Goal: Task Accomplishment & Management: Use online tool/utility

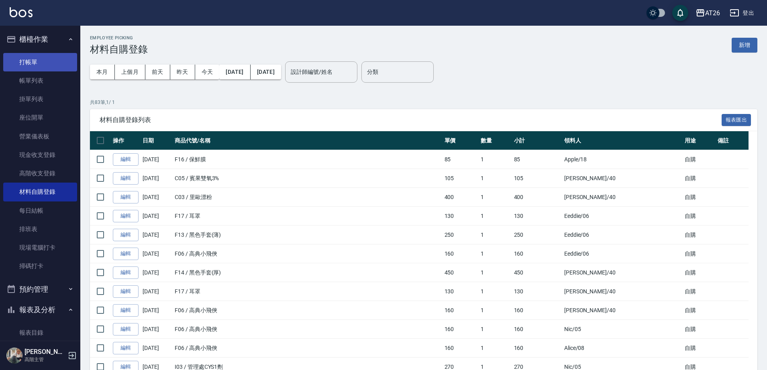
click at [32, 59] on link "打帳單" at bounding box center [40, 62] width 74 height 18
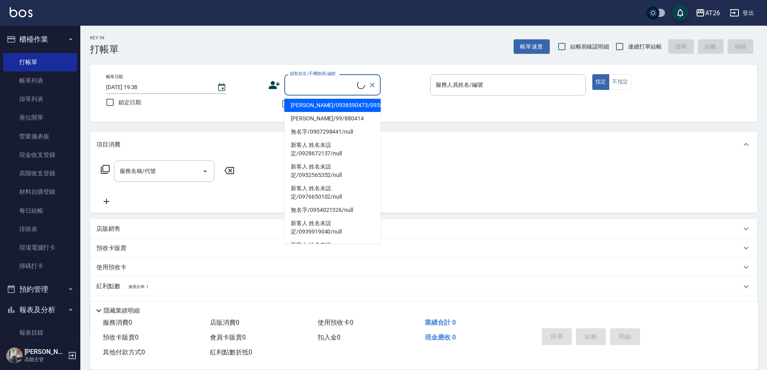
click at [319, 85] on input "顧客姓名/手機號碼/編號" at bounding box center [322, 85] width 69 height 14
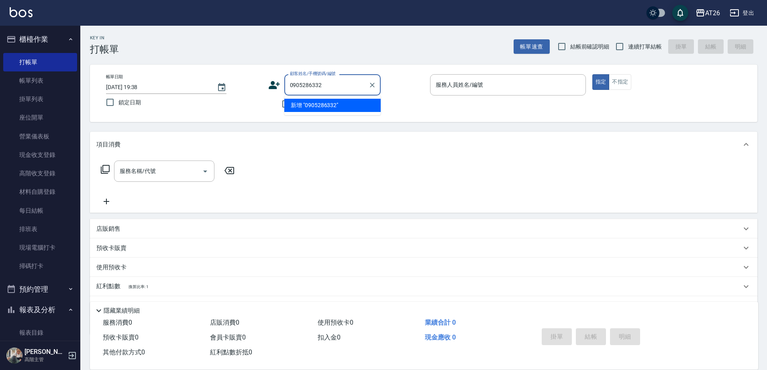
type input "0905286332"
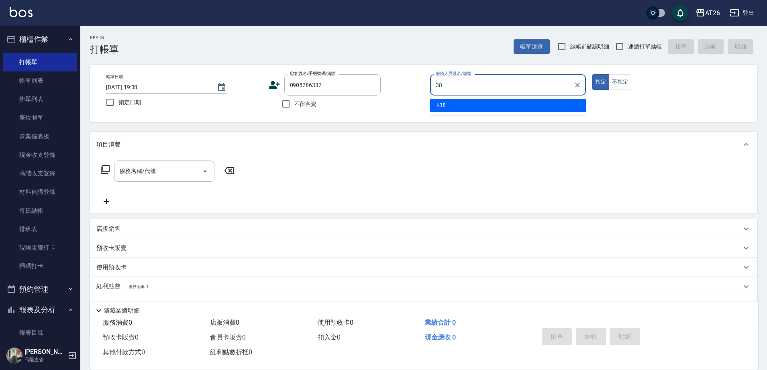
type input "l-38"
type button "true"
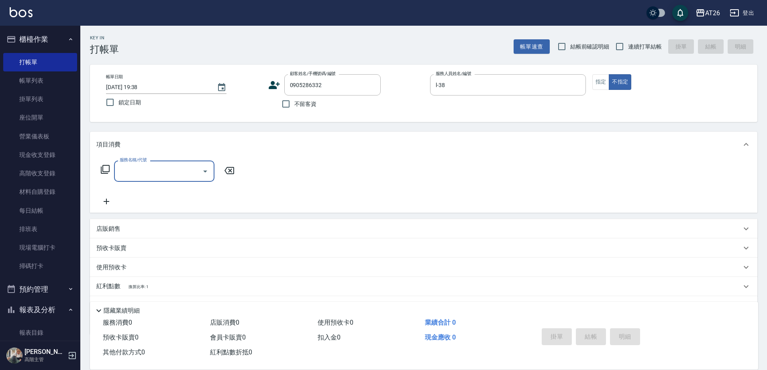
type input "5"
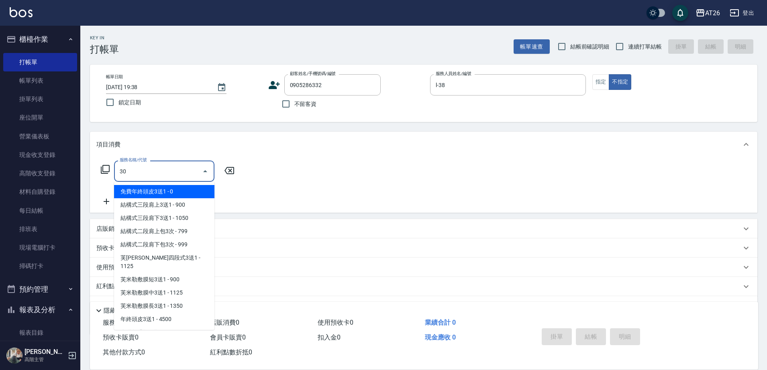
type input "301"
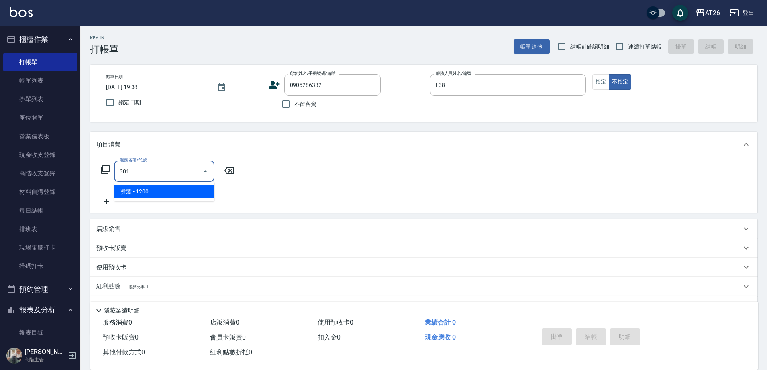
type input "120"
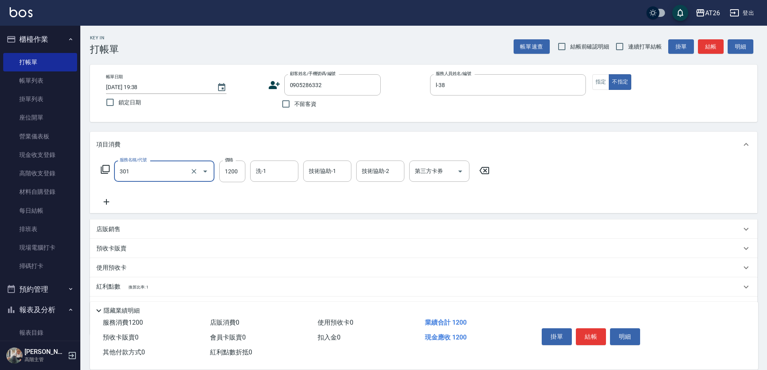
type input "燙髮(301)"
type input "1"
type input "0"
type input "188"
type input "10"
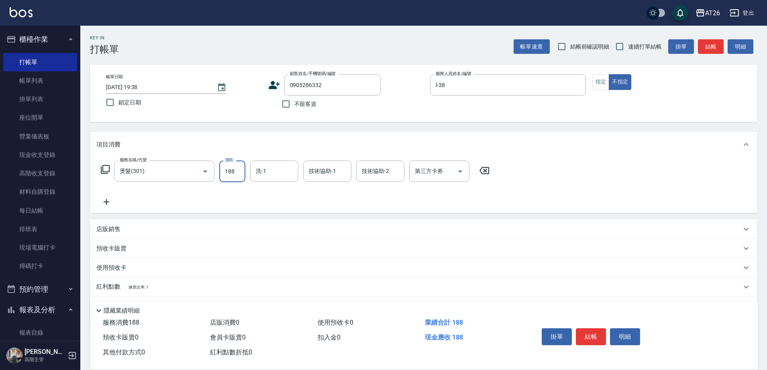
type input "1880"
type input "180"
type input "1880"
type input "祐希-44"
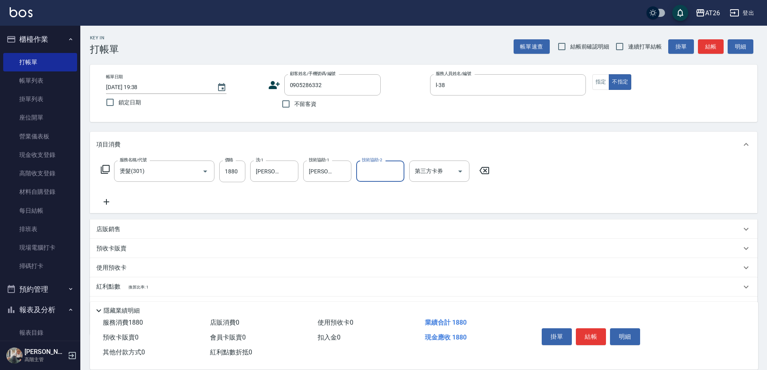
click at [643, 48] on span "連續打單結帳" at bounding box center [645, 47] width 34 height 8
click at [628, 48] on input "連續打單結帳" at bounding box center [619, 46] width 17 height 17
checkbox input "true"
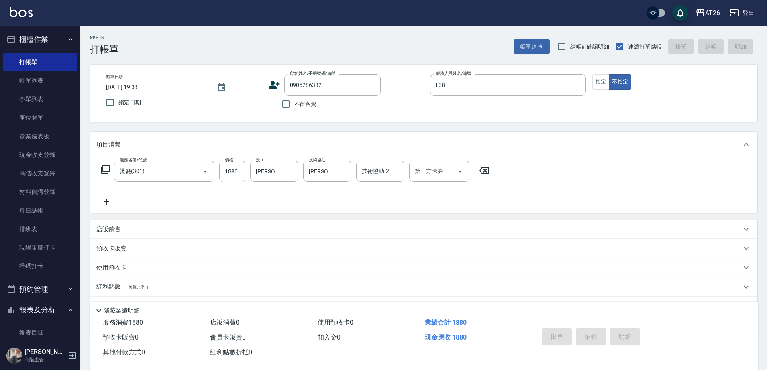
type input "2025/08/24 19:39"
type input "0"
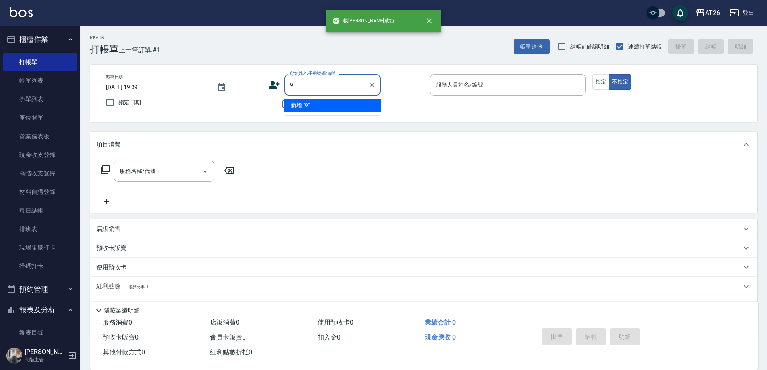
type input "99"
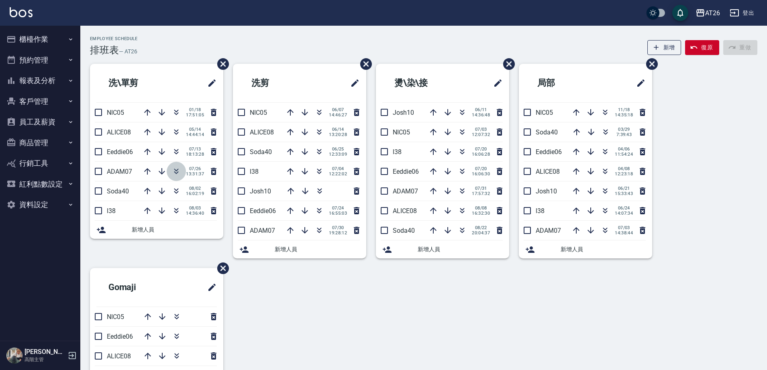
click at [169, 172] on button "button" at bounding box center [176, 171] width 19 height 19
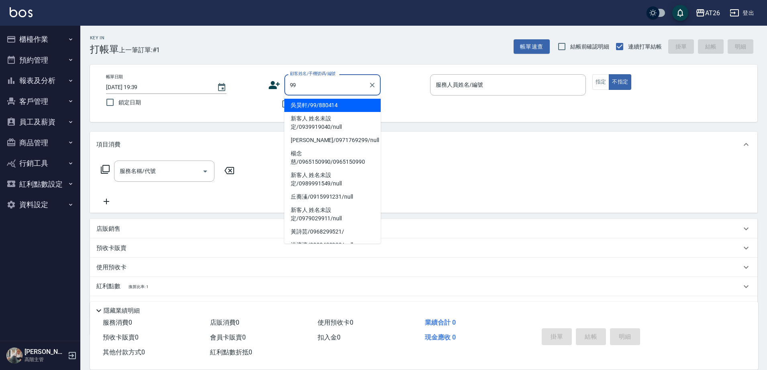
type input "[PERSON_NAME]/99/880414"
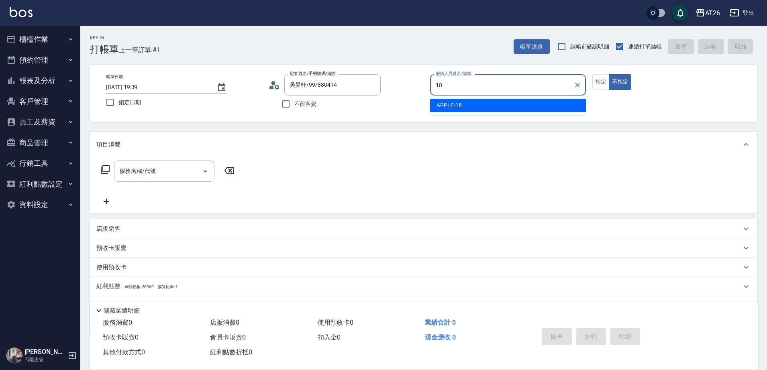
type input "APPLE-18"
type button "false"
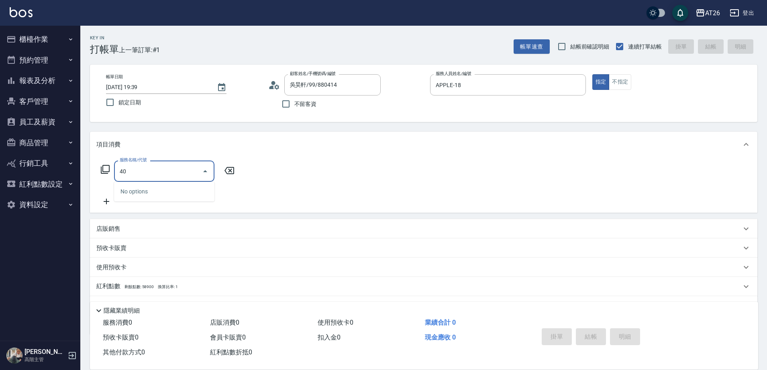
type input "401"
type input "20"
type input "剪髮(401)"
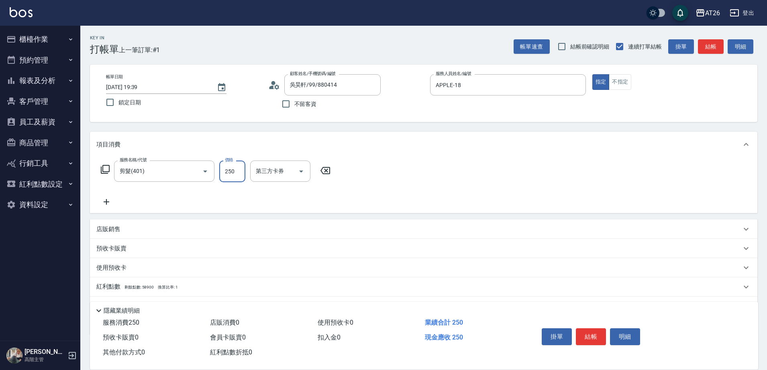
type input "8"
type input "0"
type input "800"
type input "80"
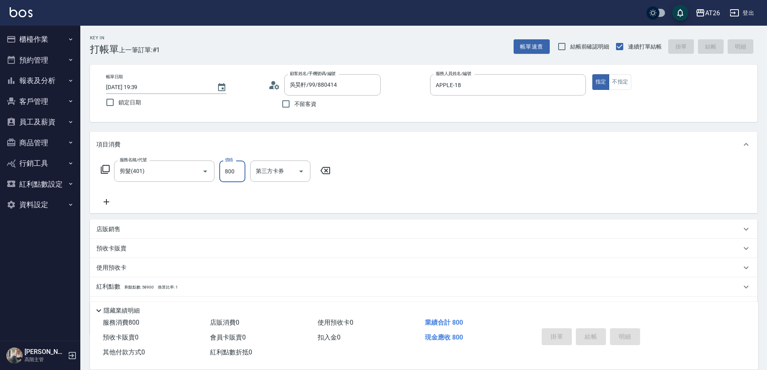
type input "2025/08/24 19:40"
type input "0"
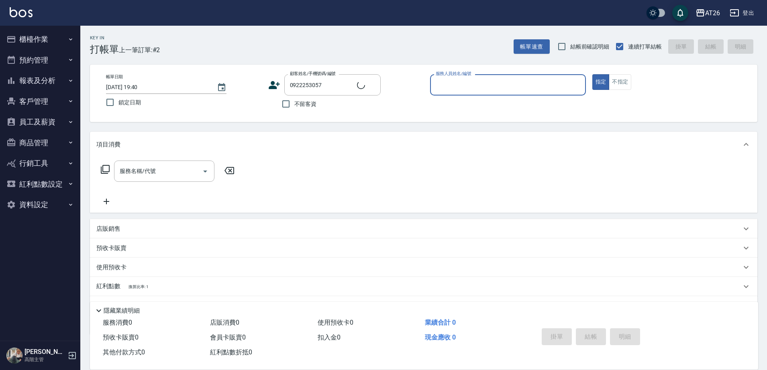
type input "無名字/0922253057/null"
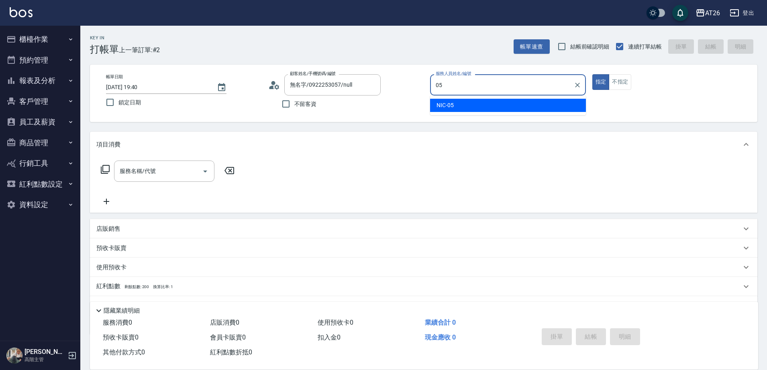
type input "NIC-05"
type button "true"
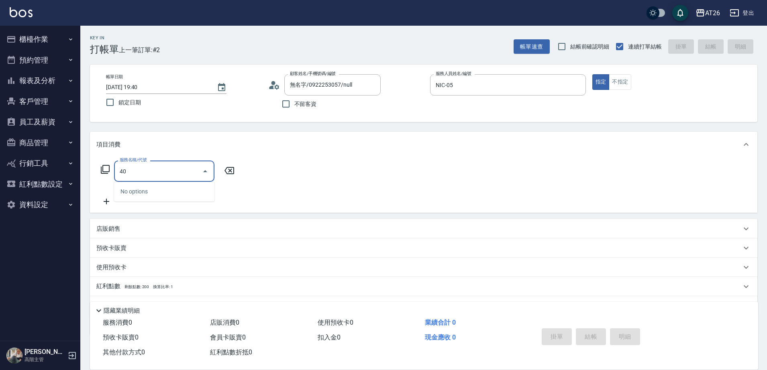
type input "401"
type input "20"
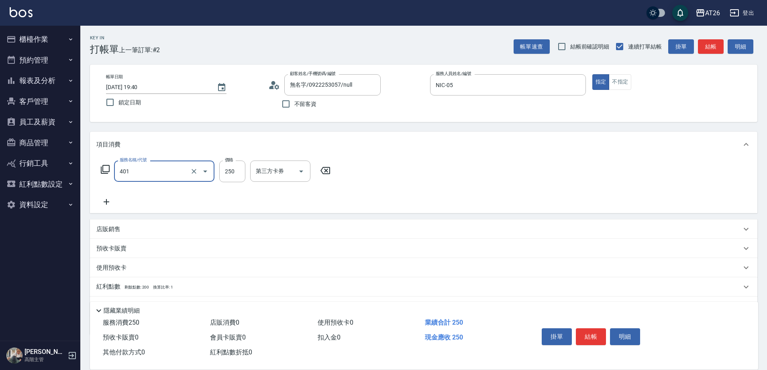
type input "剪髮(401)"
type input "7"
type input "0"
type input "700"
type input "70"
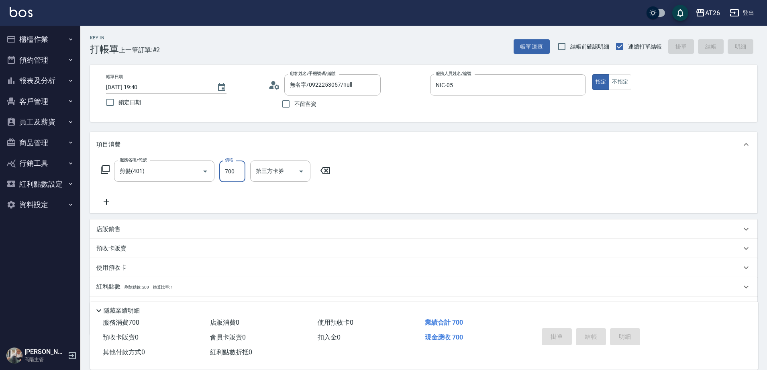
type input "0"
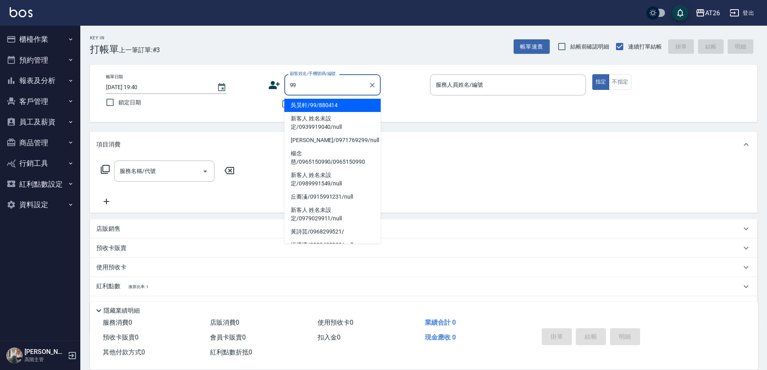
type input "吳昊軒/99/880414"
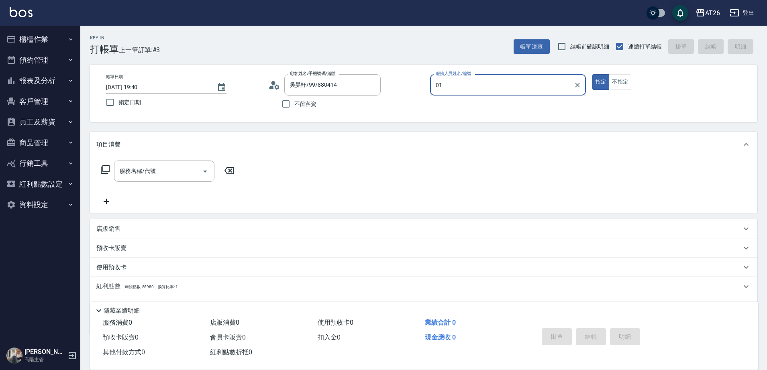
type input "0"
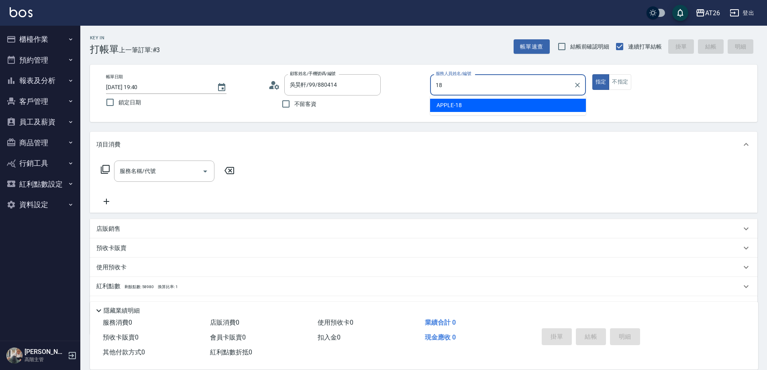
type input "APPLE-18"
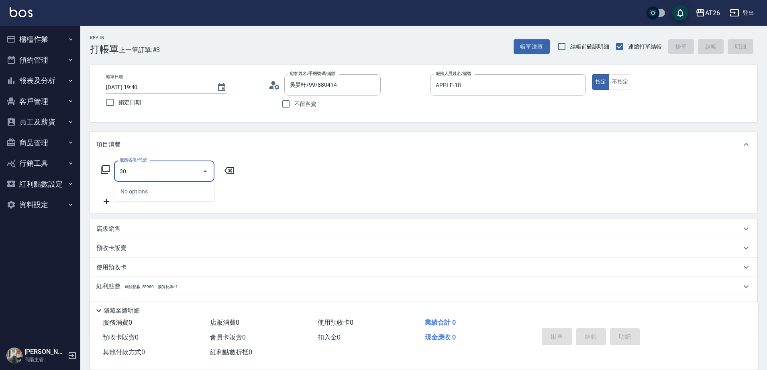
type input "301"
type input "120"
type input "燙髮(301)"
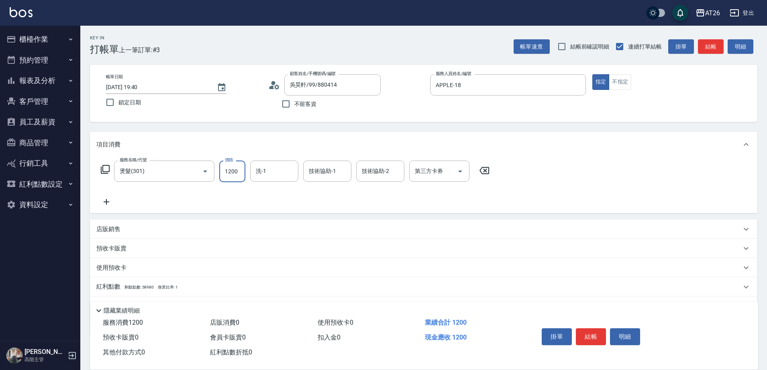
type input "3"
type input "0"
type input "330"
type input "30"
type input "3300"
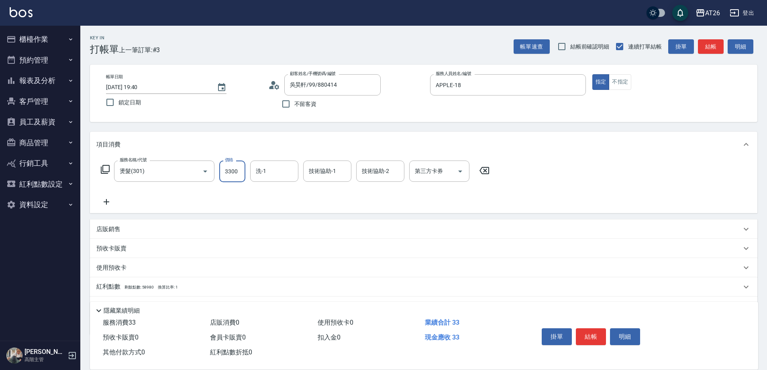
type input "330"
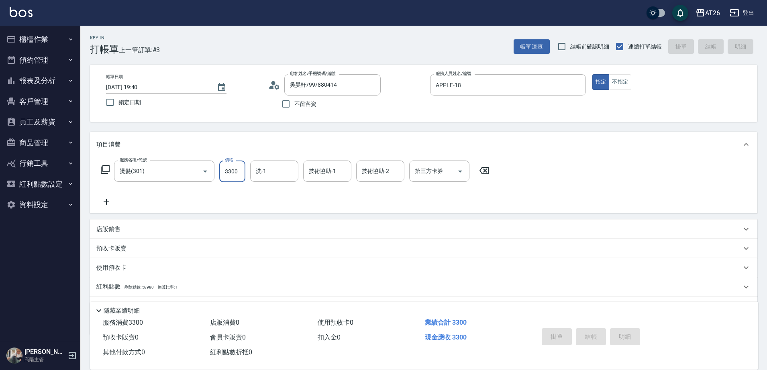
type input "0"
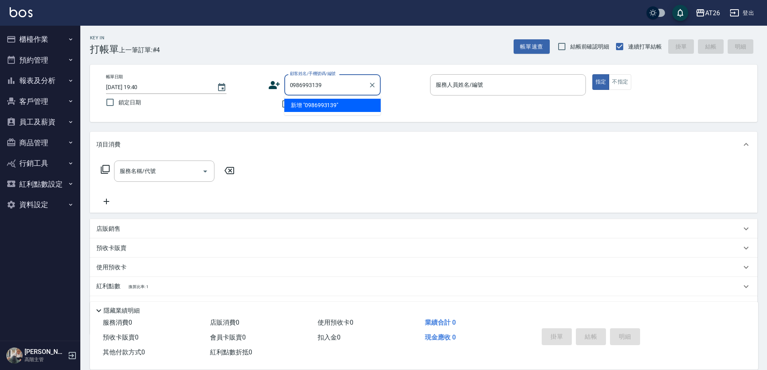
type input "0986993139"
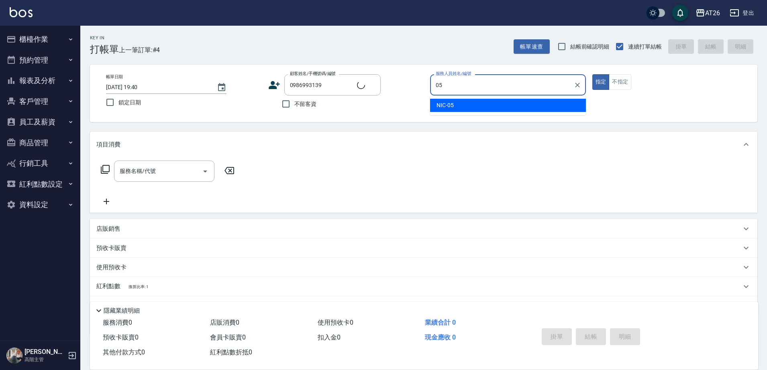
type input "05"
type input "洪政傑/0986993139/0986993139"
type input "NIC-05"
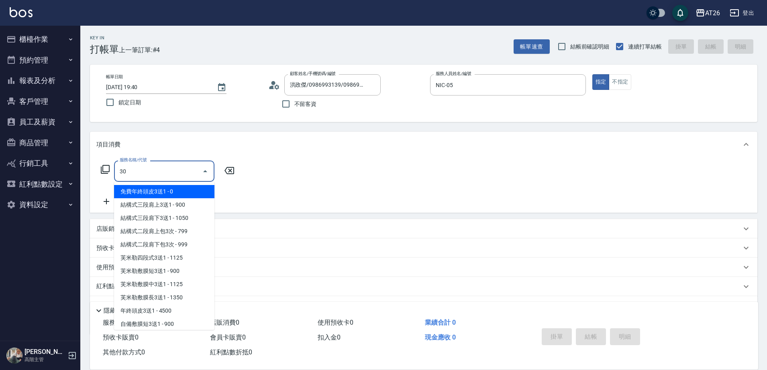
type input "301"
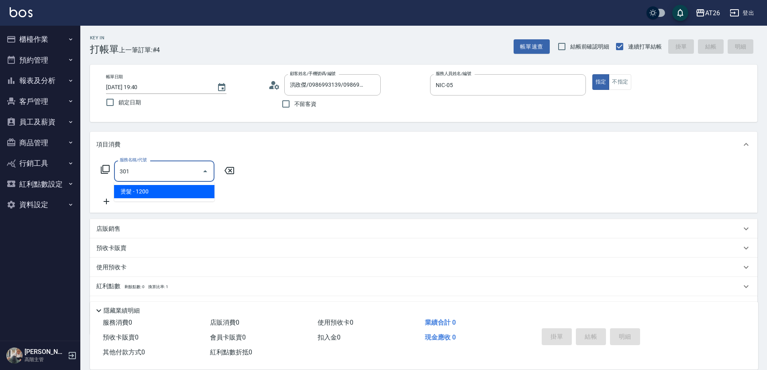
type input "120"
type input "燙髮(301)"
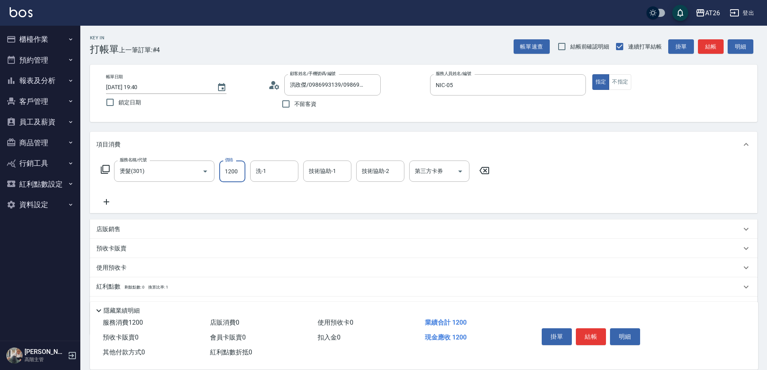
type input "2"
type input "0"
type input "200"
type input "20"
type input "2000"
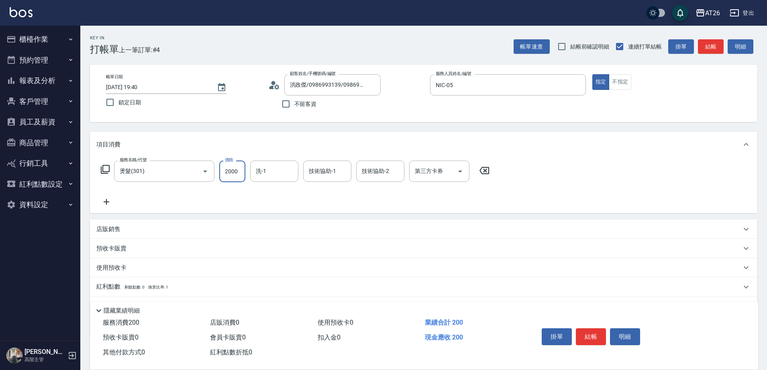
type input "200"
type input "2000"
type input "[PERSON_NAME]-44"
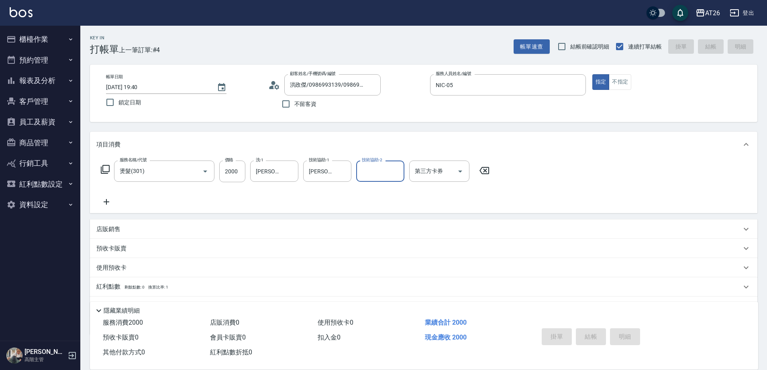
type input "0"
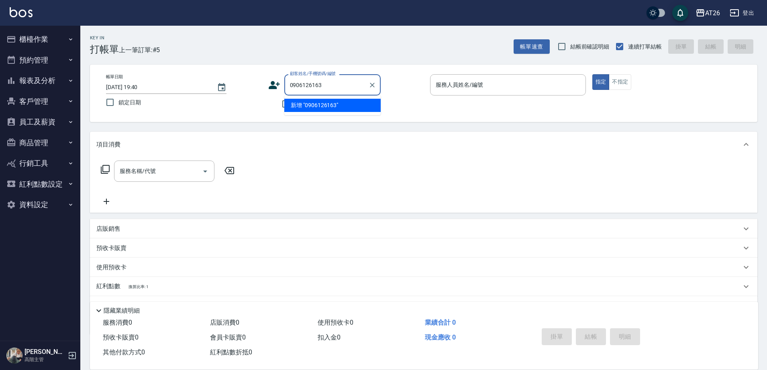
type input "0906126163"
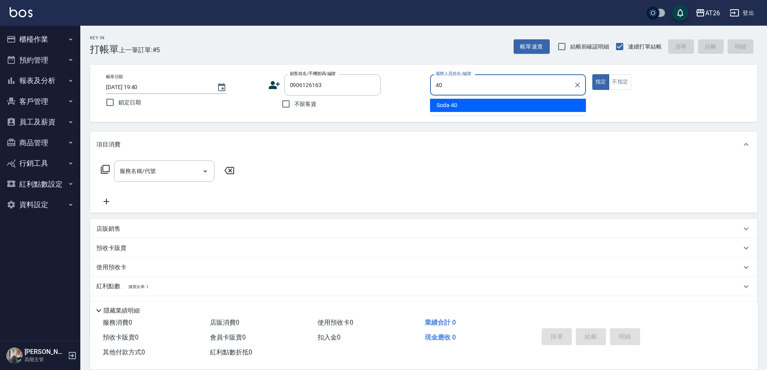
type input "Soda-40"
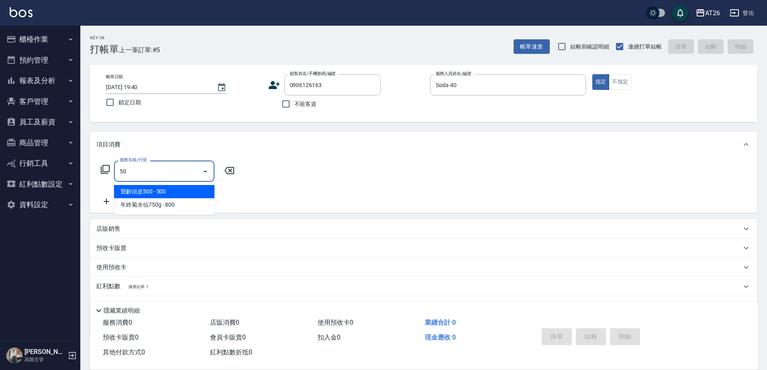
type input "501"
type input "120"
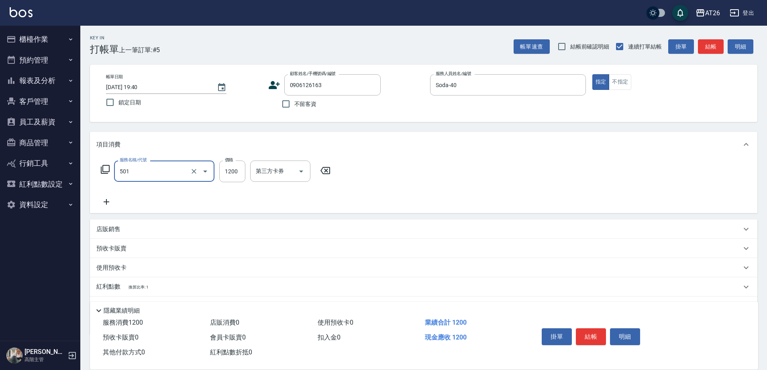
type input "染髮(501)"
type input "1"
type input "0"
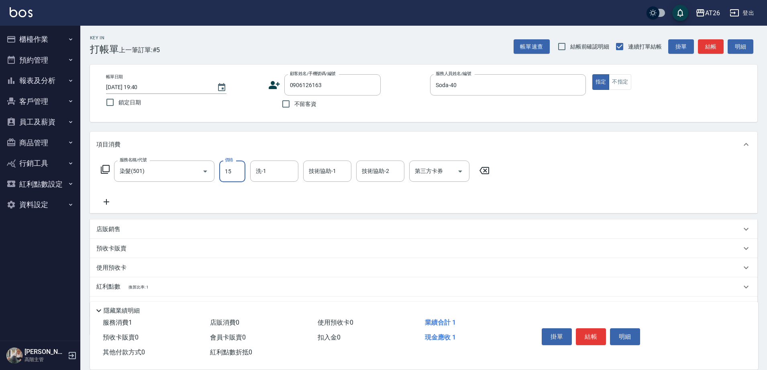
type input "158"
type input "10"
type input "1580"
type input "150"
type input "1580"
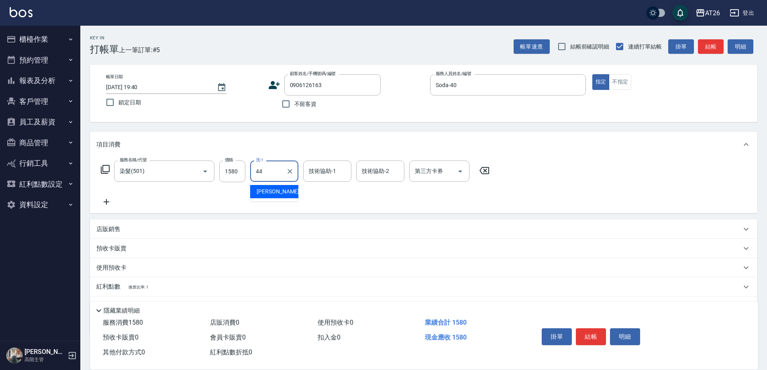
type input "[PERSON_NAME]-44"
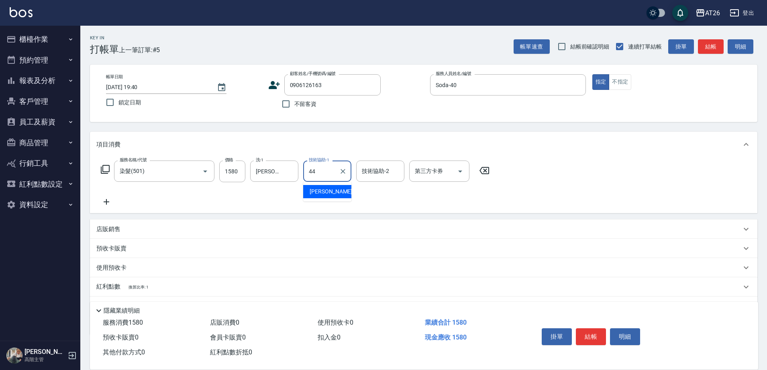
type input "[PERSON_NAME]-44"
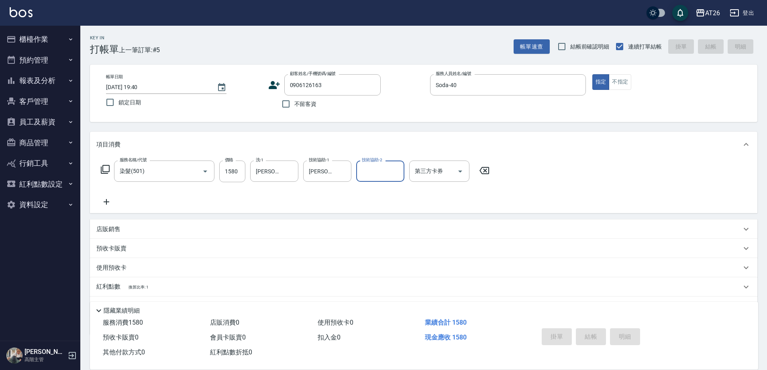
type input "2025/08/24 19:41"
type input "0"
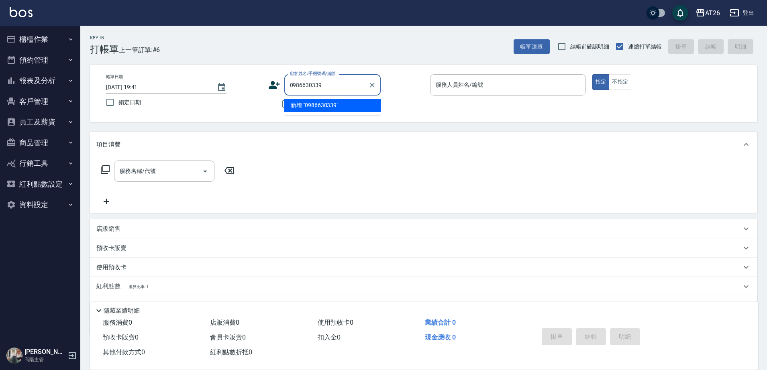
type input "0986630339"
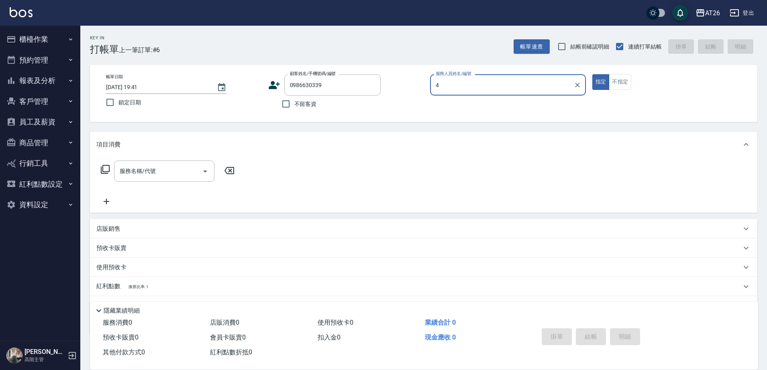
type input "40"
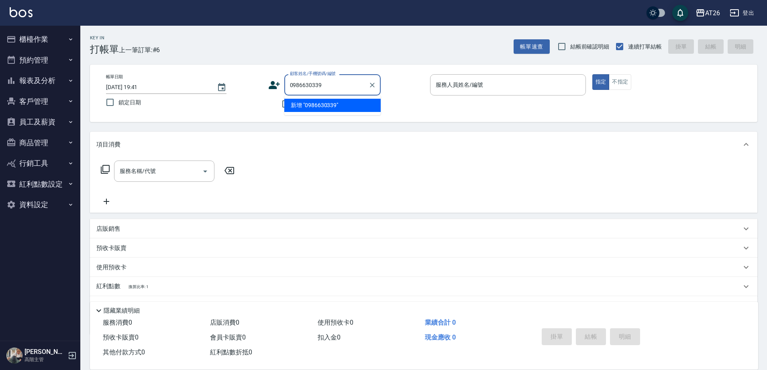
type input "0986630339"
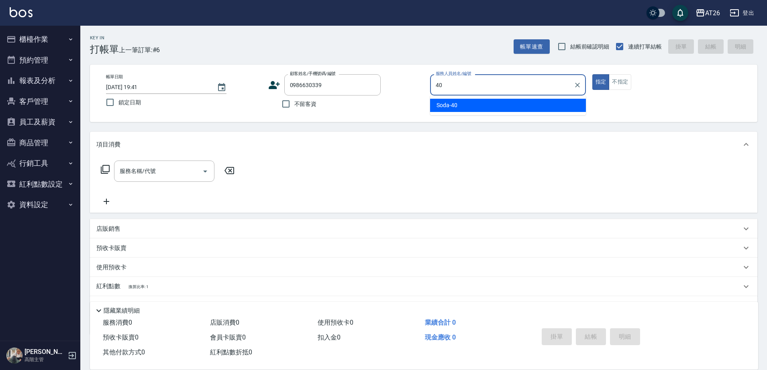
type input "Soda-40"
type button "true"
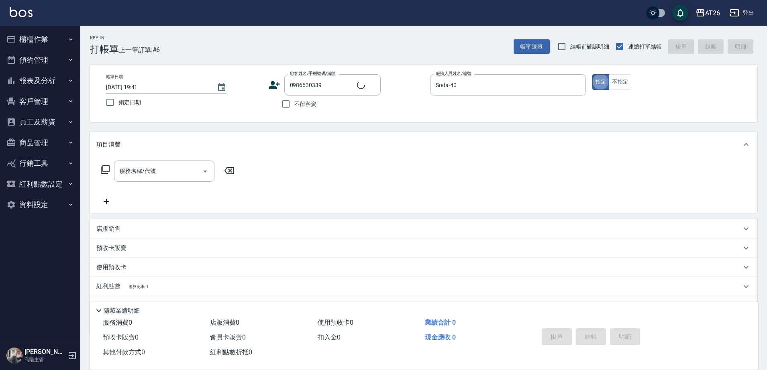
type input "黃鈺珊/0986630339/null"
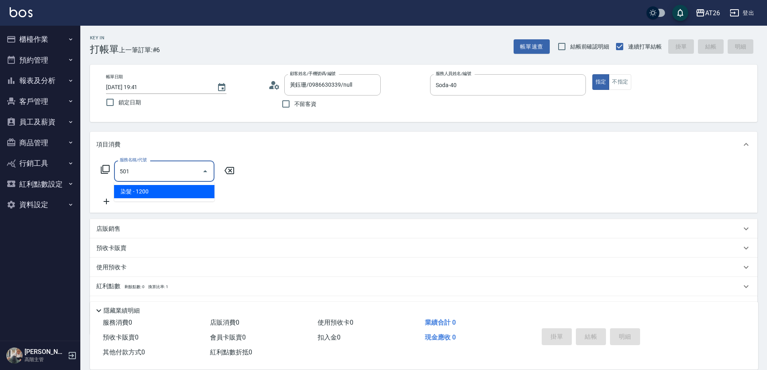
type input "染髮(501)"
type input "120"
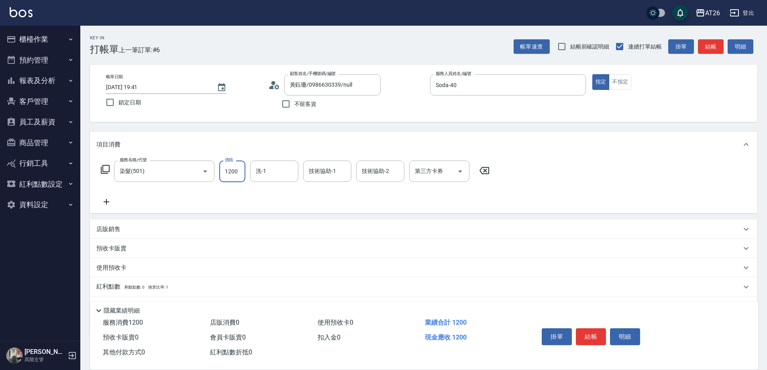
type input "1"
type input "0"
type input "180"
type input "10"
type input "1800"
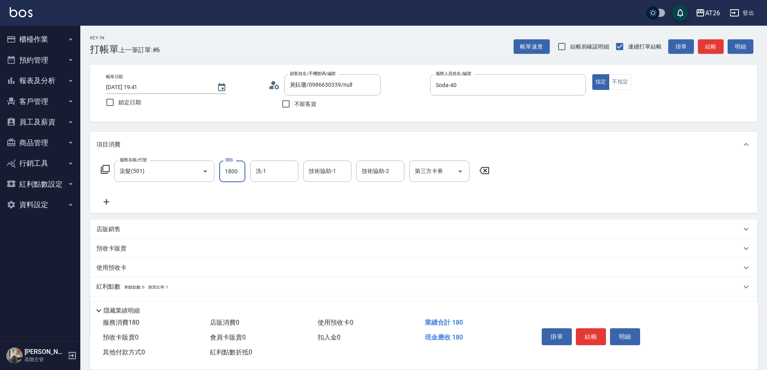
type input "180"
type input "1800"
type input "Tammy-47"
click at [234, 169] on input "1800" at bounding box center [232, 172] width 26 height 22
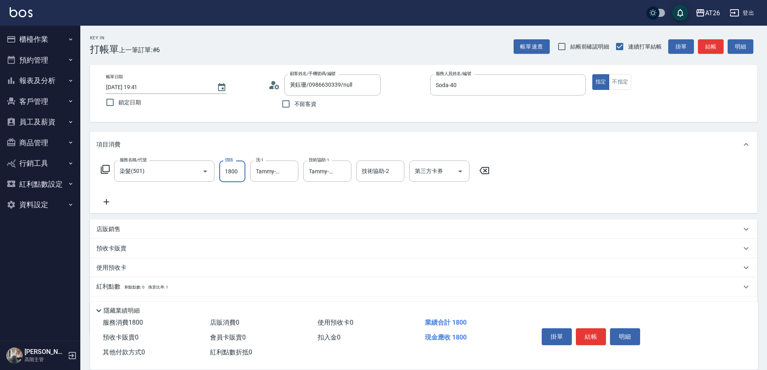
type input "1"
type input "0"
type input "188"
type input "10"
type input "1880"
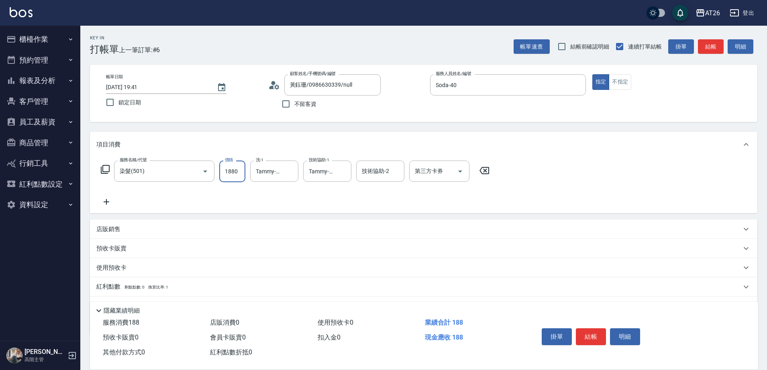
type input "180"
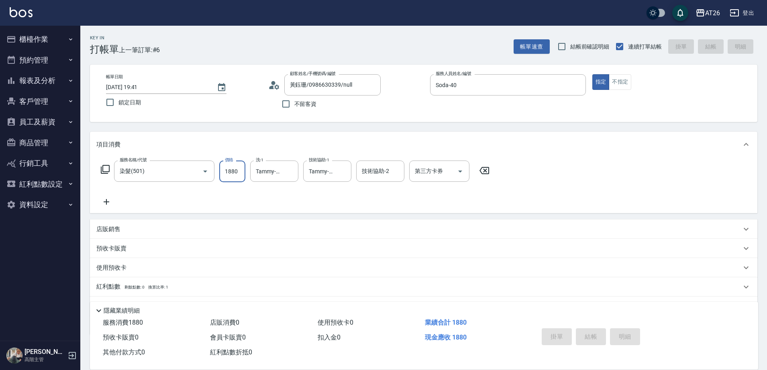
type input "0"
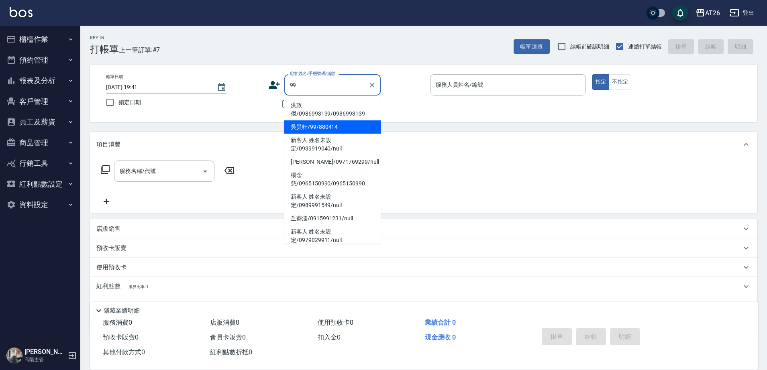
type input "吳昊軒/99/880414"
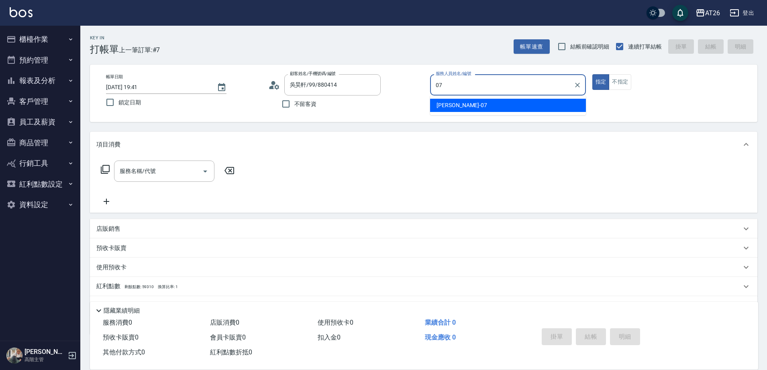
type input "[PERSON_NAME]-07"
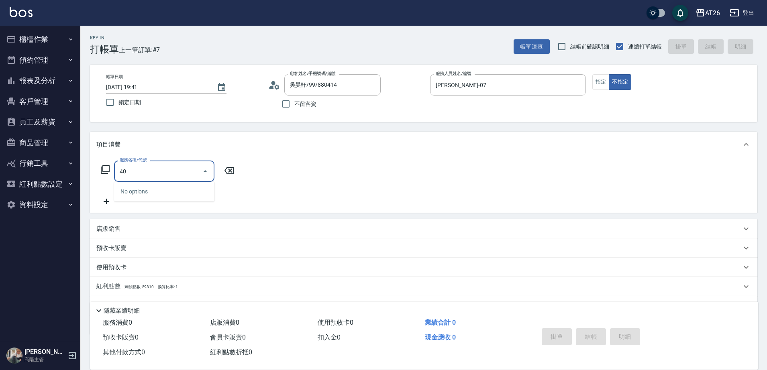
type input "401"
type input "20"
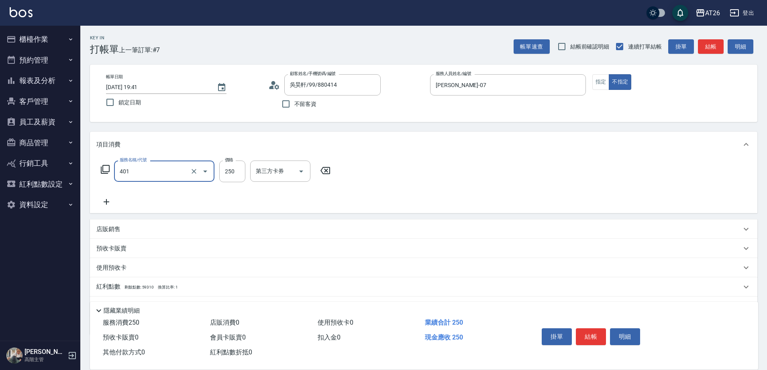
type input "剪髮(401)"
type input "4"
type input "0"
type input "400"
type input "40"
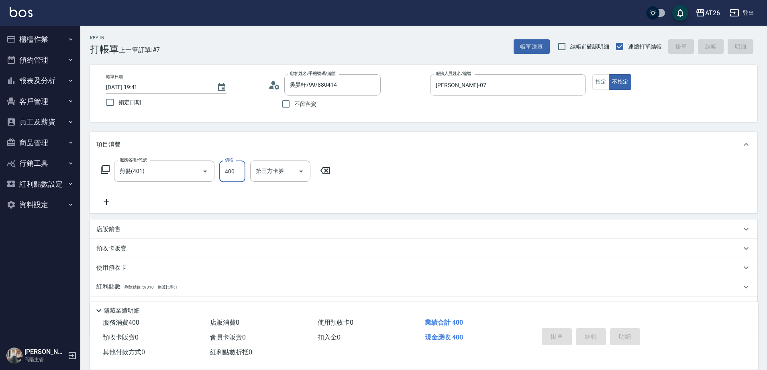
type input "0"
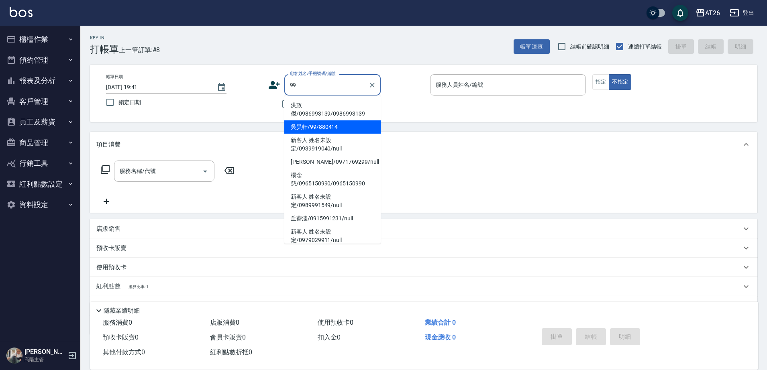
type input "吳昊軒/99/880414"
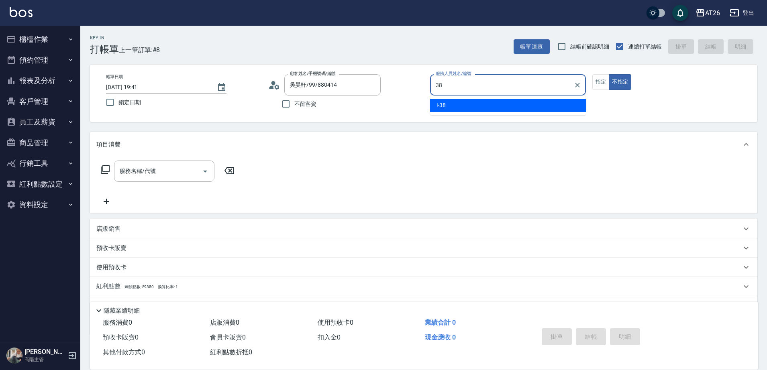
type input "l-38"
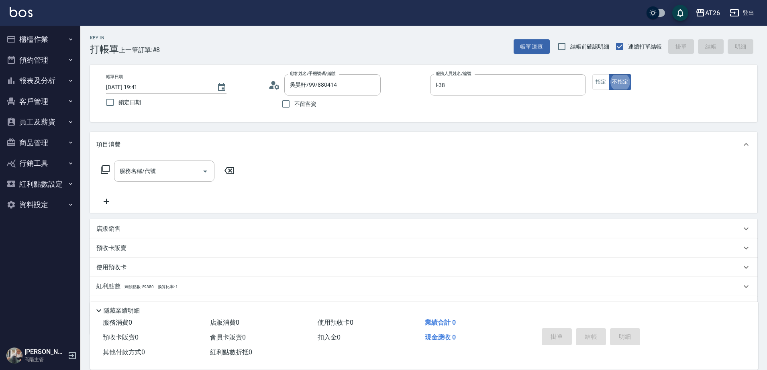
type button "false"
type input "401"
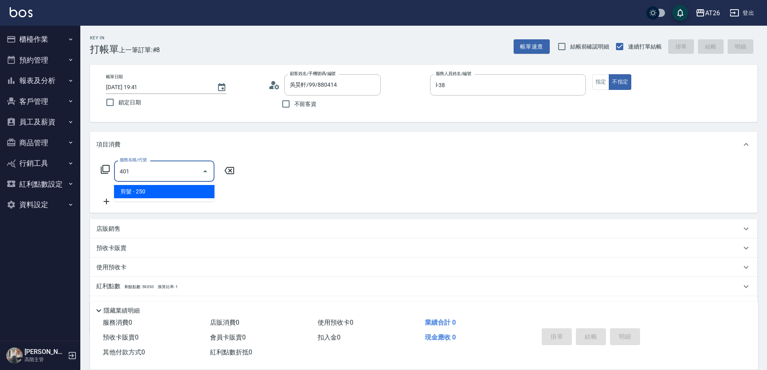
type input "20"
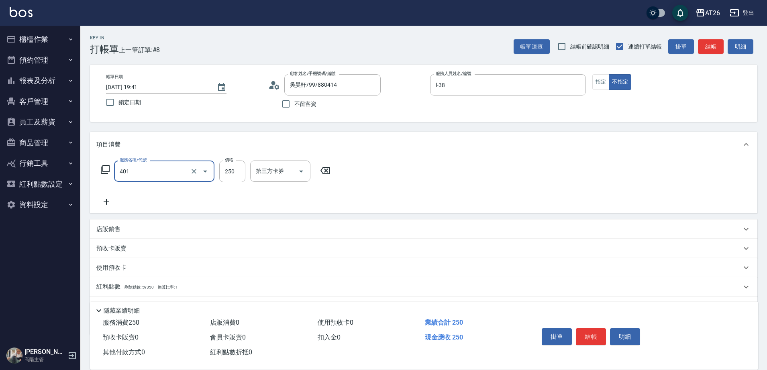
type input "剪髮(401)"
type input "4"
type input "0"
type input "400"
type input "40"
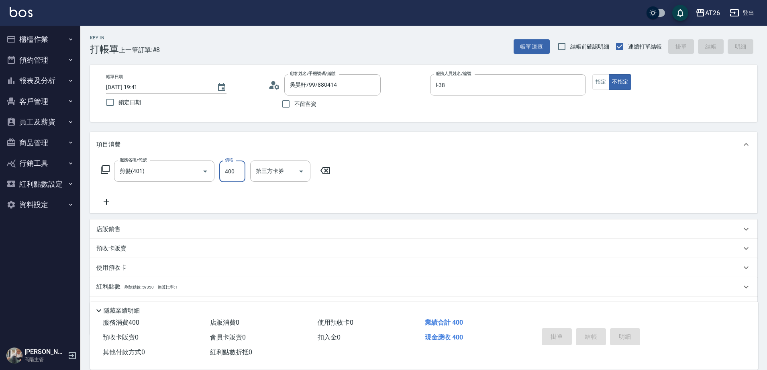
type input "2025/08/24 19:42"
type input "0"
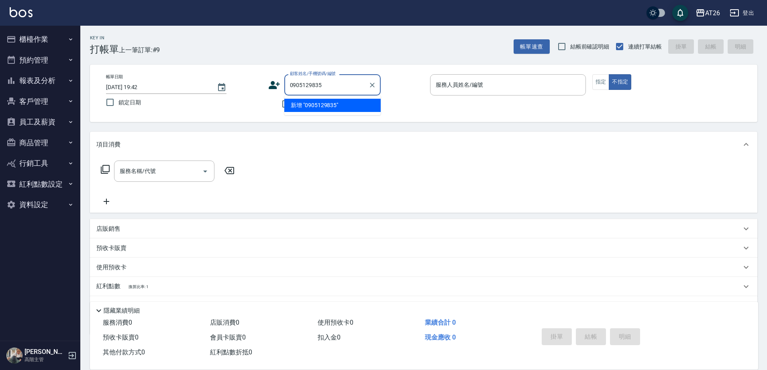
type input "0905129835"
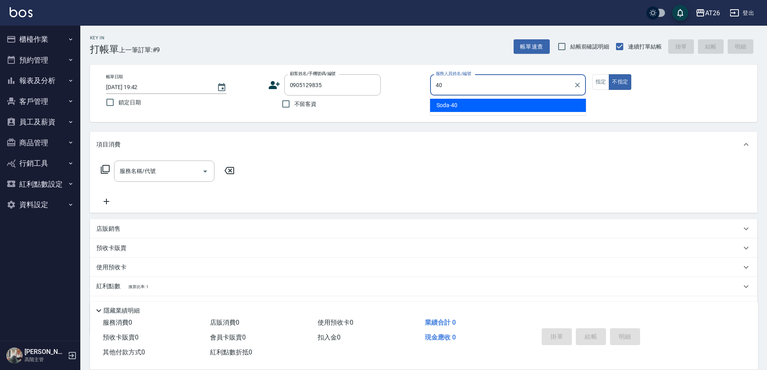
type input "Soda-40"
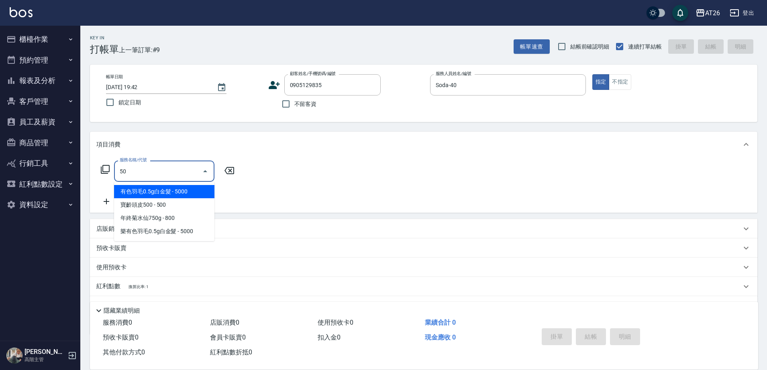
type input "501"
type input "120"
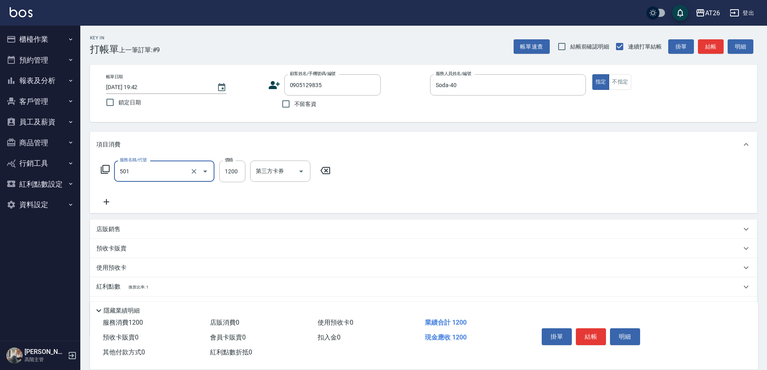
type input "染髮(501)"
type input "3"
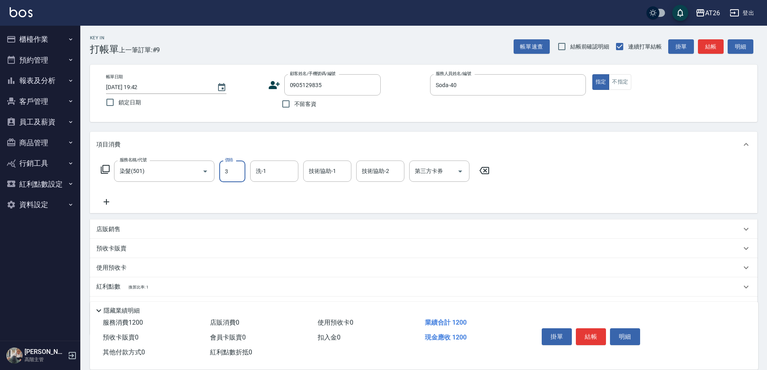
type input "0"
type input "338"
type input "30"
type input "3380"
type input "330"
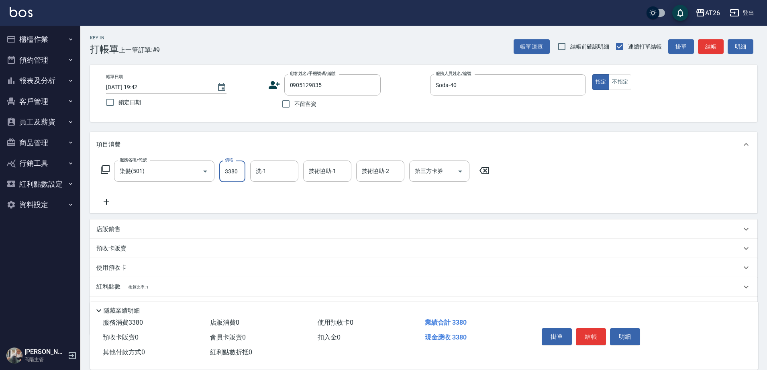
type input "3380"
type input "[PERSON_NAME]-46"
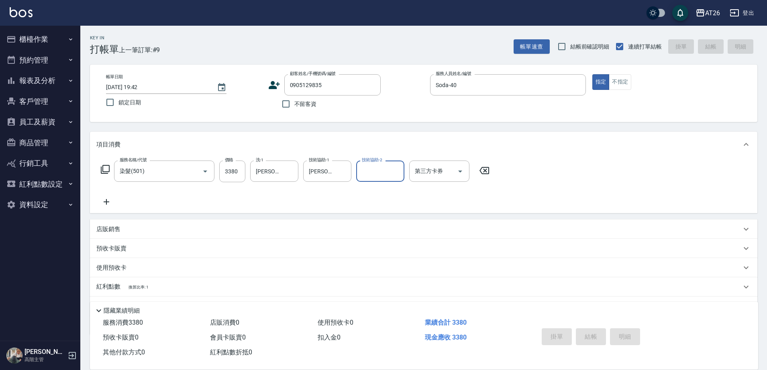
type input "0"
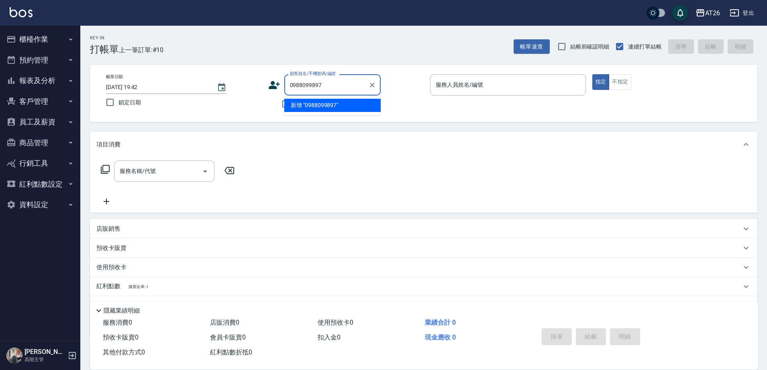
type input "0988099897"
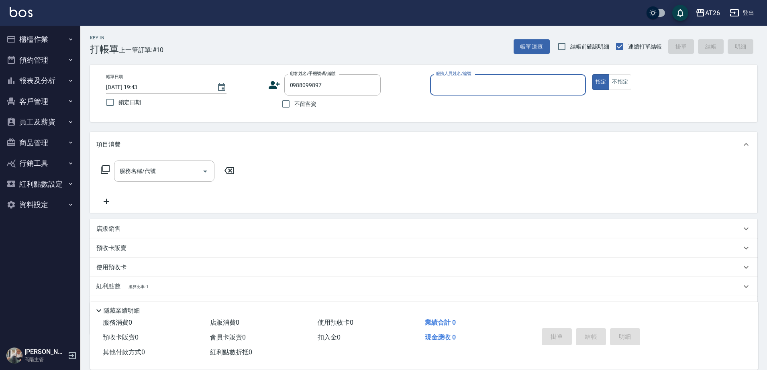
type input "無名字/0988099897/null"
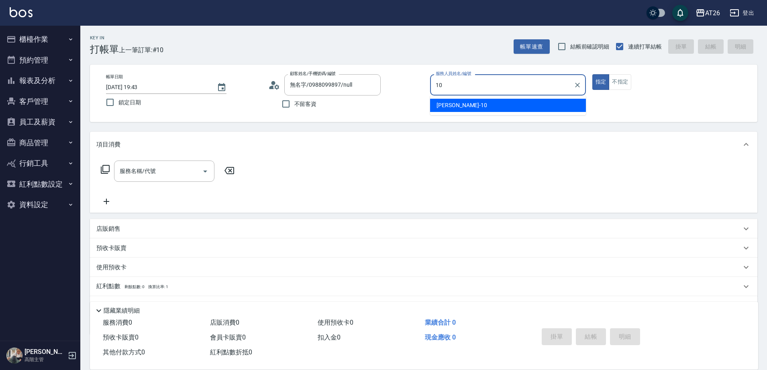
type input "[PERSON_NAME]-10"
type button "true"
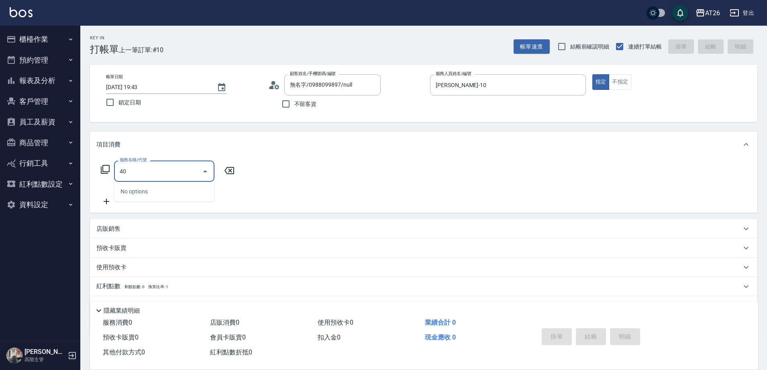
type input "401"
type input "20"
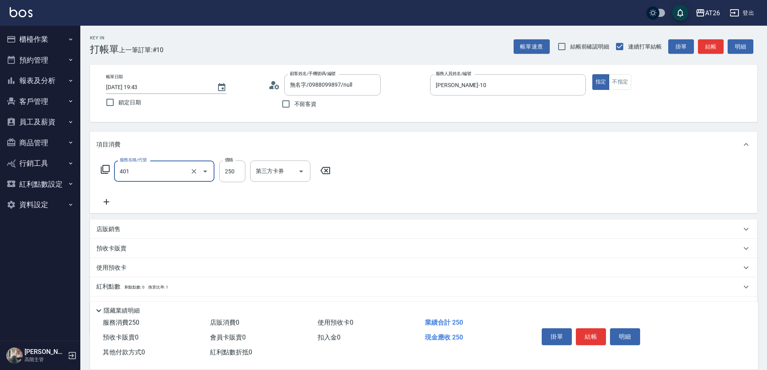
type input "剪髮(401)"
type input "5"
type input "0"
type input "550"
type input "50"
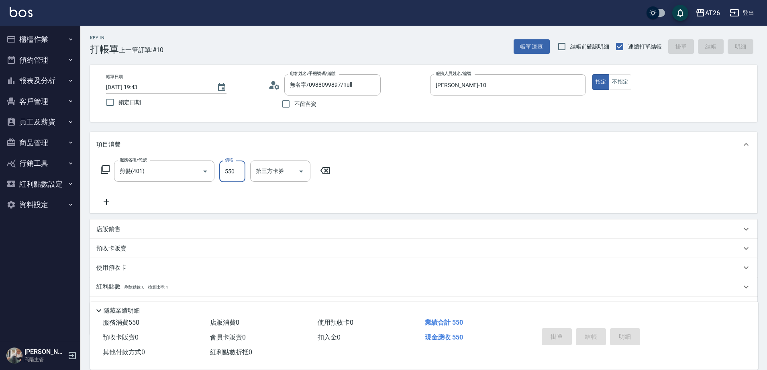
type input "0"
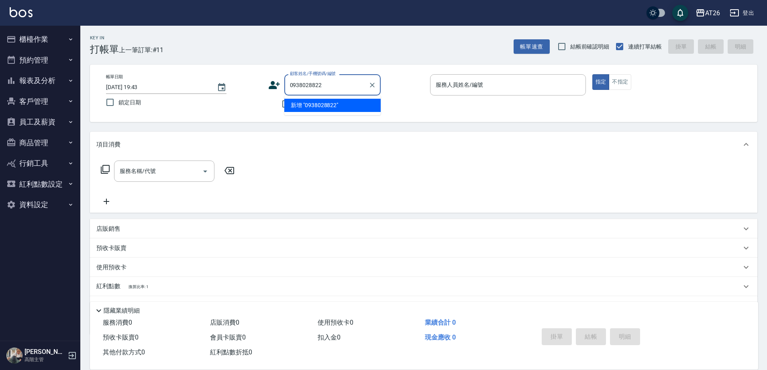
type input "0938028822"
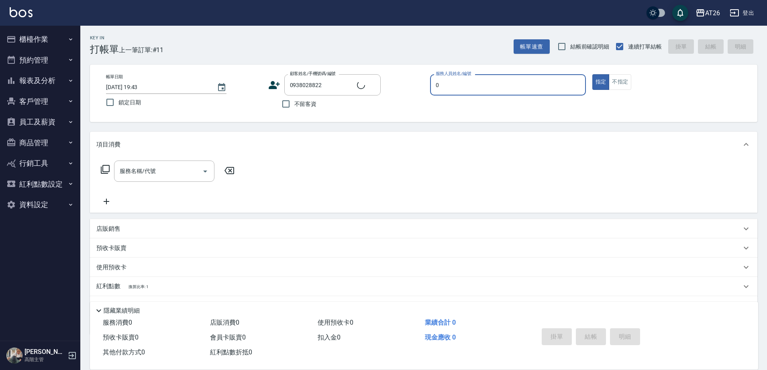
type input "05"
type input "新客人 姓名未設定/0938028822/null"
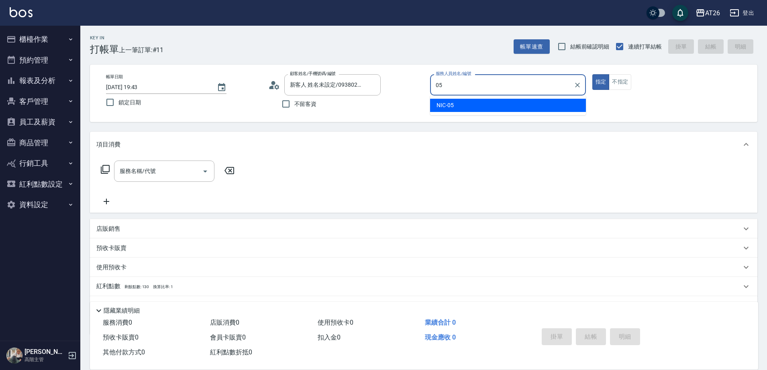
type input "NIC-05"
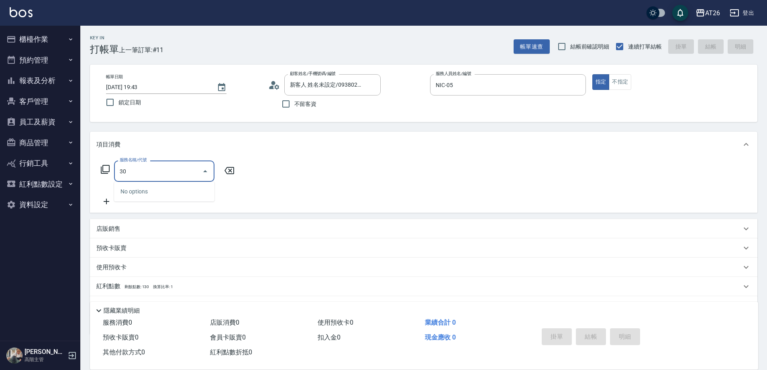
type input "301"
type input "120"
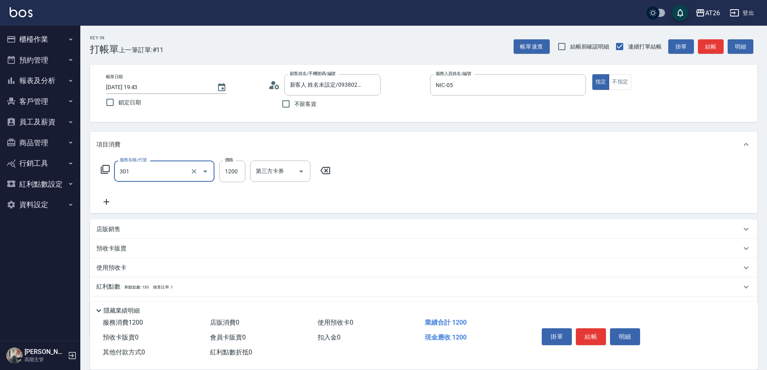
type input "燙髮(301)"
type input "1"
type input "0"
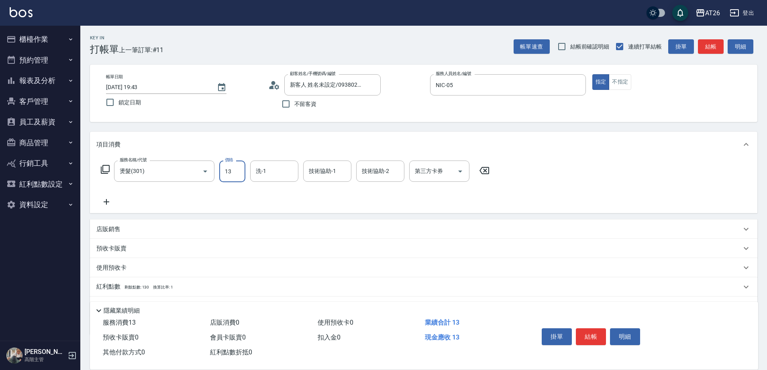
type input "130"
type input "10"
type input "1300"
type input "130"
type input "[PERSON_NAME]-44"
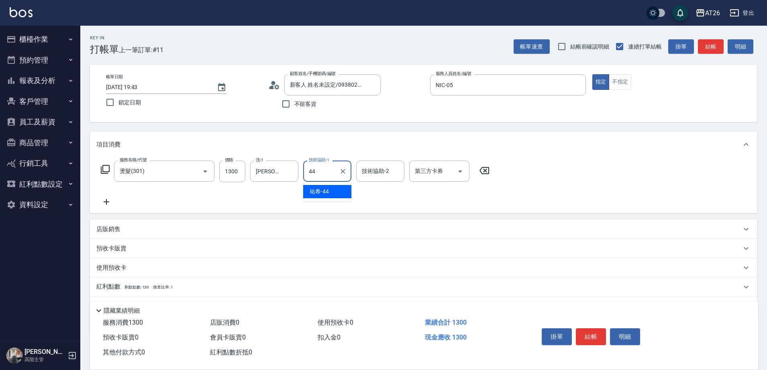
type input "[PERSON_NAME]-44"
click at [131, 225] on div "店販銷售" at bounding box center [418, 229] width 645 height 8
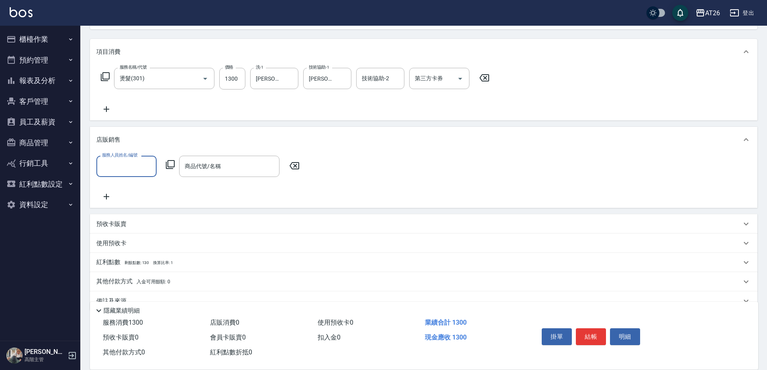
scroll to position [100, 0]
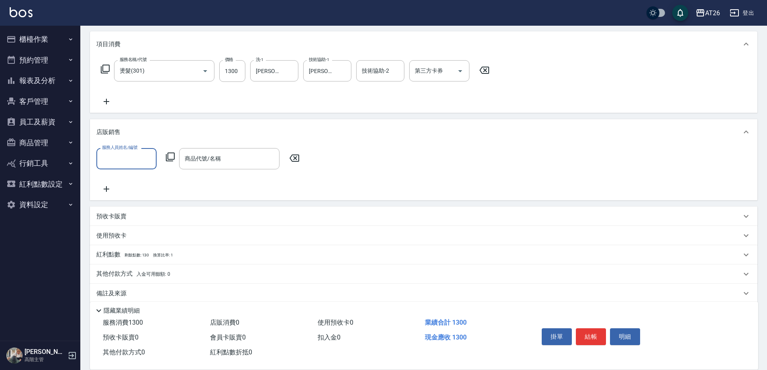
click at [134, 160] on input "服務人員姓名/編號" at bounding box center [126, 159] width 53 height 14
type input "NIC-05"
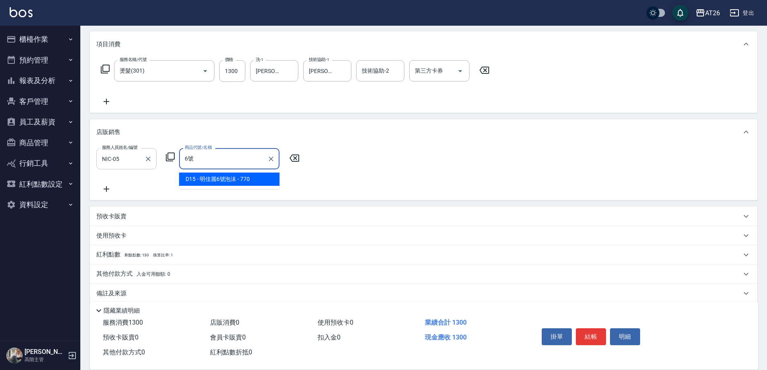
type input "明佳麗6號泡沫"
type input "200"
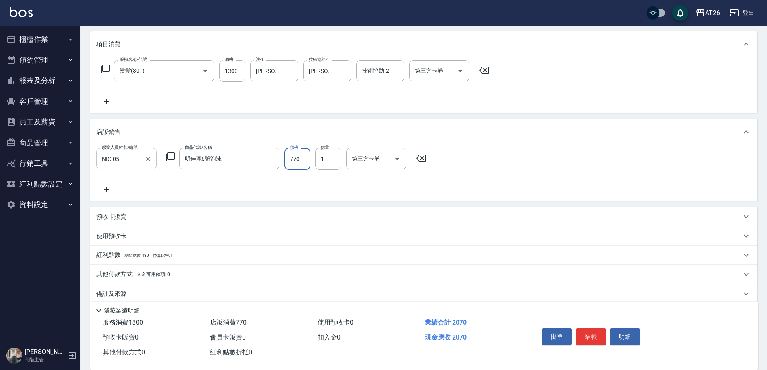
type input "6"
type input "130"
type input "60"
type input "190"
type input "600"
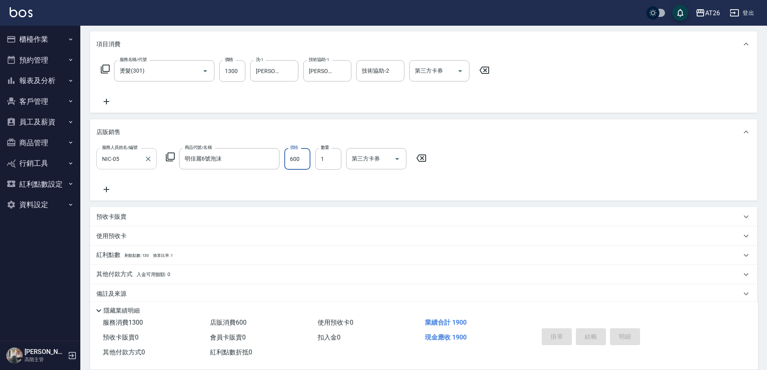
type input "2025/08/24 19:44"
type input "0"
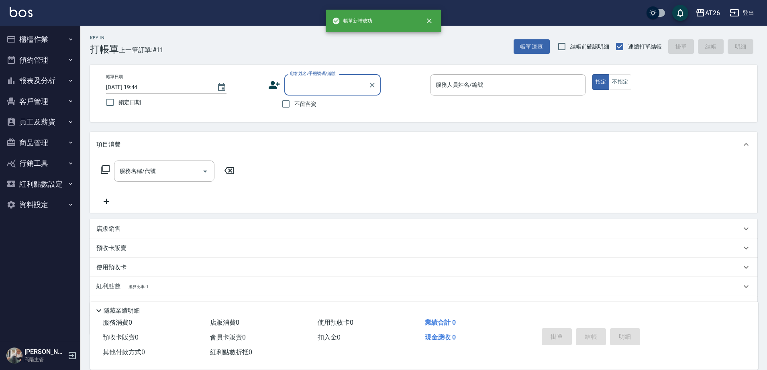
scroll to position [0, 0]
click at [306, 78] on input "顧客姓名/手機號碼/編號" at bounding box center [326, 85] width 77 height 14
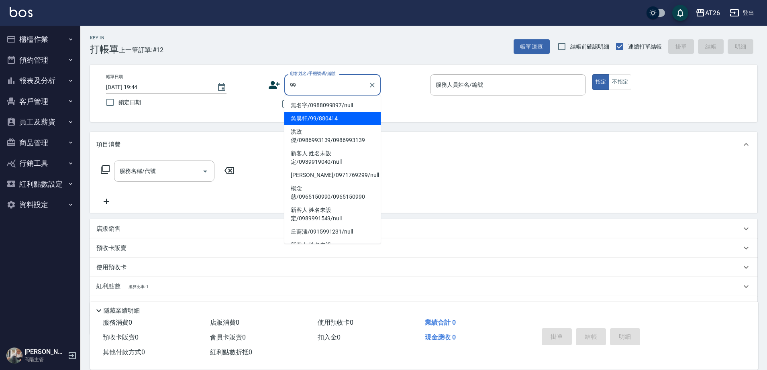
type input "吳昊軒/99/880414"
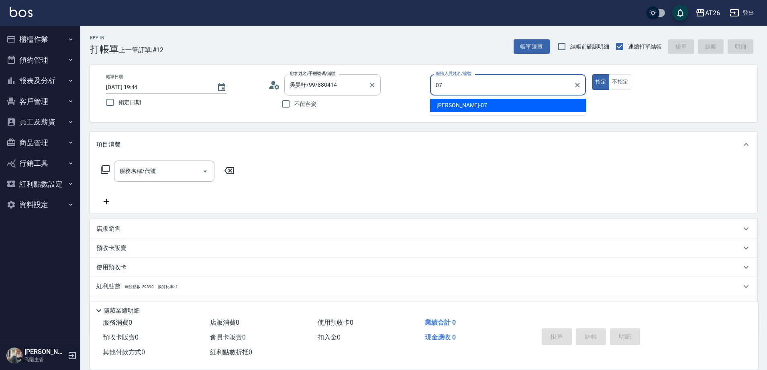
type input "[PERSON_NAME]-07"
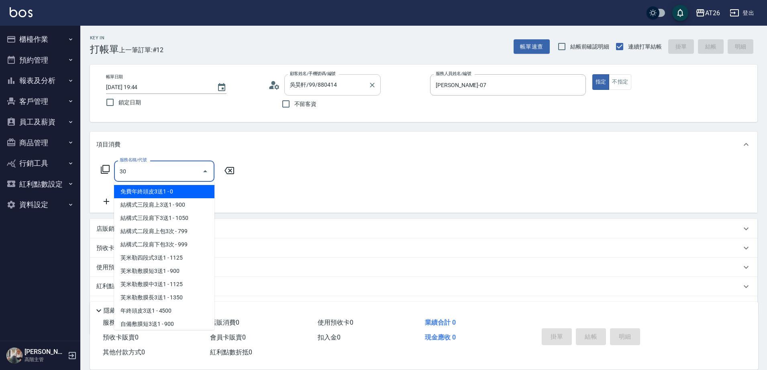
type input "301"
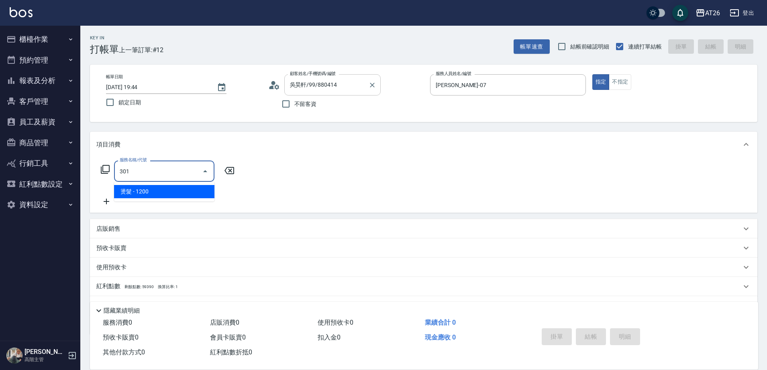
type input "120"
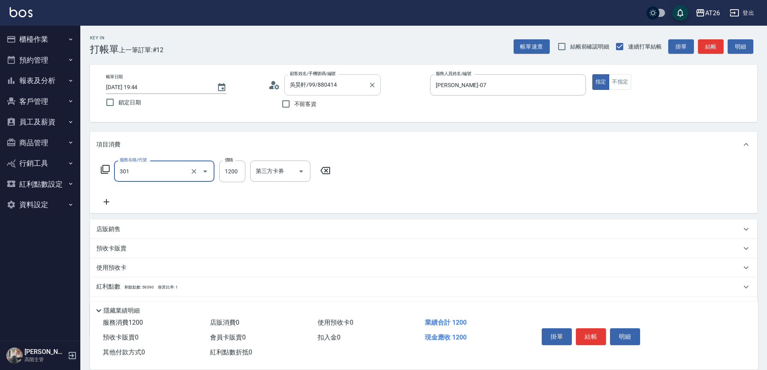
type input "燙髮(301)"
type input "5"
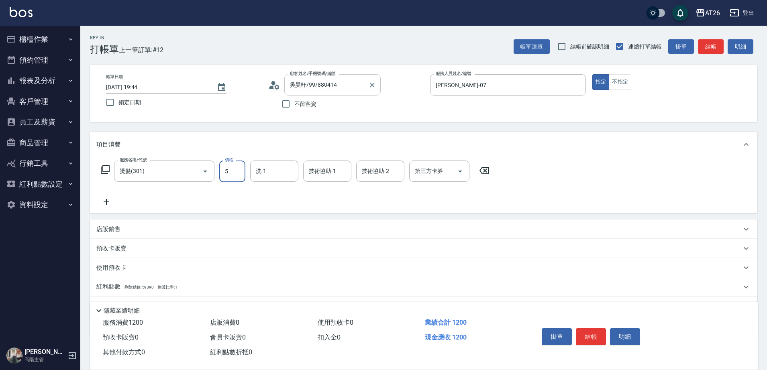
type input "0"
type input "500"
type input "50"
type input "500"
click at [145, 171] on input "燙髮(301)" at bounding box center [153, 171] width 71 height 14
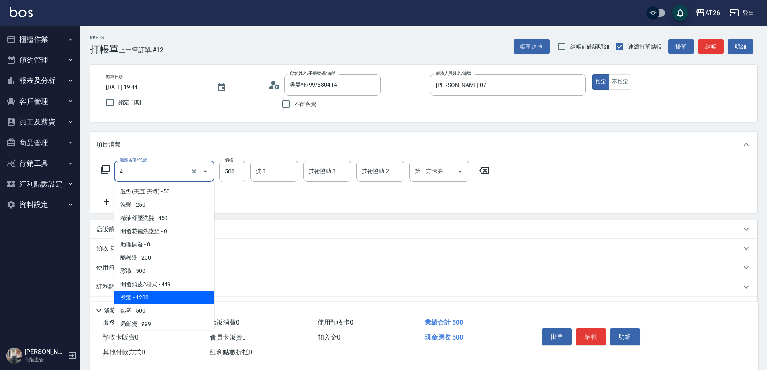
type input "40"
type input "0"
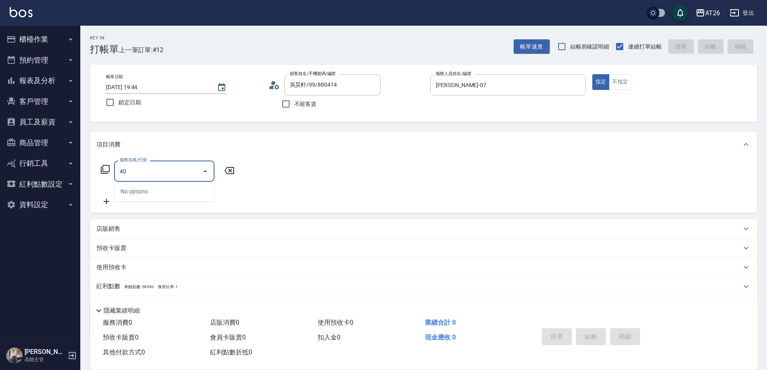
type input "401"
type input "20"
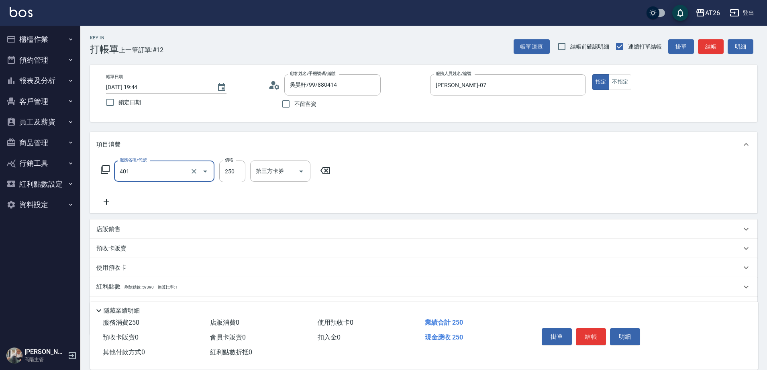
type input "剪髮(401)"
type input "5"
type input "0"
type input "500"
type input "50"
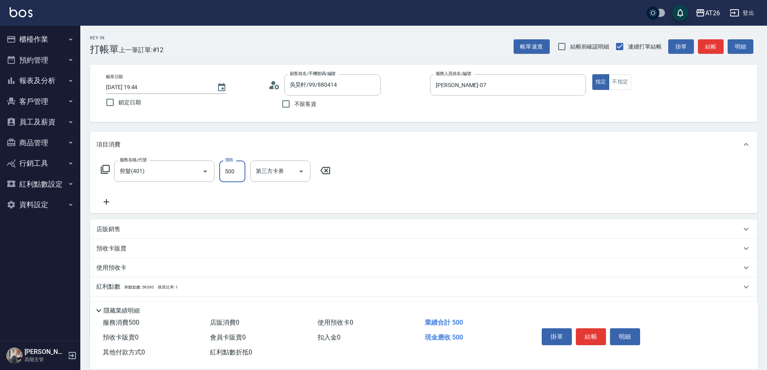
type input "500"
click at [121, 230] on div "店販銷售" at bounding box center [418, 229] width 645 height 8
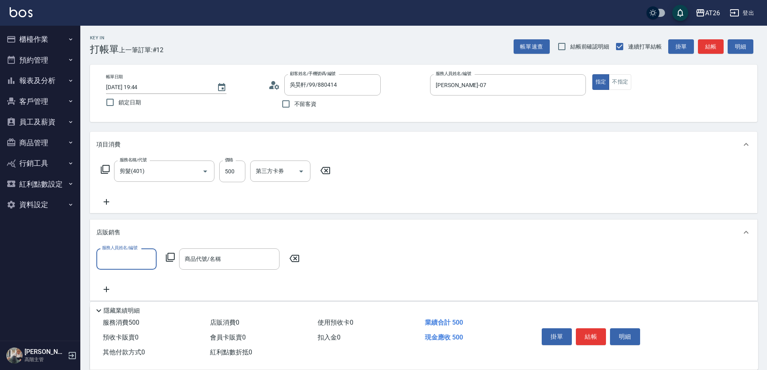
click at [134, 252] on div "服務人員姓名/編號" at bounding box center [126, 258] width 60 height 21
type input "ADAM-07"
type input "ㄈ"
type input "旋"
type input "金"
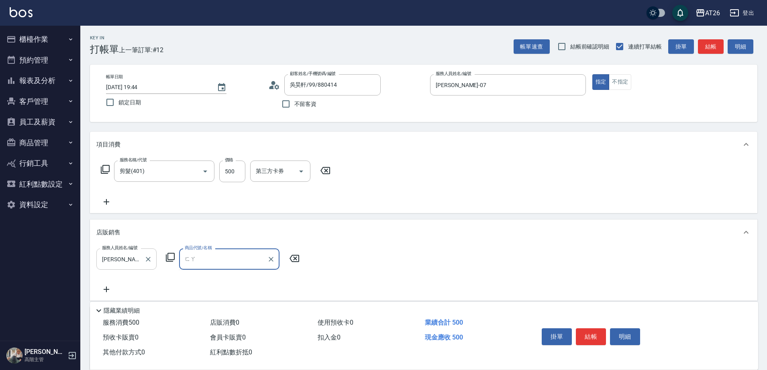
type input "髮"
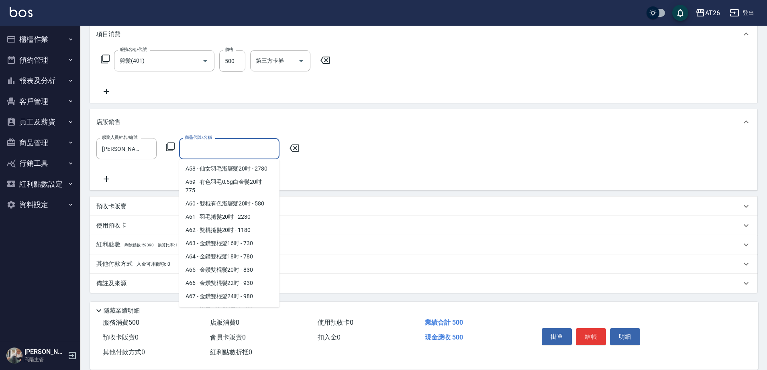
scroll to position [3, 0]
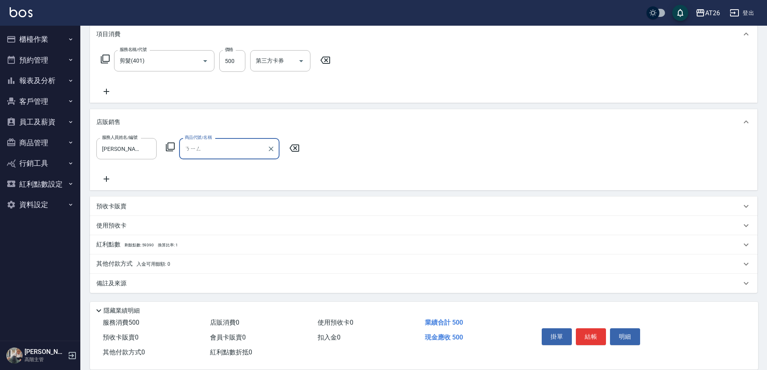
type input "寧"
type input "旋"
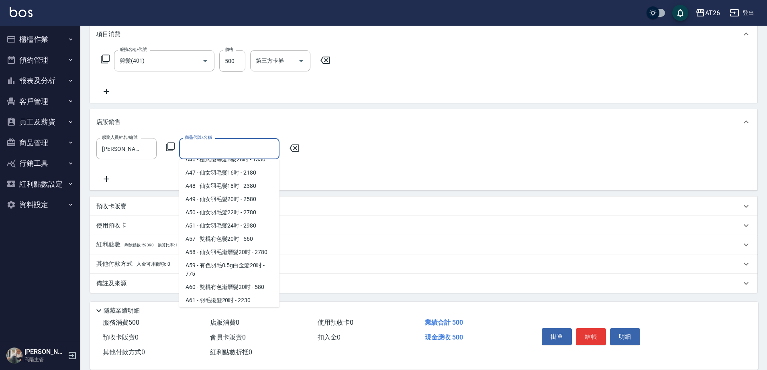
scroll to position [502, 0]
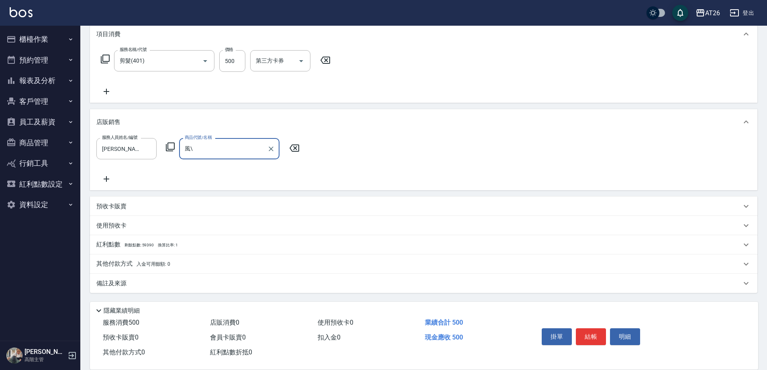
type input "風"
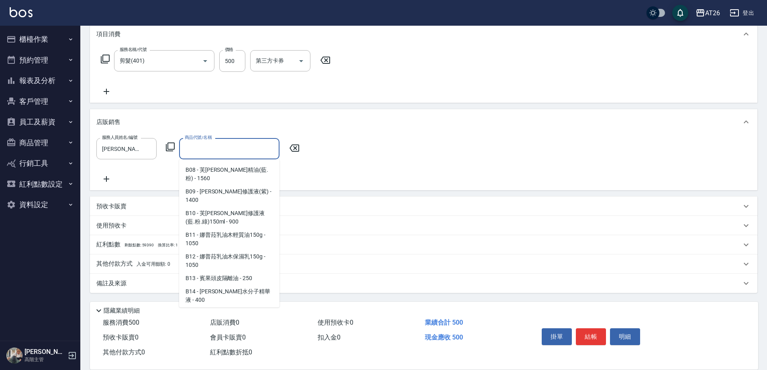
scroll to position [1104, 0]
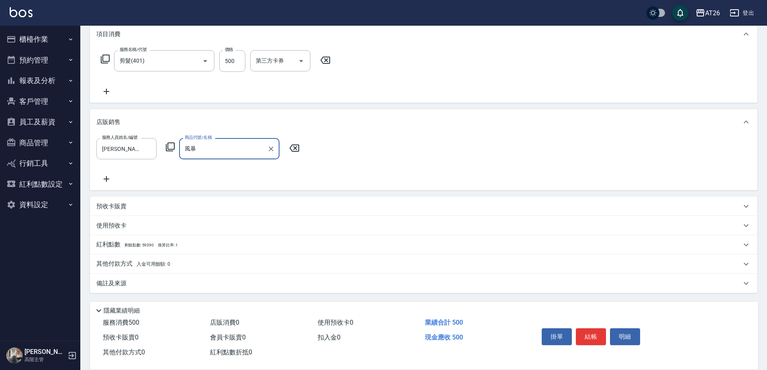
type input "風"
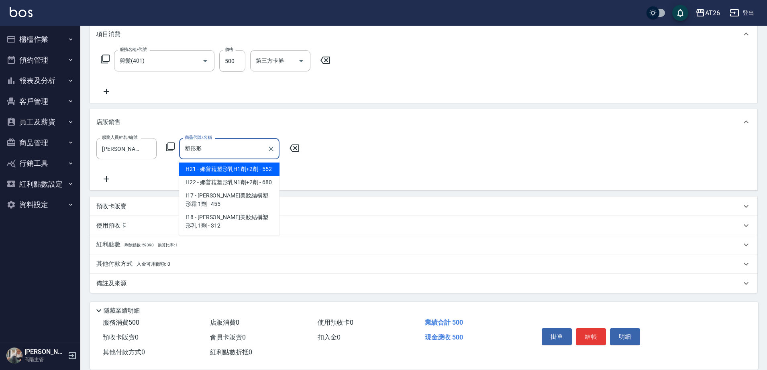
click at [224, 154] on input "塑形形" at bounding box center [223, 149] width 81 height 14
type input "塑"
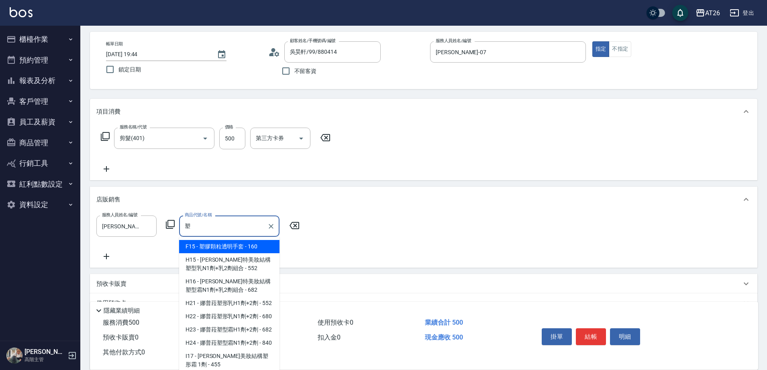
scroll to position [50, 0]
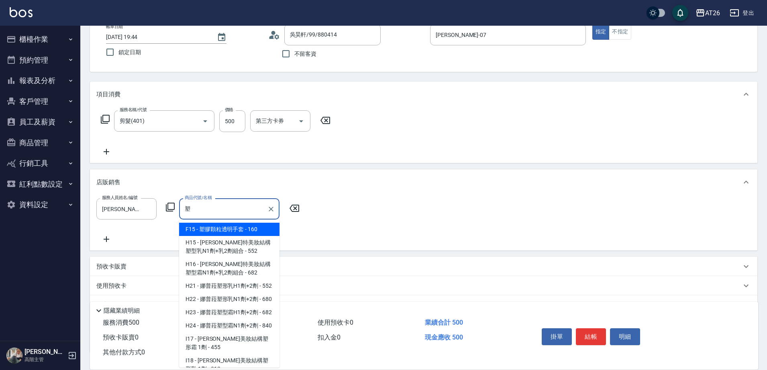
click at [205, 201] on div "塑 商品代號/名稱" at bounding box center [229, 208] width 100 height 21
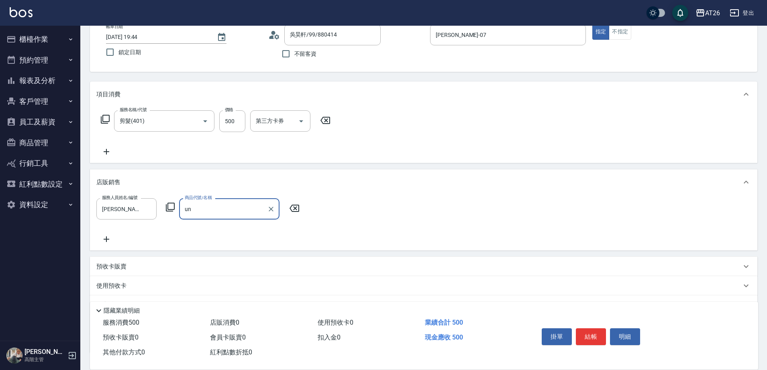
type input "u"
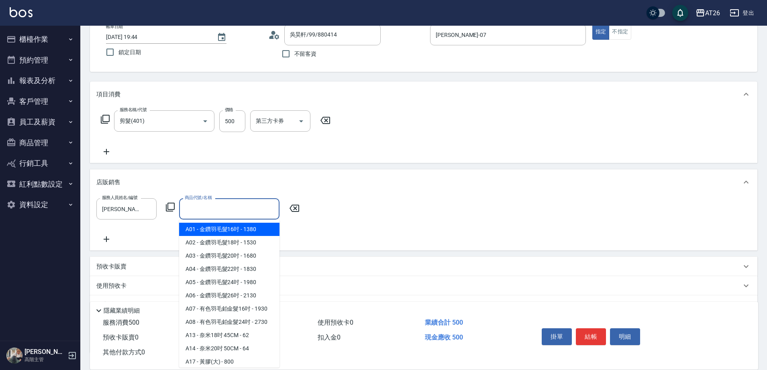
click at [200, 211] on input "商品代號/名稱" at bounding box center [229, 209] width 93 height 14
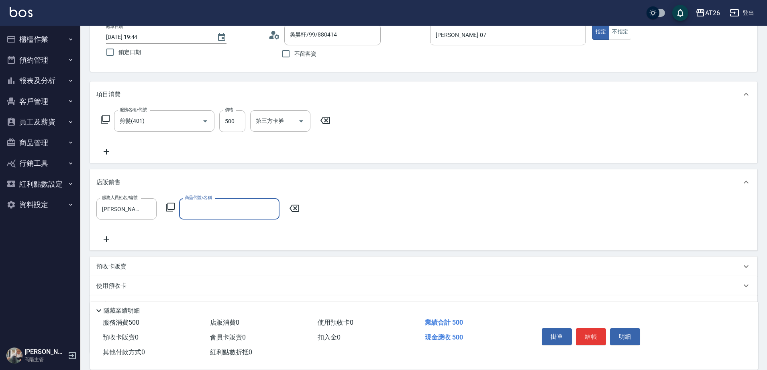
click at [221, 212] on input "商品代號/名稱" at bounding box center [229, 209] width 93 height 14
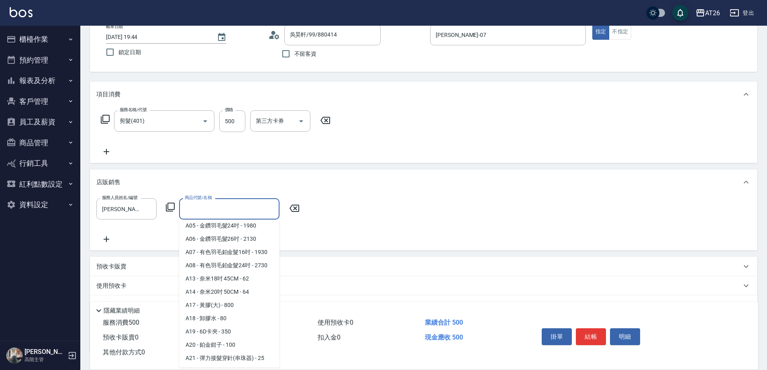
scroll to position [151, 0]
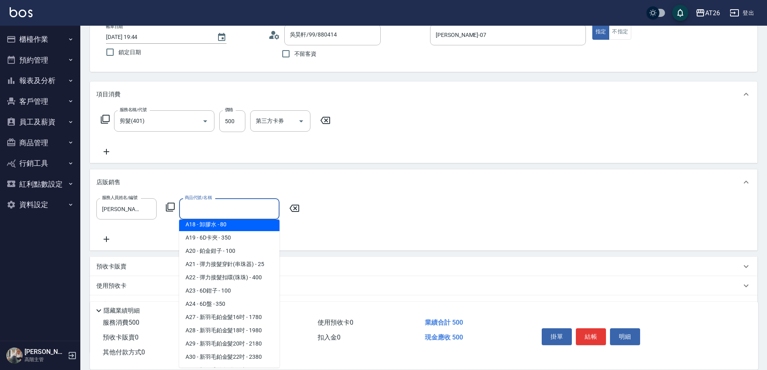
click at [247, 219] on span "A18 - 卸膠水 - 80" at bounding box center [229, 224] width 100 height 13
type input "卸膠水"
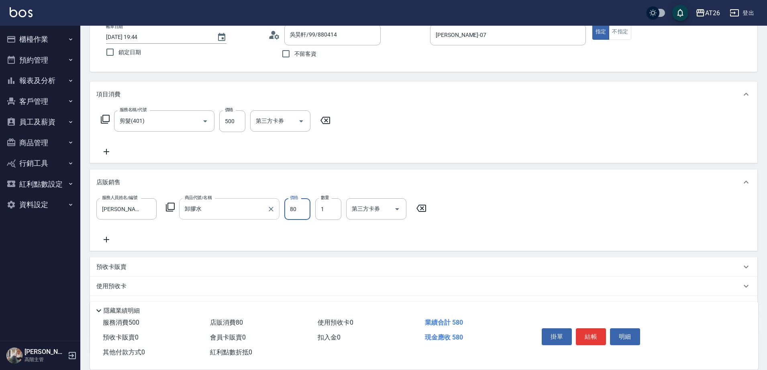
click at [277, 208] on div "卸膠水 商品代號/名稱" at bounding box center [229, 208] width 100 height 21
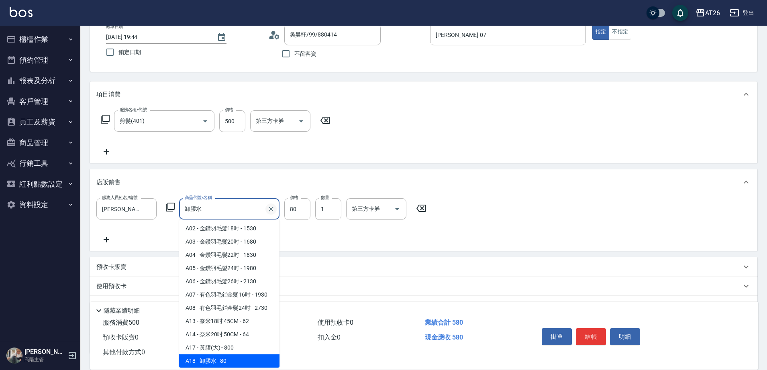
click at [273, 208] on icon "Clear" at bounding box center [271, 209] width 8 height 8
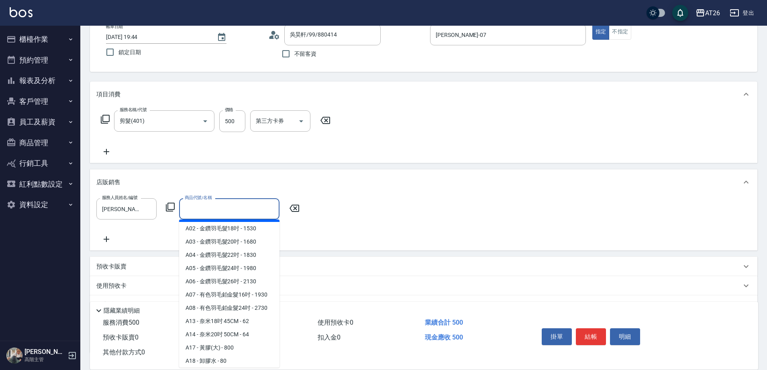
scroll to position [3, 0]
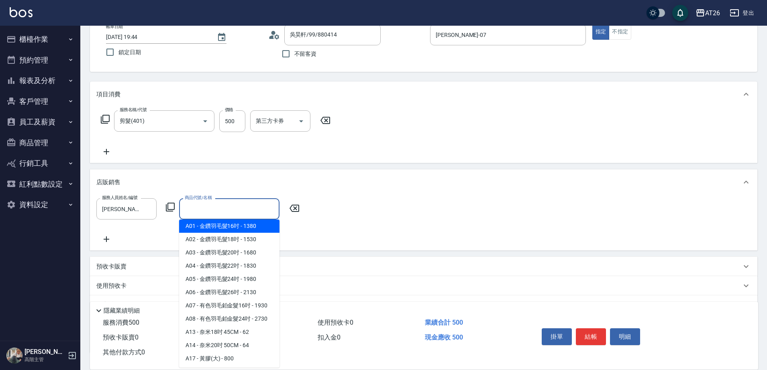
click at [208, 214] on input "商品代號/名稱" at bounding box center [229, 209] width 93 height 14
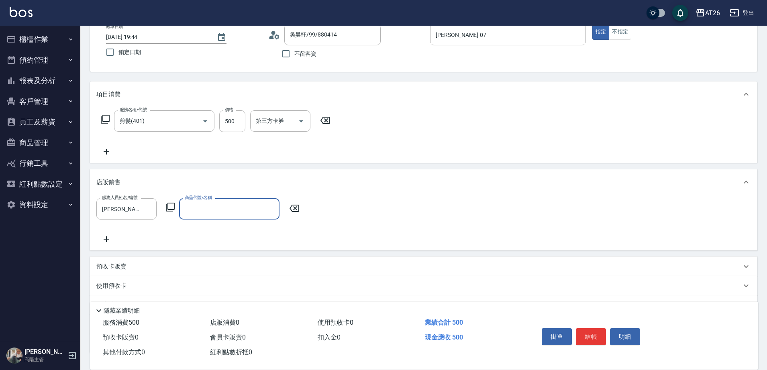
click at [218, 213] on input "商品代號/名稱" at bounding box center [229, 209] width 93 height 14
type input "髮"
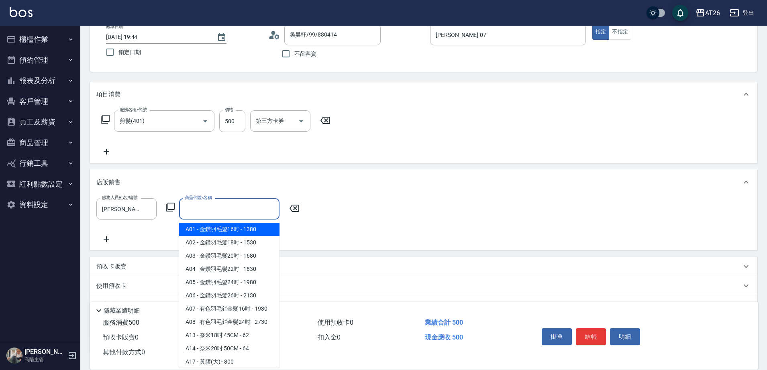
type input "ㄈ"
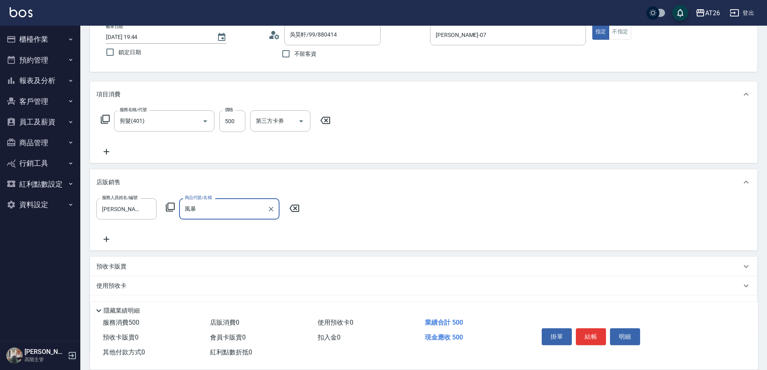
type input "風"
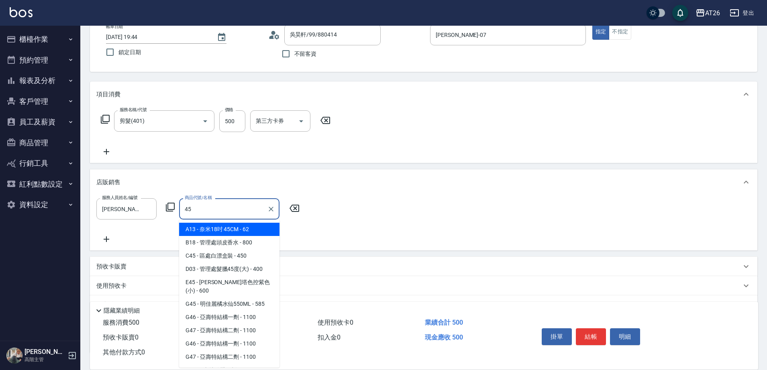
type input "4"
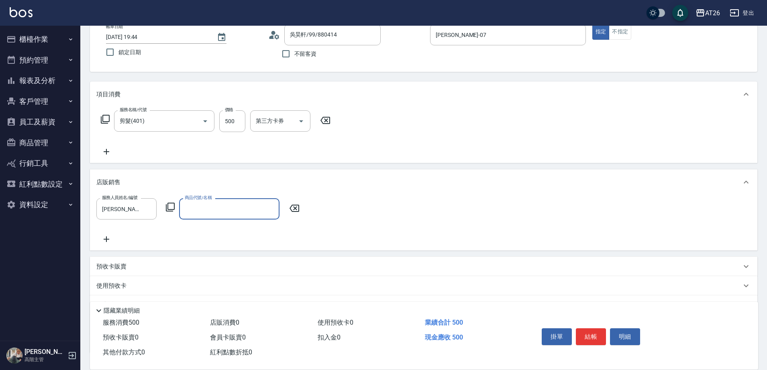
click at [204, 212] on input "商品代號/名稱" at bounding box center [229, 209] width 93 height 14
click at [244, 211] on input "奈米18吋 45CM" at bounding box center [223, 209] width 81 height 14
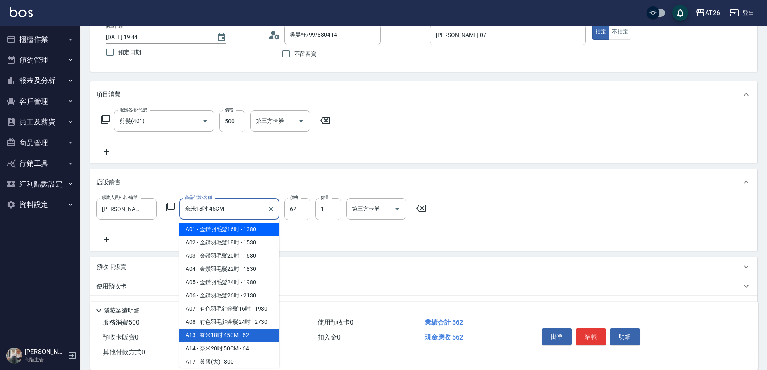
click at [230, 207] on input "奈米18吋 45CM" at bounding box center [223, 209] width 81 height 14
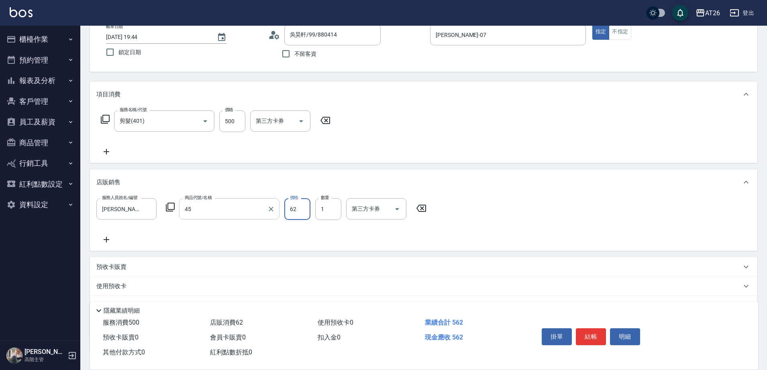
type input "奈米18吋 45CM"
type input "0"
click at [238, 209] on input "奈米18吋 45CM" at bounding box center [223, 209] width 81 height 14
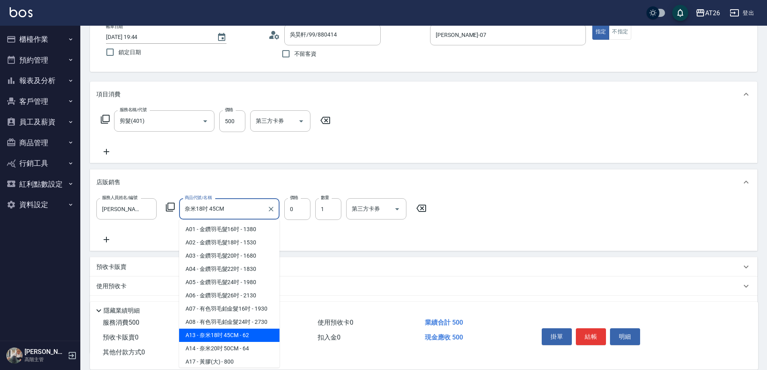
drag, startPoint x: 238, startPoint y: 209, endPoint x: 63, endPoint y: 219, distance: 175.7
click at [55, 226] on div "AT26 登出 櫃檯作業 打帳單 帳單列表 掛單列表 座位開單 營業儀表板 現金收支登錄 高階收支登錄 材料自購登錄 每日結帳 排班表 現場電腦打卡 掃碼打卡…" at bounding box center [383, 190] width 767 height 481
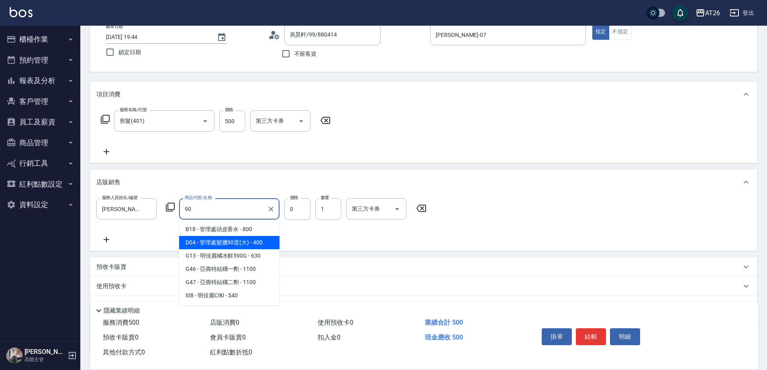
click at [243, 242] on span "D04 - 管理處髮臘90度(大) - 400" at bounding box center [229, 242] width 100 height 13
type input "管理處髮臘90度(大)"
type input "90"
type input "400"
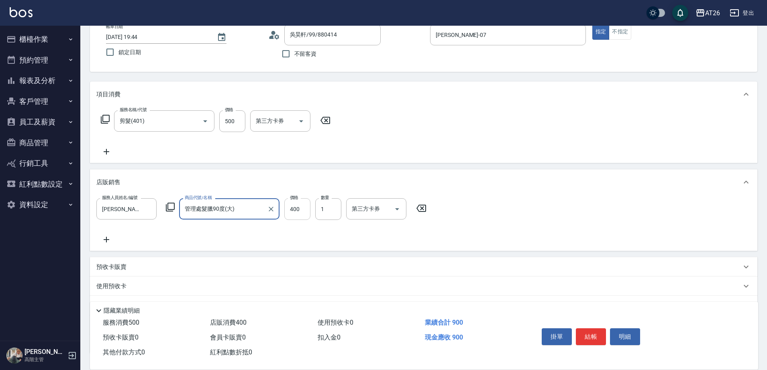
type input "管理處髮臘90度(大)"
click at [292, 208] on input "400" at bounding box center [297, 209] width 26 height 22
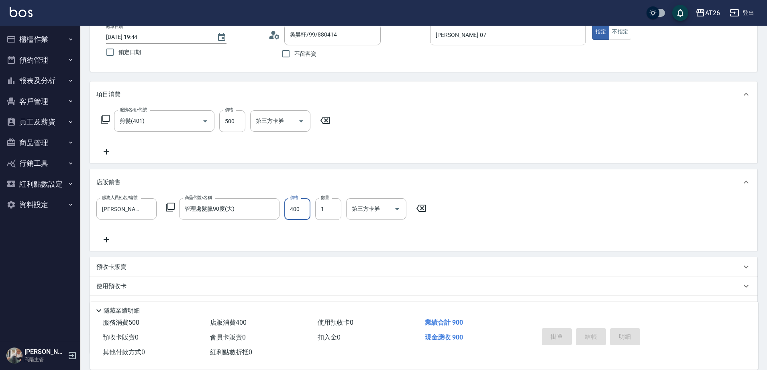
type input "2025/08/24 19:51"
type input "0"
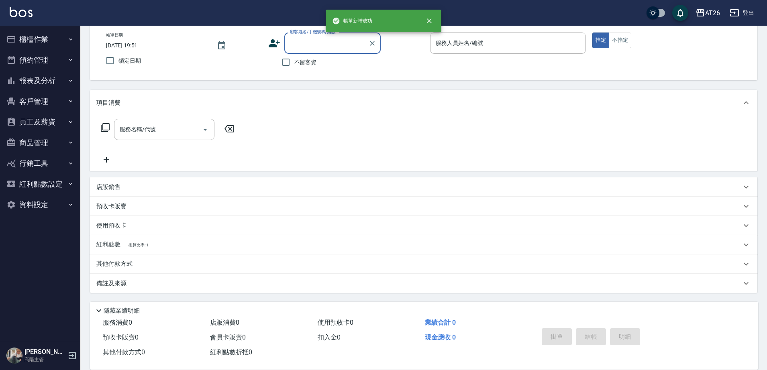
scroll to position [42, 0]
click at [307, 47] on input "顧客姓名/手機號碼/編號" at bounding box center [326, 43] width 77 height 14
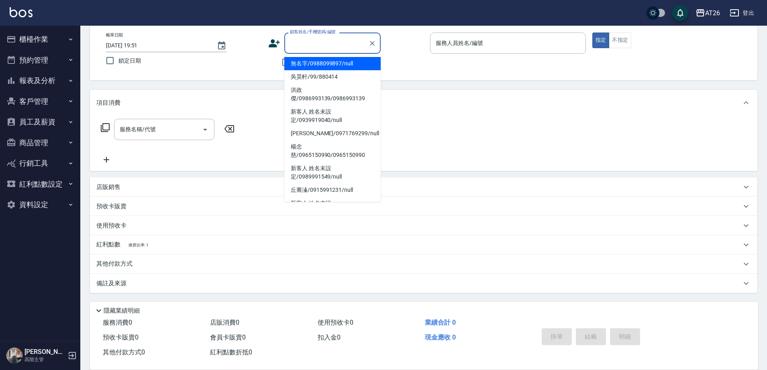
click at [337, 45] on input "顧客姓名/手機號碼/編號" at bounding box center [326, 43] width 77 height 14
type input "無名字/0988099897/null"
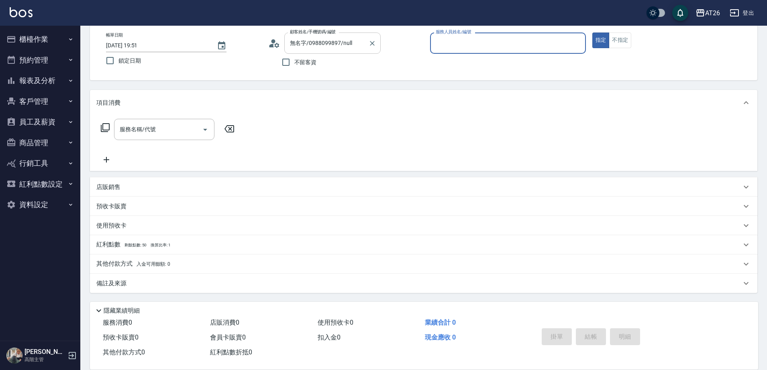
click at [360, 43] on input "無名字/0988099897/null" at bounding box center [326, 43] width 77 height 14
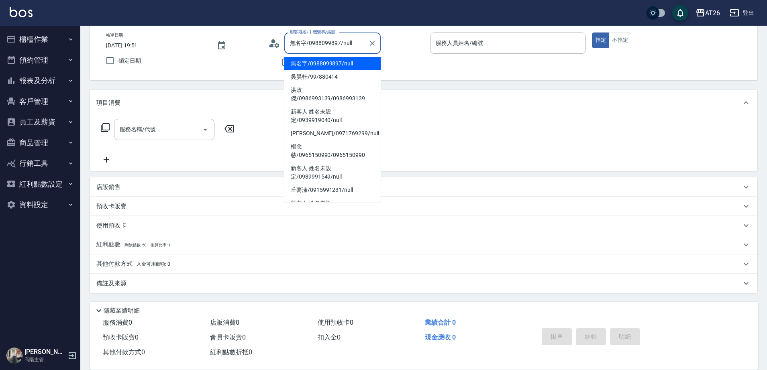
click at [352, 63] on li "無名字/0988099897/null" at bounding box center [332, 63] width 96 height 13
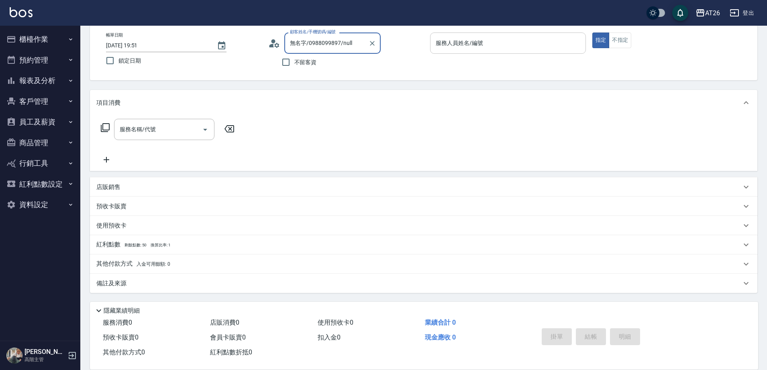
click at [446, 50] on div "服務人員姓名/編號" at bounding box center [508, 43] width 156 height 21
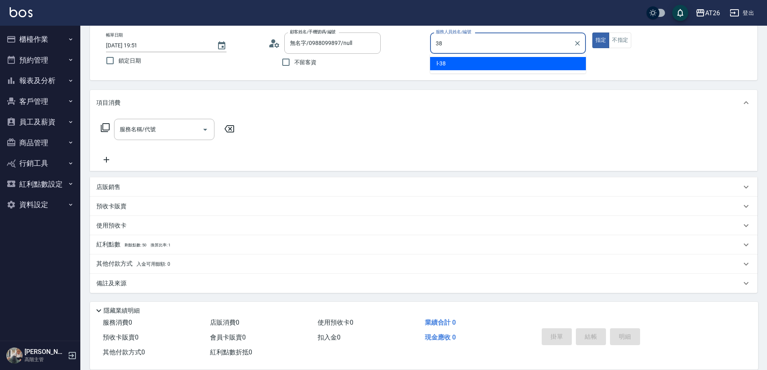
type input "l-38"
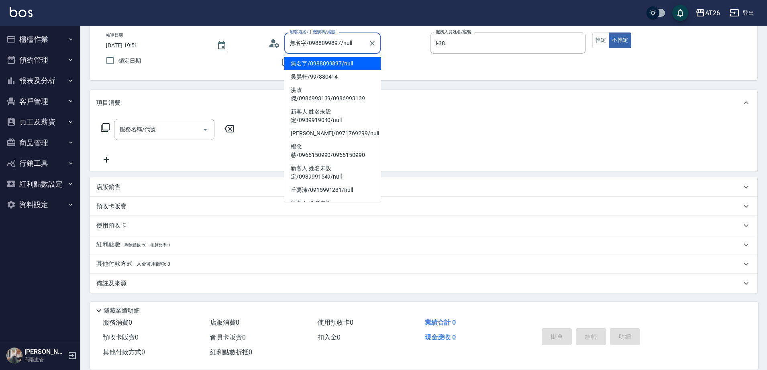
click at [343, 47] on input "無名字/0988099897/null" at bounding box center [326, 43] width 77 height 14
click at [455, 45] on input "l-38" at bounding box center [502, 43] width 136 height 14
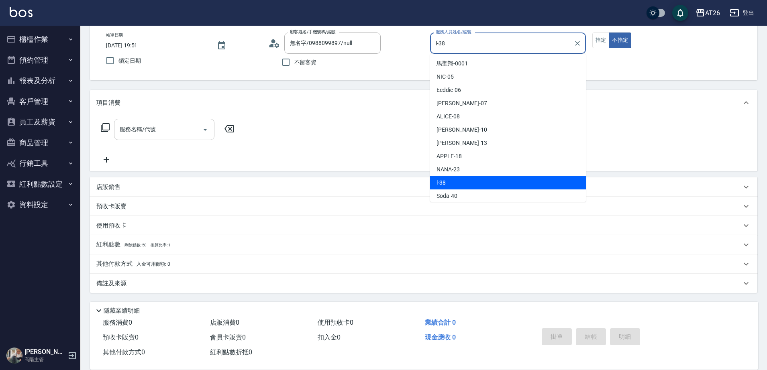
click at [132, 130] on div "服務名稱/代號 服務名稱/代號" at bounding box center [164, 129] width 100 height 21
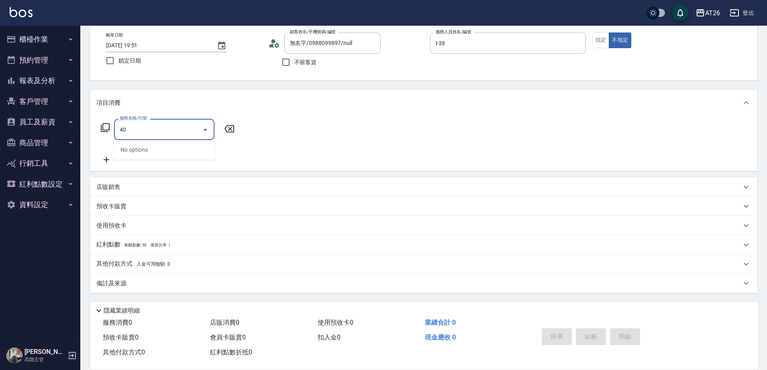
type input "401"
type input "20"
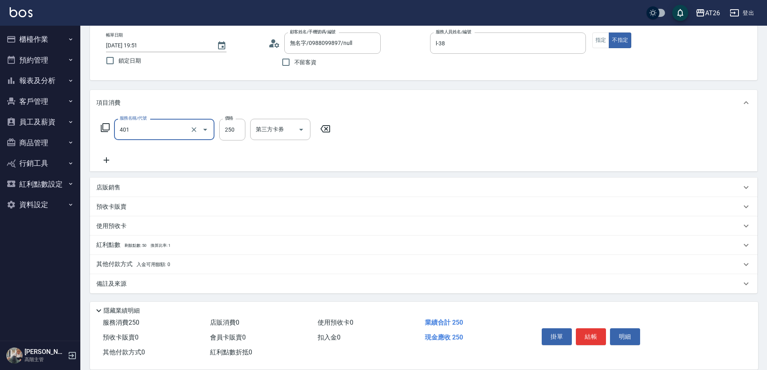
type input "剪髮(401)"
type input "7"
type input "0"
type input "70"
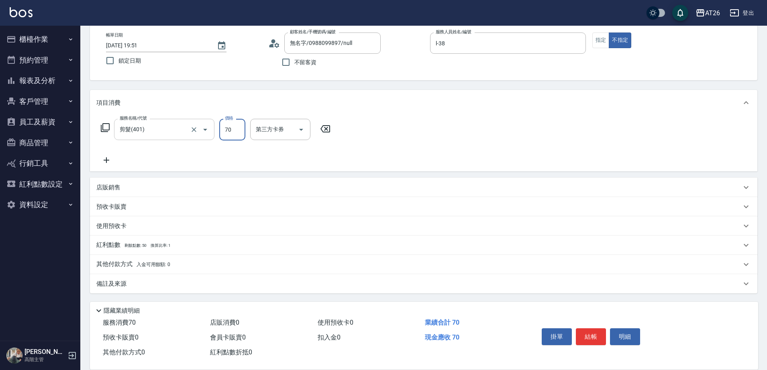
type input "700"
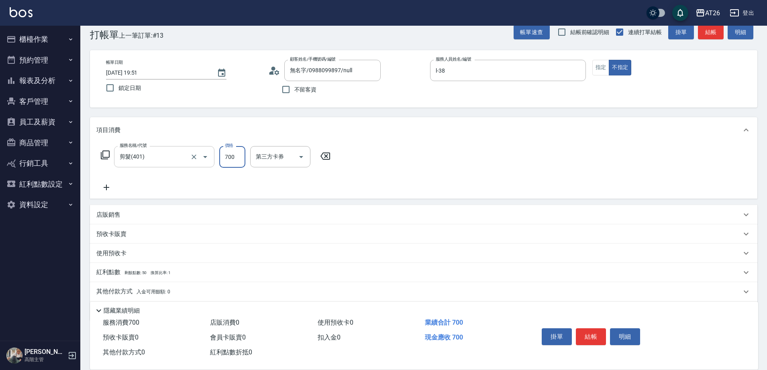
scroll to position [0, 0]
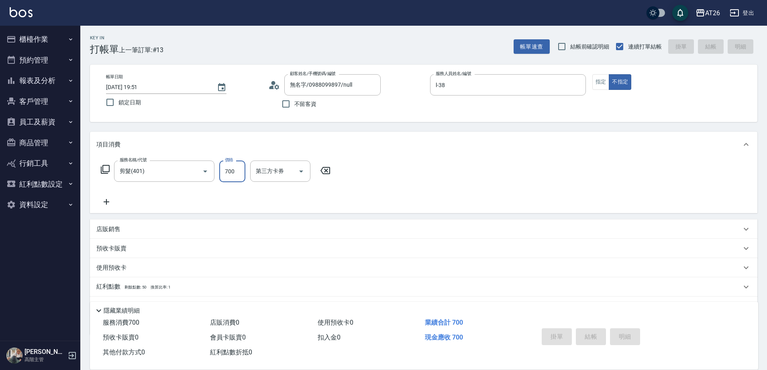
type input "2025/08/24 19:52"
type input "0"
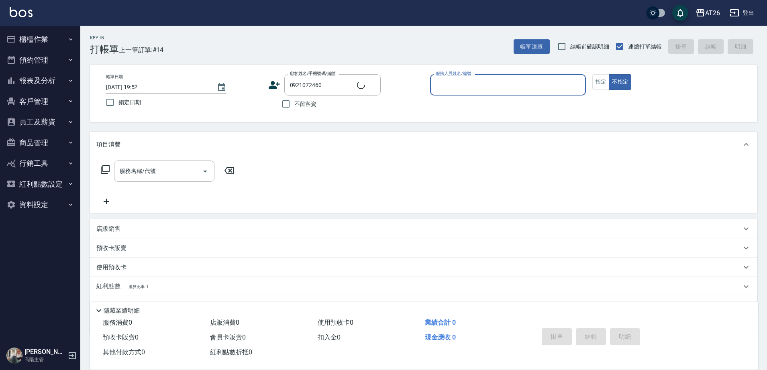
type input "林欣瑩/0921072460/0921072460"
type input "ALICE-08"
click at [609, 74] on button "不指定" at bounding box center [620, 82] width 22 height 16
type button "false"
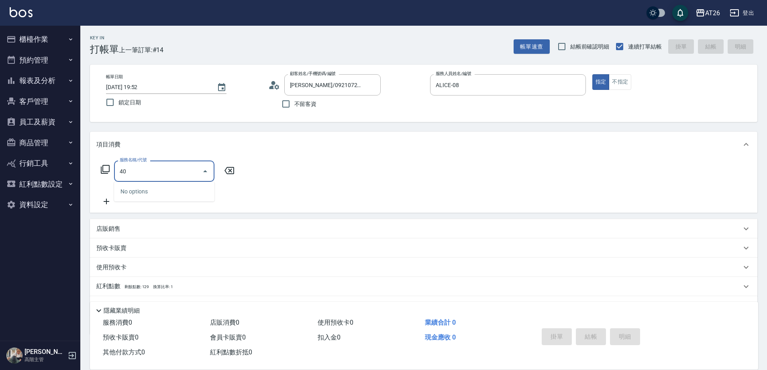
type input "401"
type input "20"
type input "剪髮(401)"
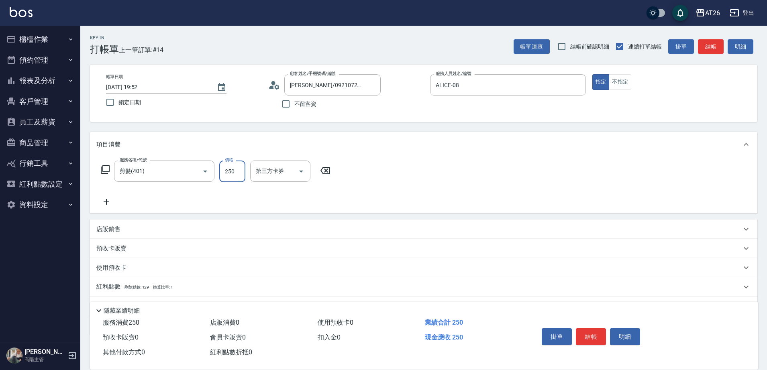
type input "4"
type input "0"
type input "400"
type input "40"
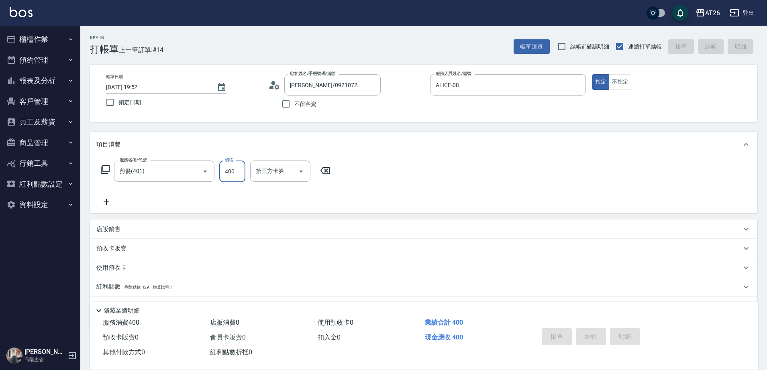
type input "2025/08/24 19:53"
type input "0"
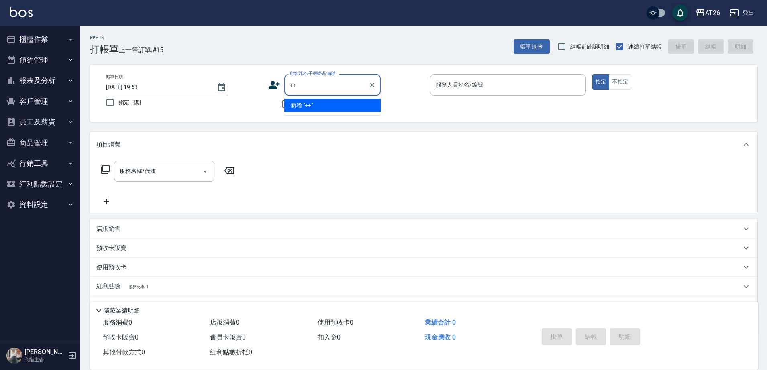
type input "+"
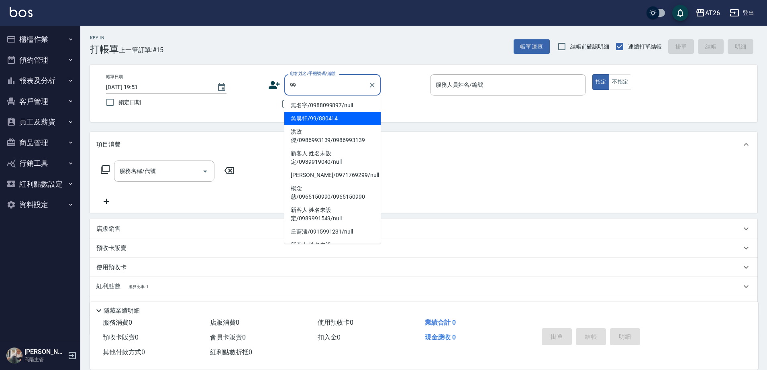
type input "吳昊軒/99/880414"
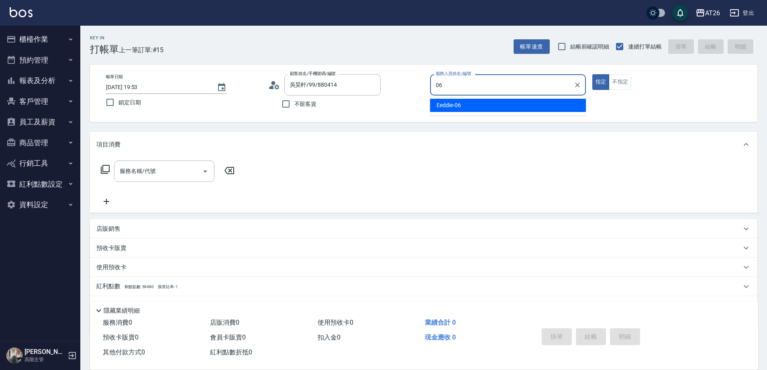
type input "Eeddie-06"
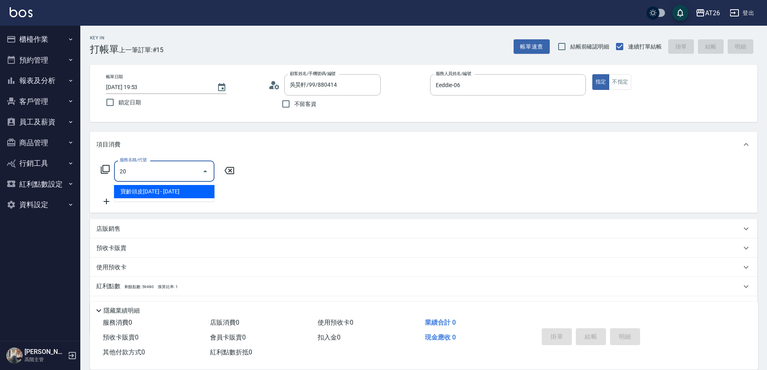
type input "201"
type input "20"
type input "洗髮(201)"
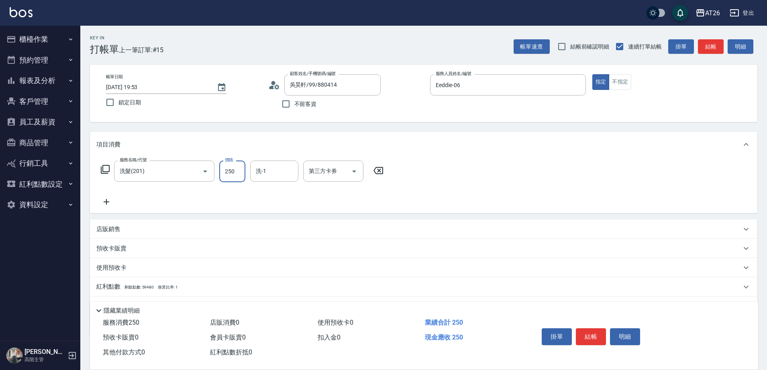
type input "4"
type input "0"
type input "400"
type input "40"
type input "400"
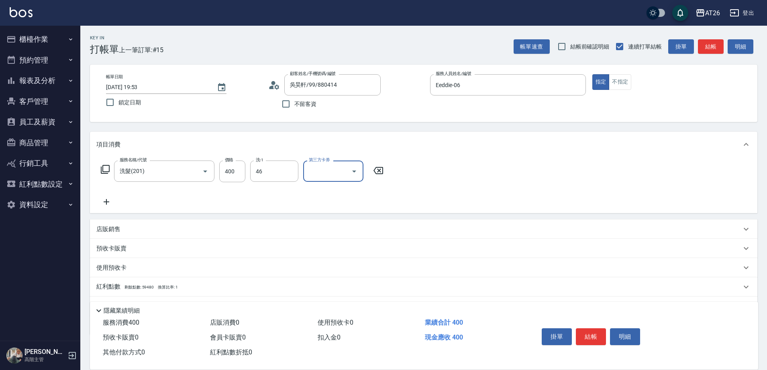
type input "tony-46"
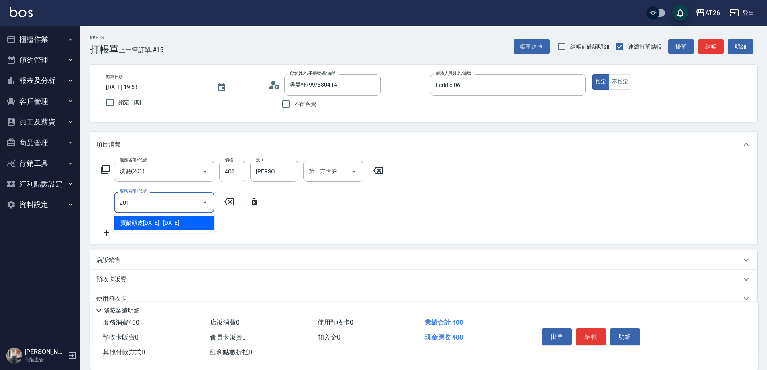
type input "201"
type input "60"
type input "洗髮(201)"
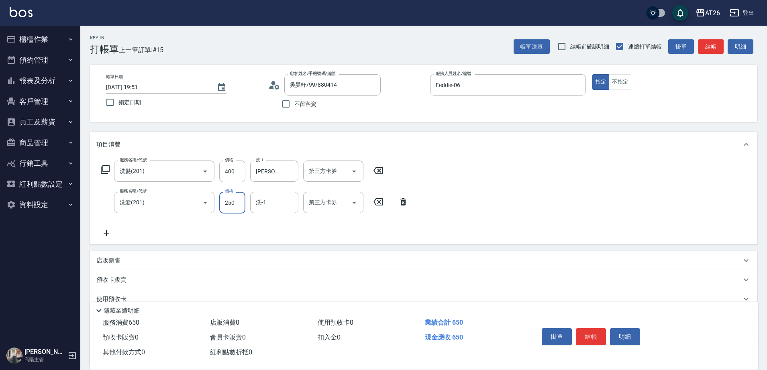
type input "4"
type input "40"
type input "400"
type input "80"
type input "400"
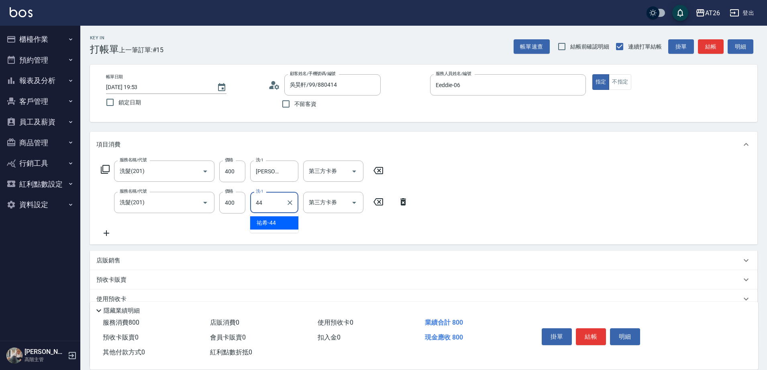
type input "祐希-44"
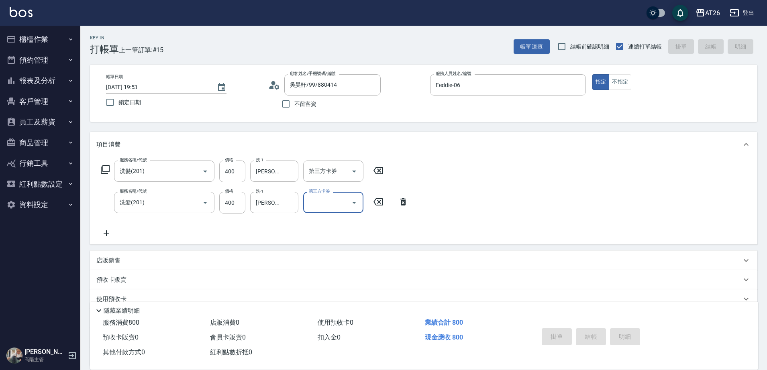
type input "0"
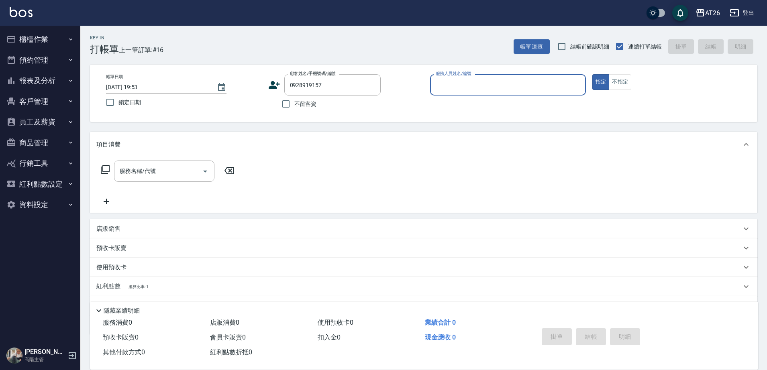
type input "李振民/0928919157/890527"
type input "Josh-10"
click at [592, 74] on button "指定" at bounding box center [600, 82] width 17 height 16
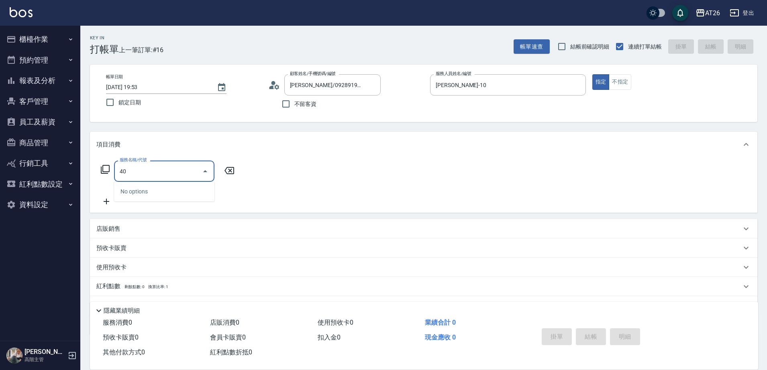
type input "401"
type input "20"
type input "剪髮(401)"
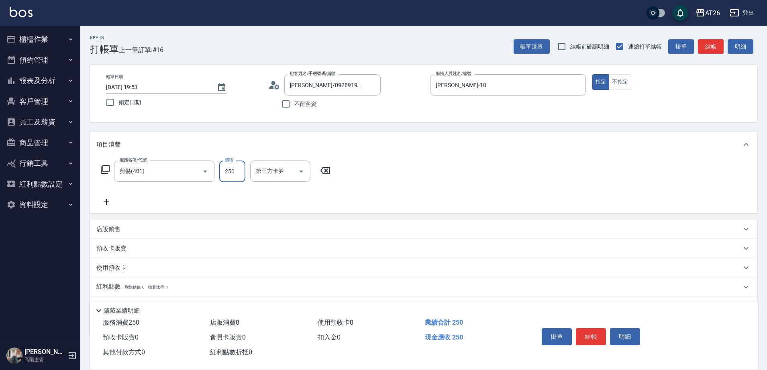
type input "8"
type input "0"
type input "800"
type input "80"
type input "800"
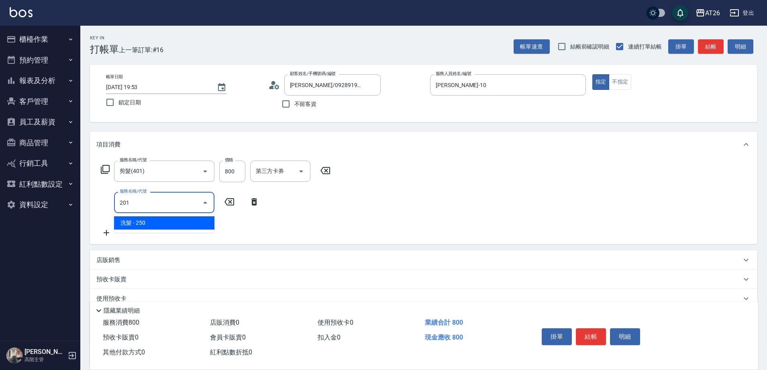
type input "201"
type input "100"
type input "洗髮(201)"
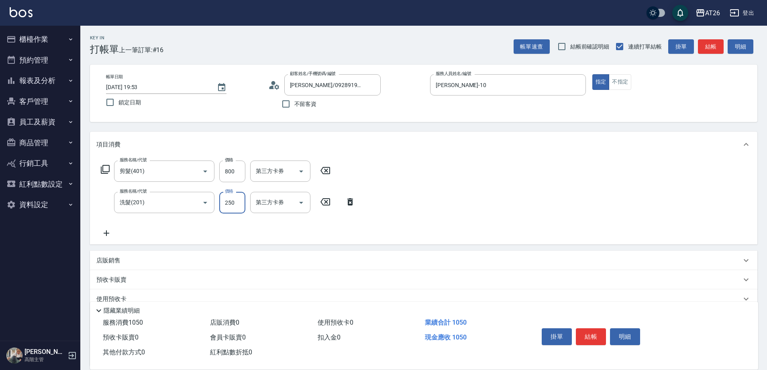
type input "0"
type input "80"
click at [275, 200] on input "tony-46" at bounding box center [268, 202] width 29 height 14
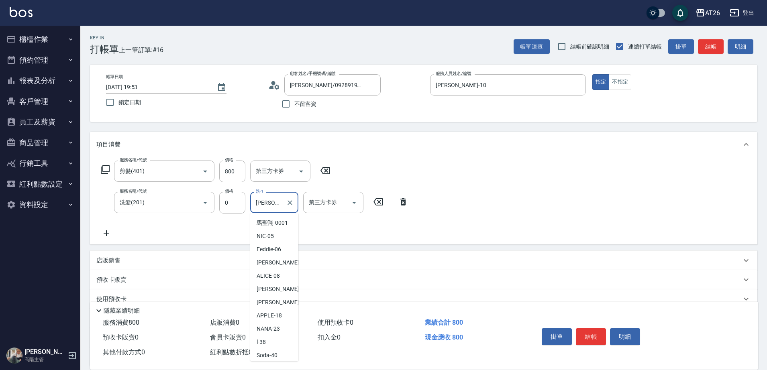
scroll to position [54, 0]
click at [275, 200] on input "tony-46" at bounding box center [268, 202] width 29 height 14
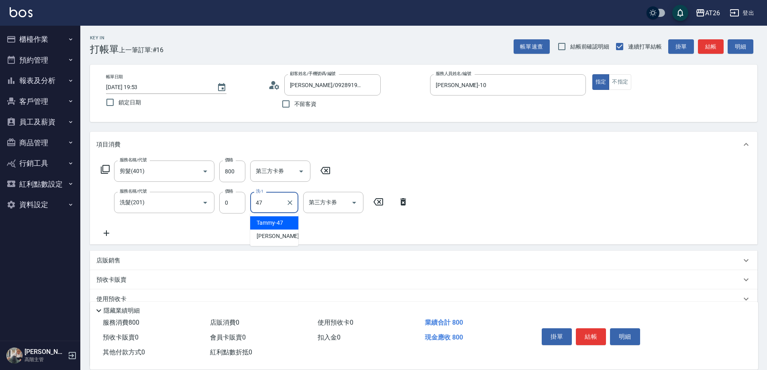
type input "Tammy-47"
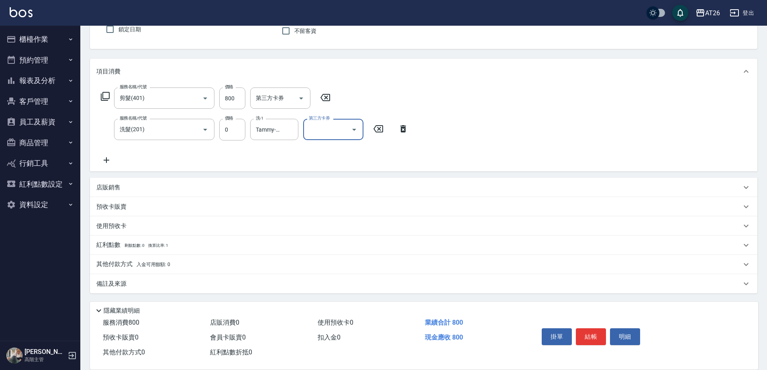
scroll to position [73, 0]
click at [121, 266] on p "其他付款方式 入金可用餘額: 0" at bounding box center [133, 264] width 74 height 9
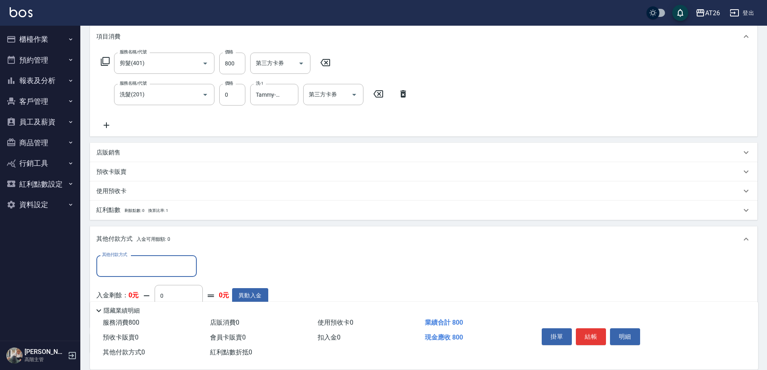
scroll to position [168, 0]
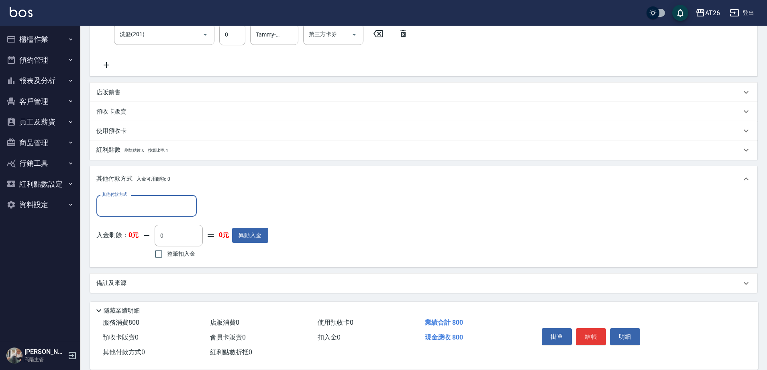
click at [138, 206] on input "其他付款方式" at bounding box center [146, 206] width 93 height 14
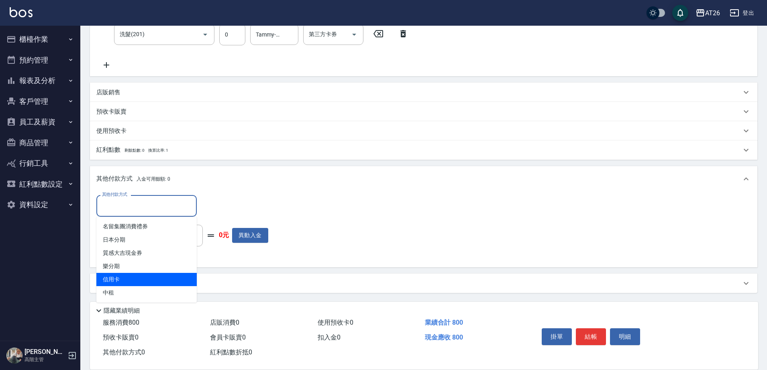
click at [144, 274] on span "信用卡" at bounding box center [146, 279] width 100 height 13
type input "信用卡"
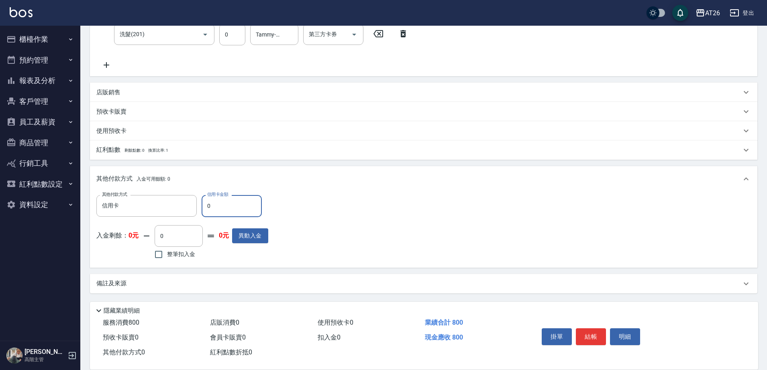
click at [235, 208] on input "0" at bounding box center [232, 206] width 60 height 22
type input "8"
type input "70"
type input "800"
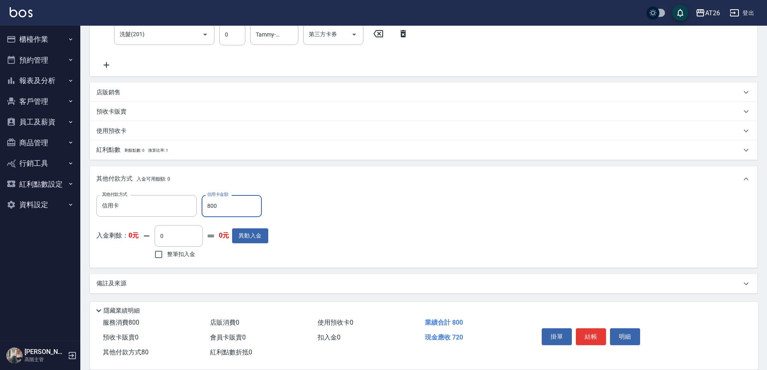
type input "0"
type input "2025/08/24 19:54"
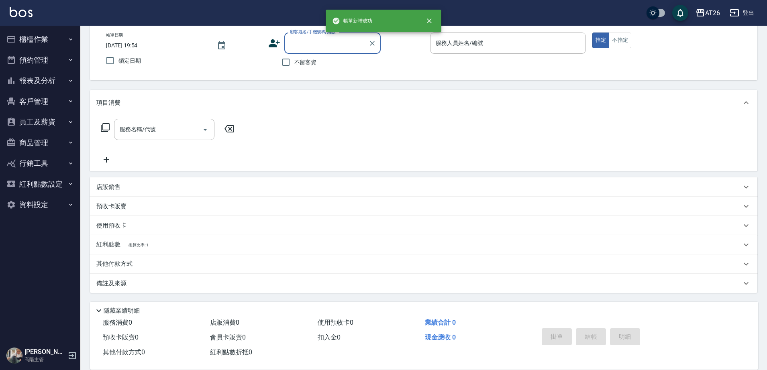
scroll to position [0, 0]
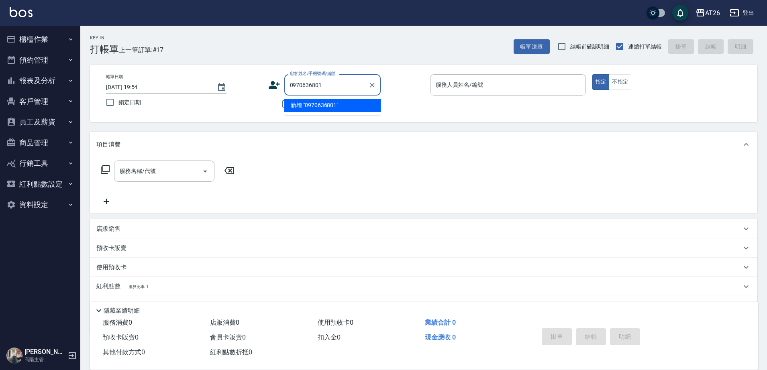
type input "0970636801"
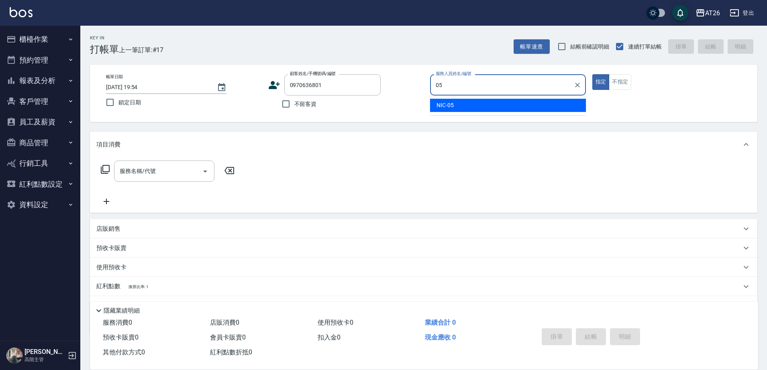
type input "NIC-05"
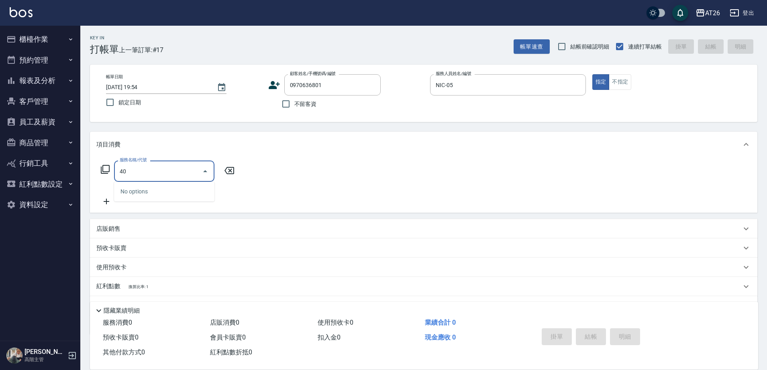
type input "401"
type input "20"
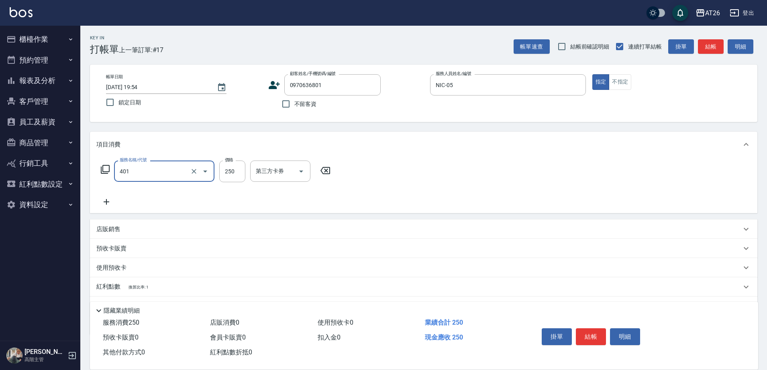
type input "剪髮(401)"
type input "7"
type input "0"
type input "700"
type input "70"
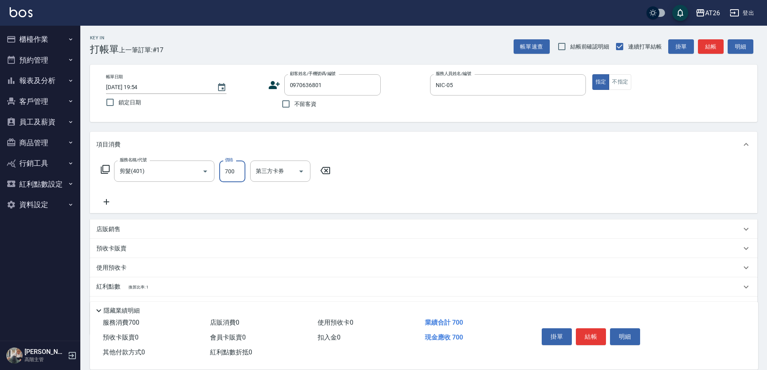
type input "700"
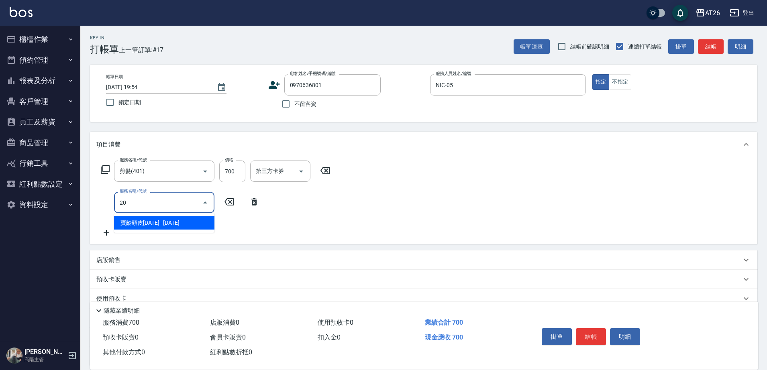
type input "201"
type input "90"
type input "洗髮(201)"
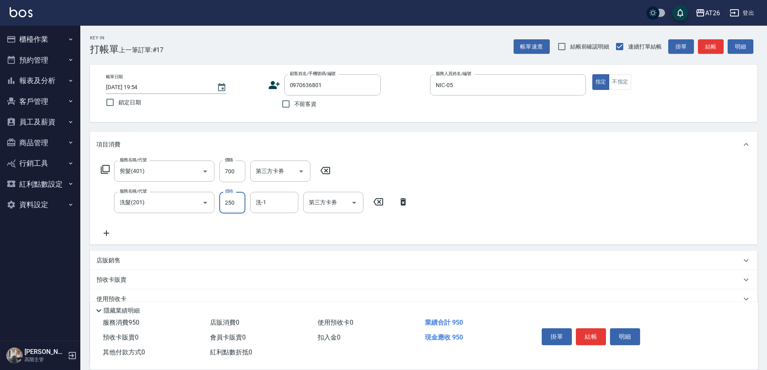
type input "0"
type input "70"
type input "0"
type input "祐希-44"
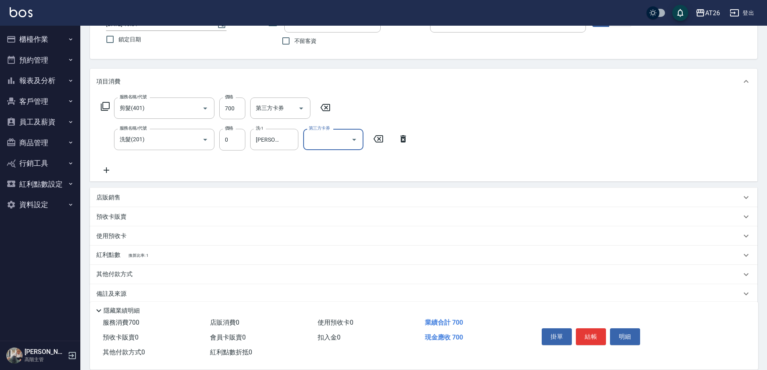
scroll to position [73, 0]
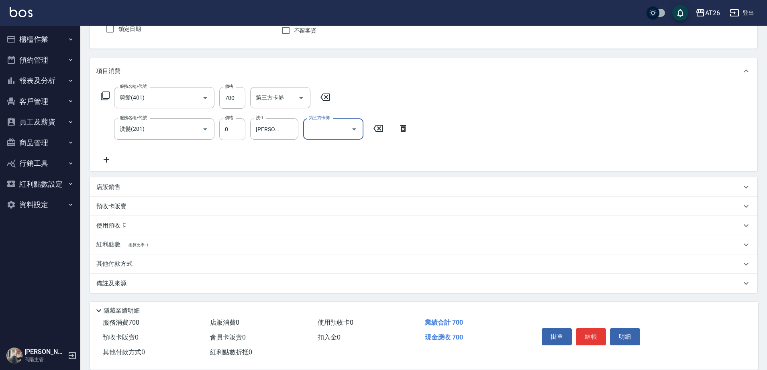
click at [123, 268] on p "其他付款方式" at bounding box center [116, 264] width 40 height 9
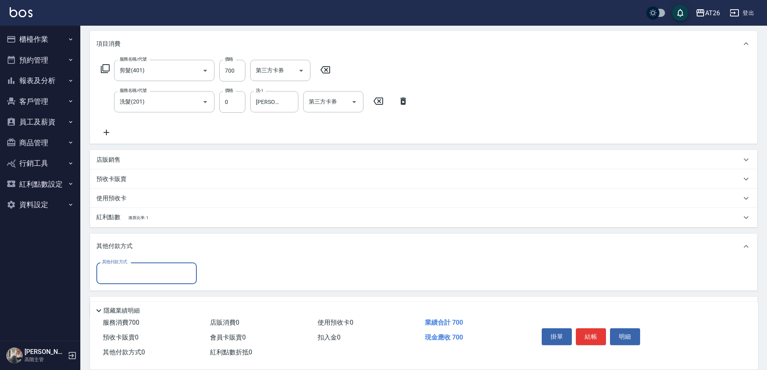
scroll to position [124, 0]
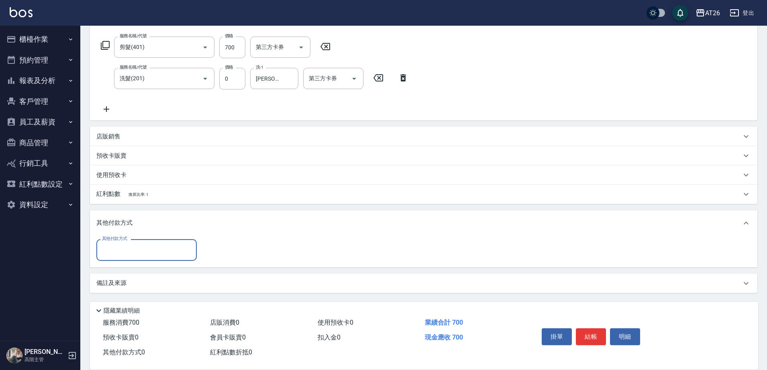
click at [135, 253] on input "其他付款方式" at bounding box center [146, 250] width 93 height 14
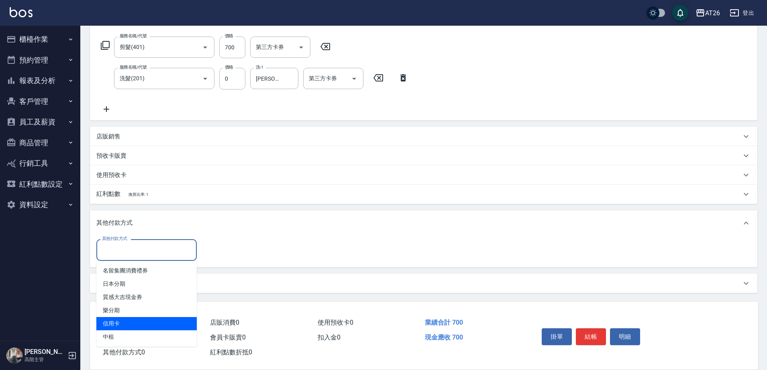
click at [132, 317] on span "信用卡" at bounding box center [146, 323] width 100 height 13
type input "信用卡"
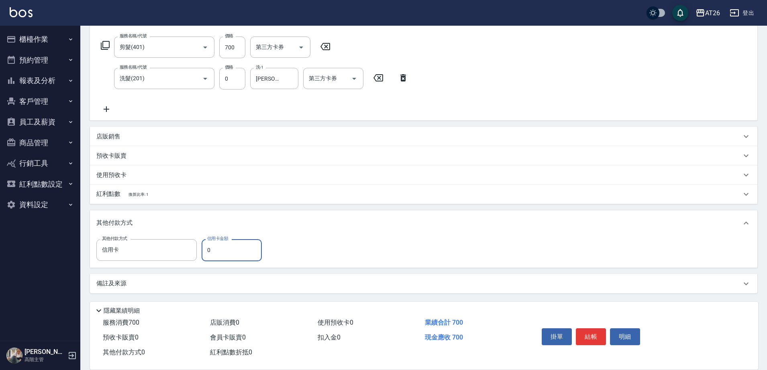
click at [234, 253] on input "0" at bounding box center [232, 250] width 60 height 22
type input "7"
type input "60"
type input "700"
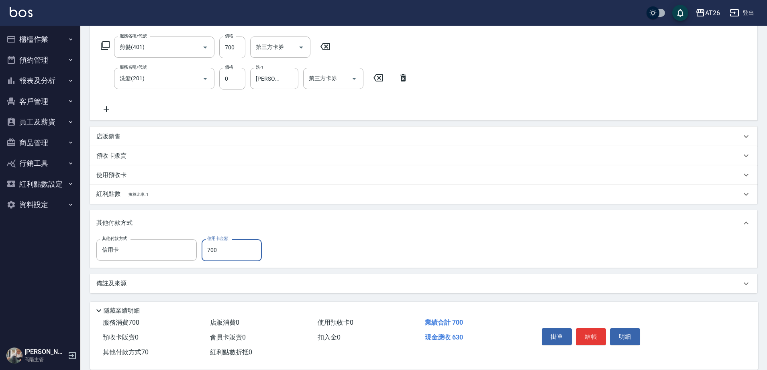
type input "0"
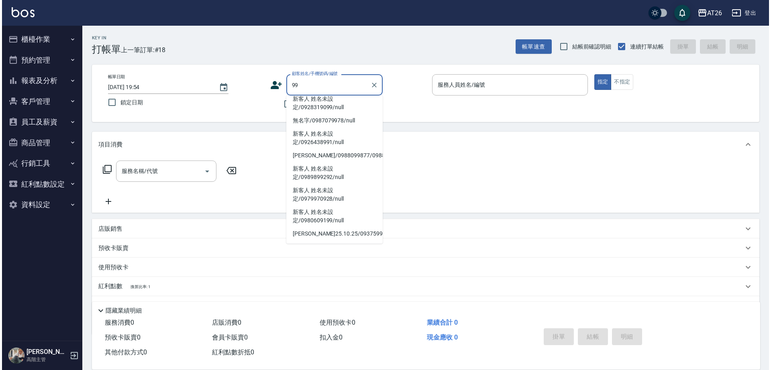
scroll to position [3, 0]
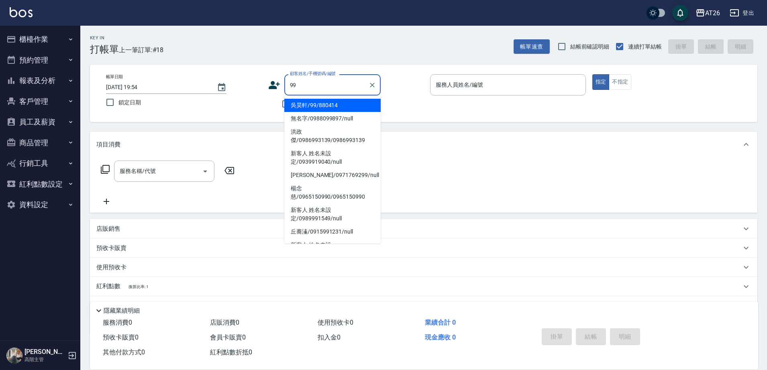
type input "吳昊軒/99/880414"
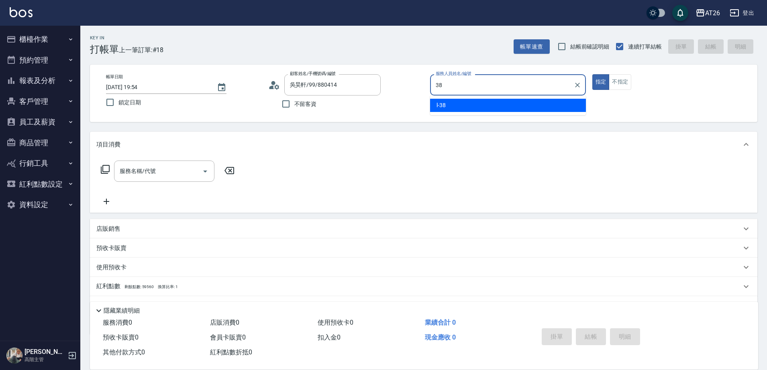
type input "38"
type button "true"
type input "l-38"
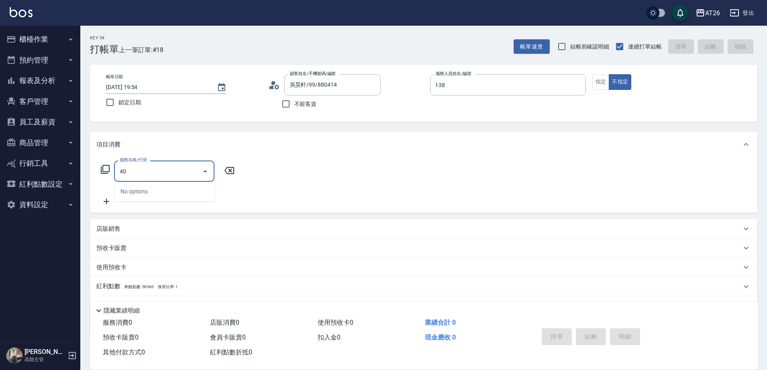
type input "401"
type input "20"
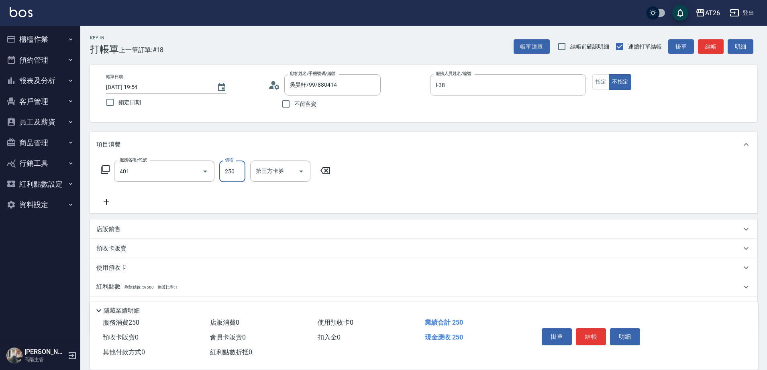
type input "剪髮(401)"
type input "7"
type input "0"
type input "700"
type input "70"
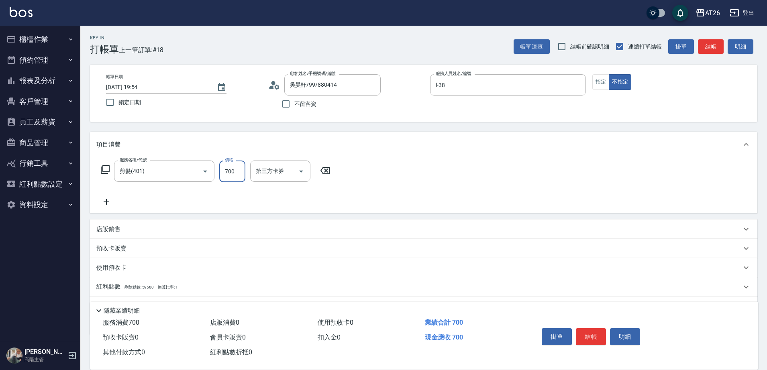
type input "700"
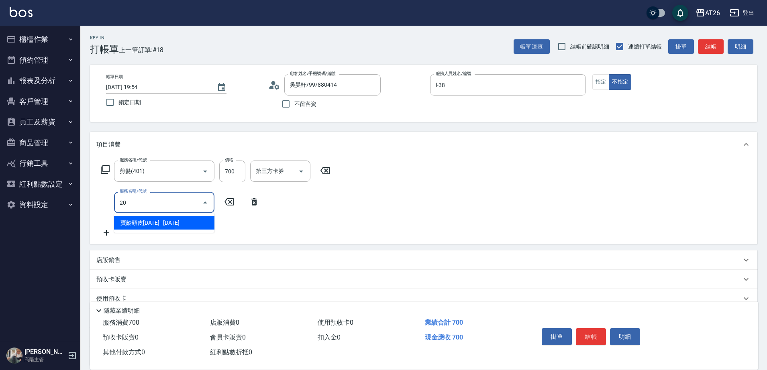
type input "201"
type input "90"
type input "洗髮(201)"
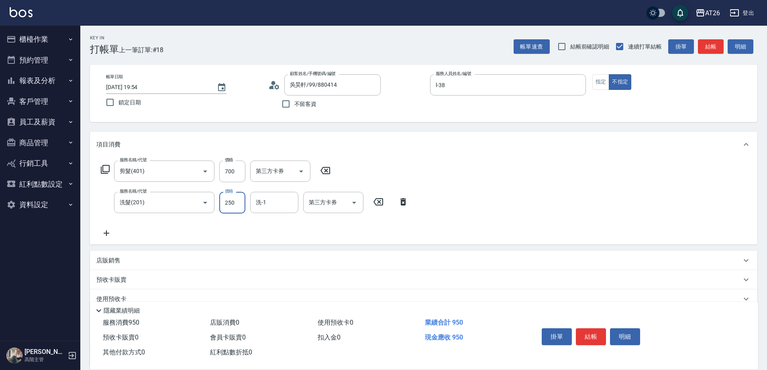
type input "0"
type input "70"
type input "0"
type input "[PERSON_NAME]-44"
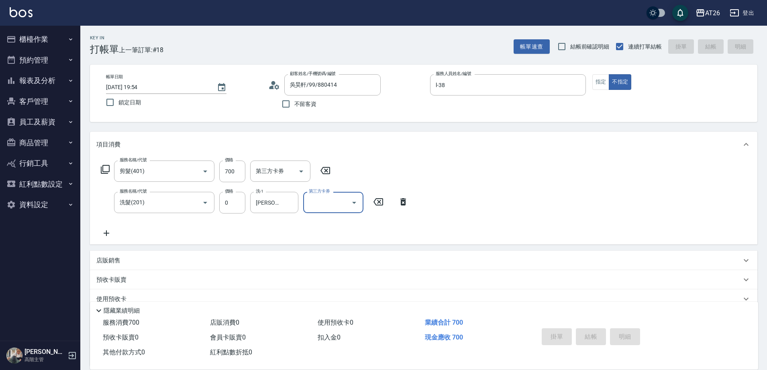
type input "[DATE] 19:55"
type input "0"
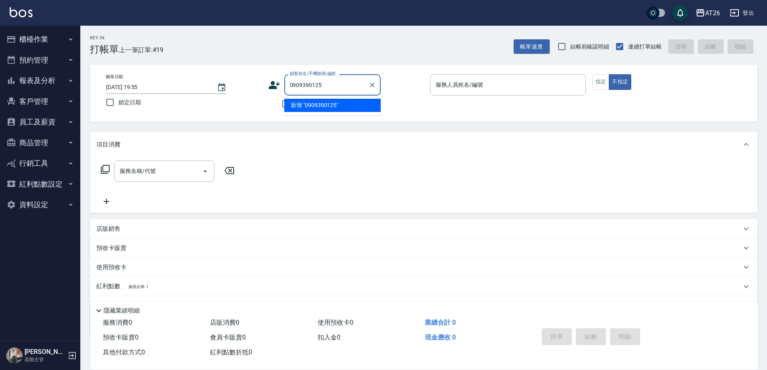
type input "0909390125"
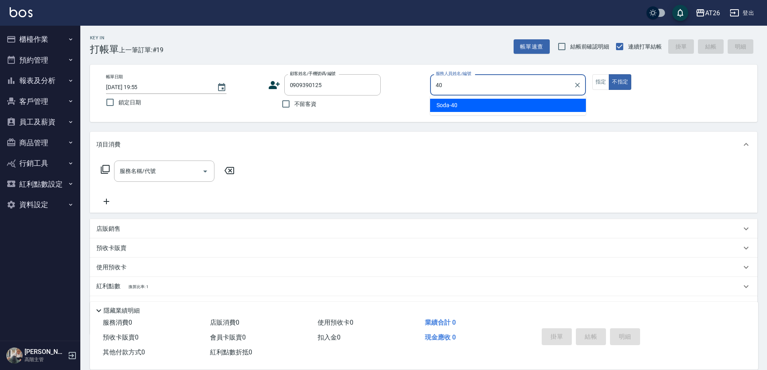
type input "Soda-40"
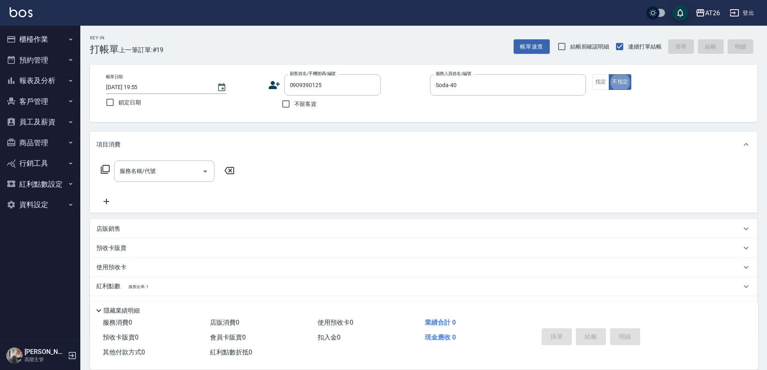
type button "false"
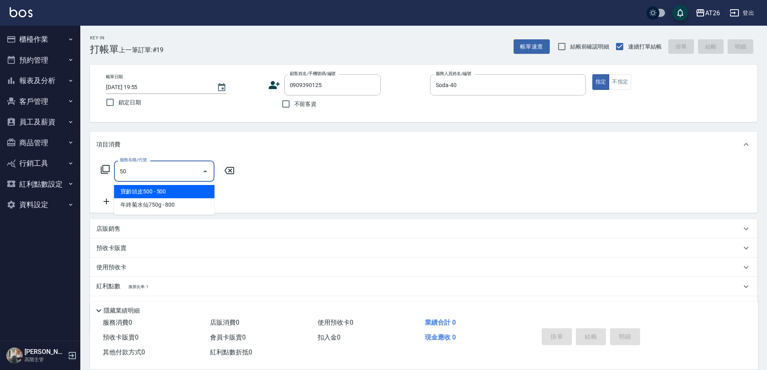
type input "501"
type input "120"
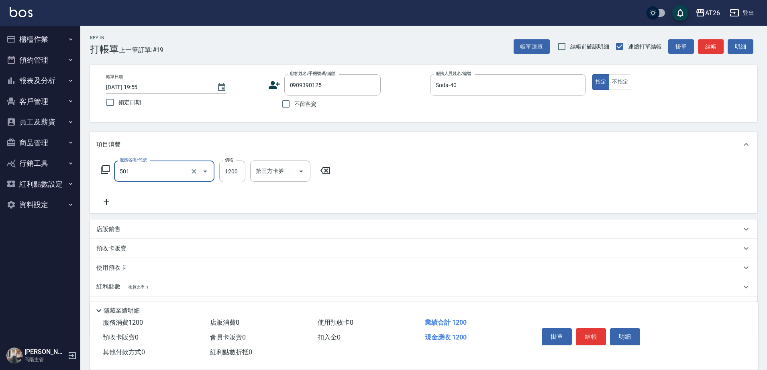
type input "染髮(501)"
type input "1"
type input "0"
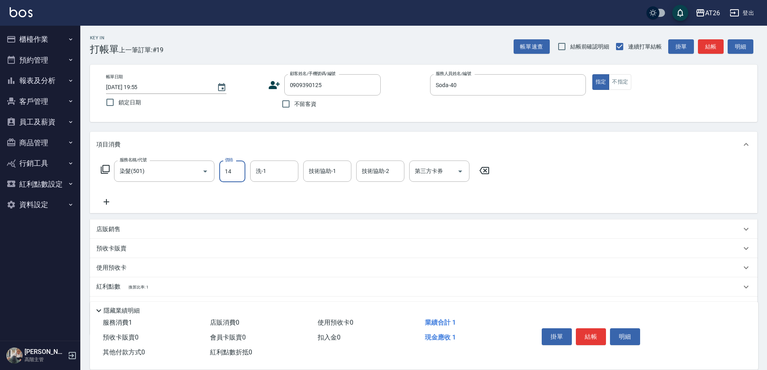
type input "148"
type input "10"
type input "1480"
type input "140"
type input "1480"
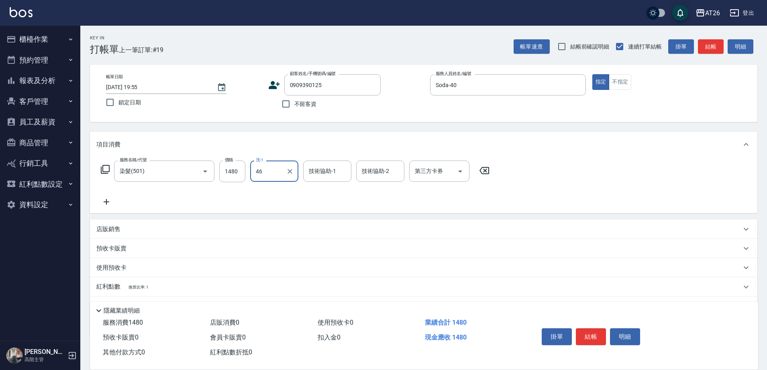
type input "[PERSON_NAME]-46"
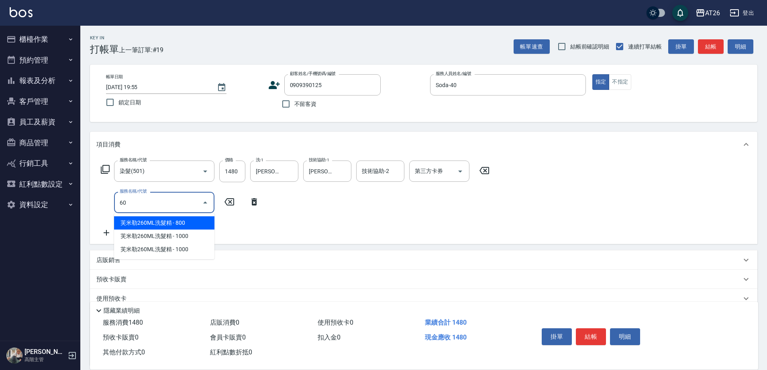
type input "601"
type input "170"
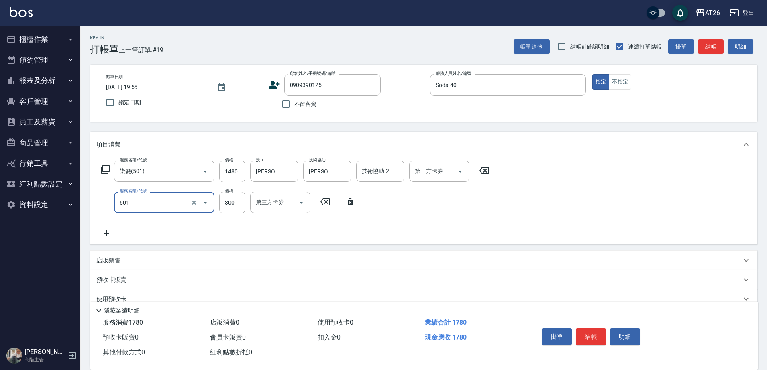
type input "自護髮(601)"
type input "15"
type input "140"
type input "150"
type input "160"
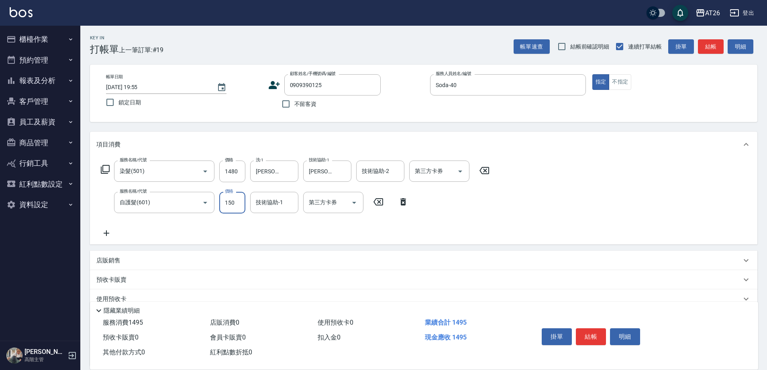
type input "1500"
type input "290"
type input "1500"
type input "[PERSON_NAME]-46"
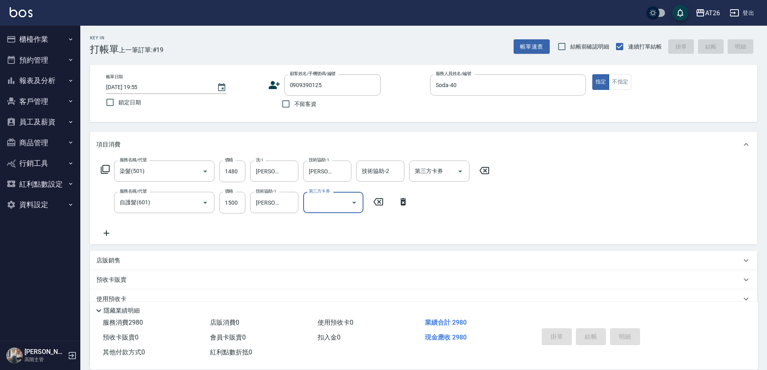
type input "0"
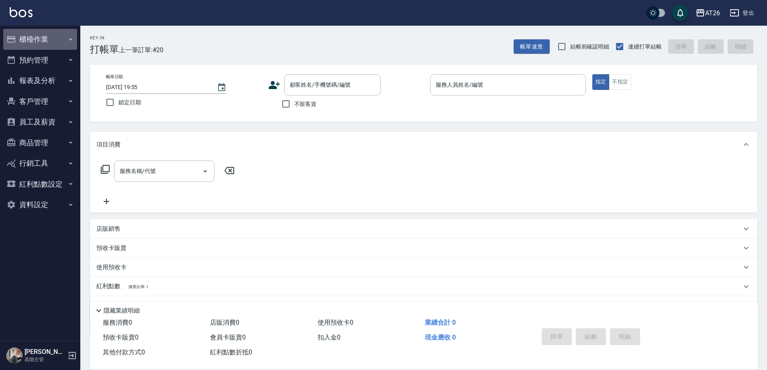
click at [65, 36] on button "櫃檯作業" at bounding box center [40, 39] width 74 height 21
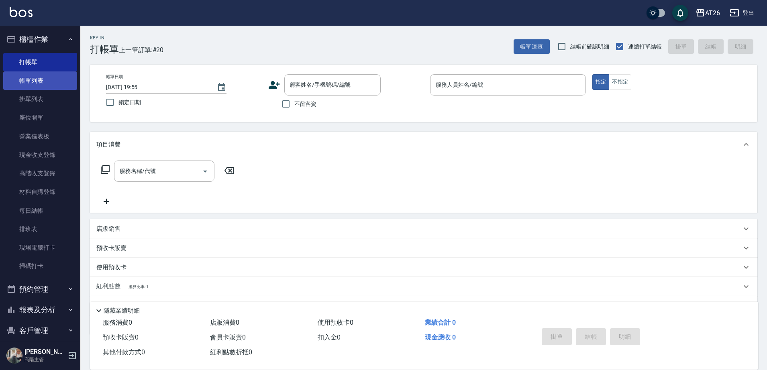
click at [49, 79] on link "帳單列表" at bounding box center [40, 80] width 74 height 18
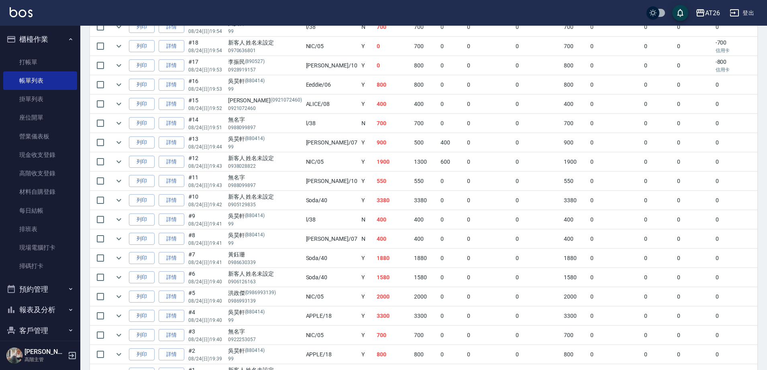
scroll to position [195, 0]
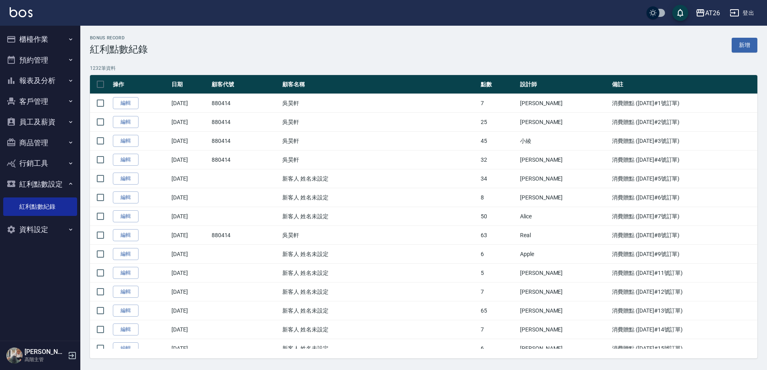
click at [46, 42] on button "櫃檯作業" at bounding box center [40, 39] width 74 height 21
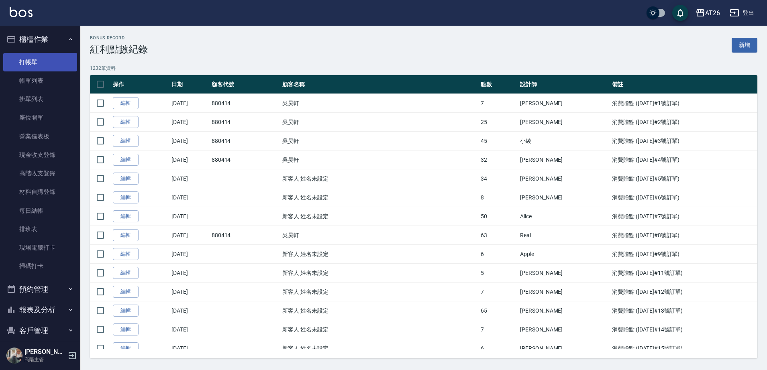
click at [41, 55] on link "打帳單" at bounding box center [40, 62] width 74 height 18
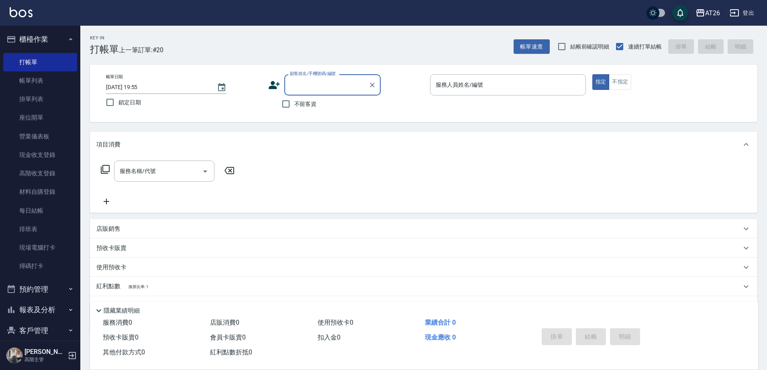
click at [289, 86] on input "顧客姓名/手機號碼/編號" at bounding box center [326, 85] width 77 height 14
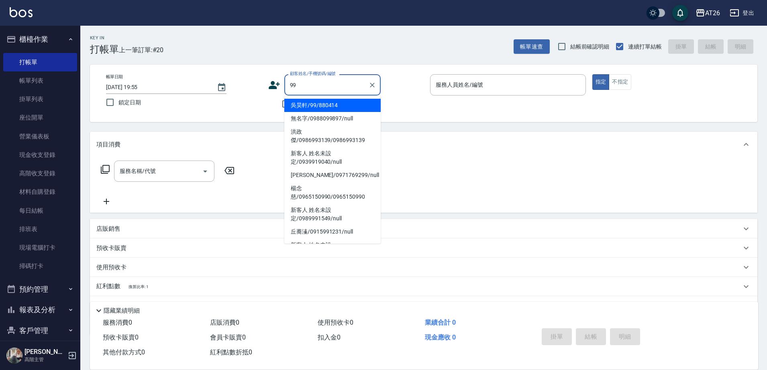
type input "吳昊軒/99/880414"
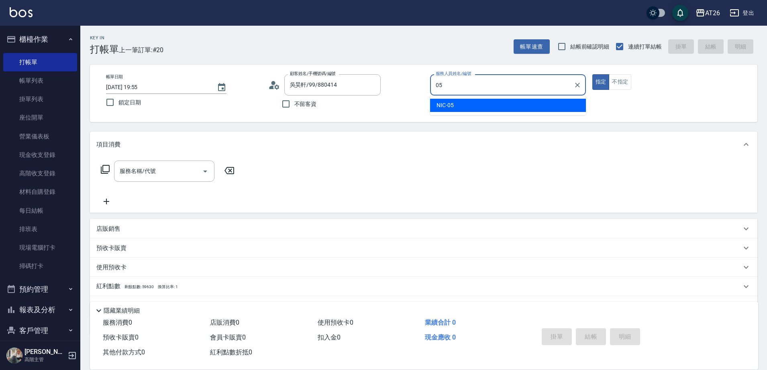
type input "NIC-05"
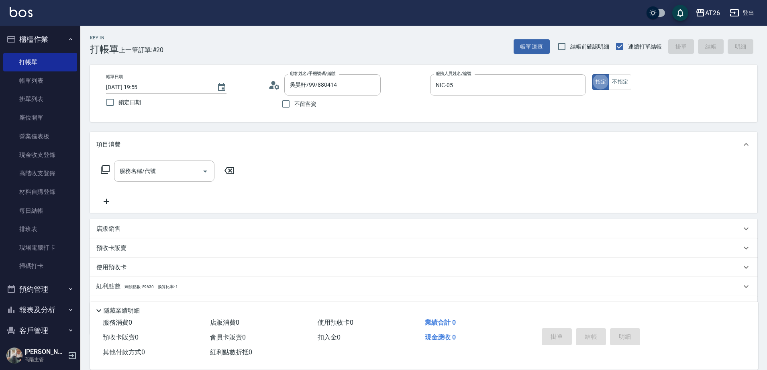
type button "true"
type input "401"
type input "20"
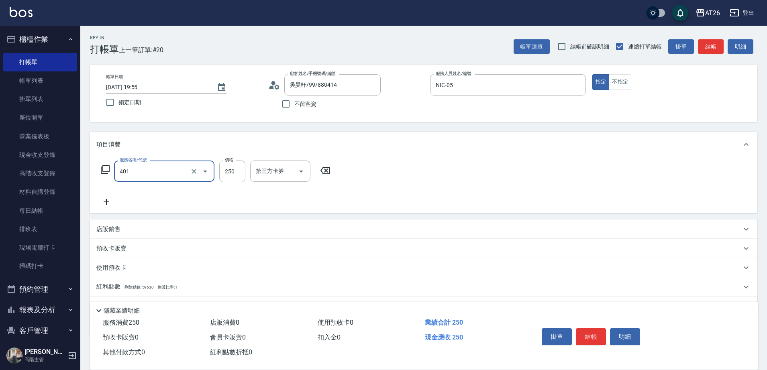
type input "剪髮(401)"
type input "6"
type input "0"
type input "600"
type input "60"
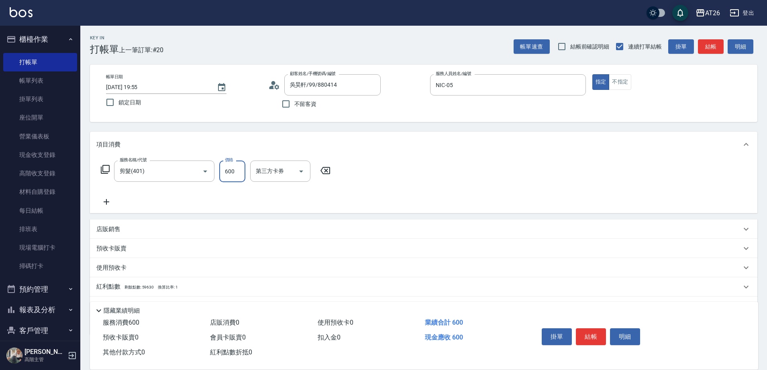
type input "600"
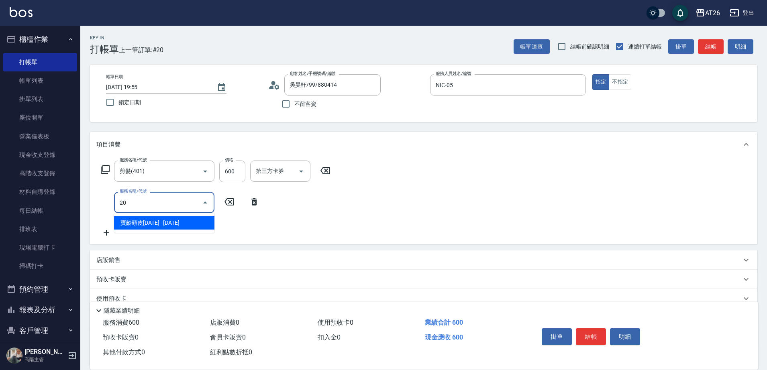
type input "201"
type input "80"
type input "洗髮(201)"
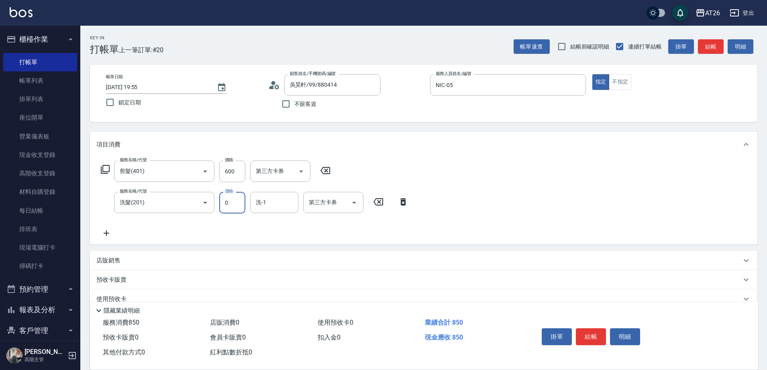
type input "0"
type input "60"
type input "祐希-44"
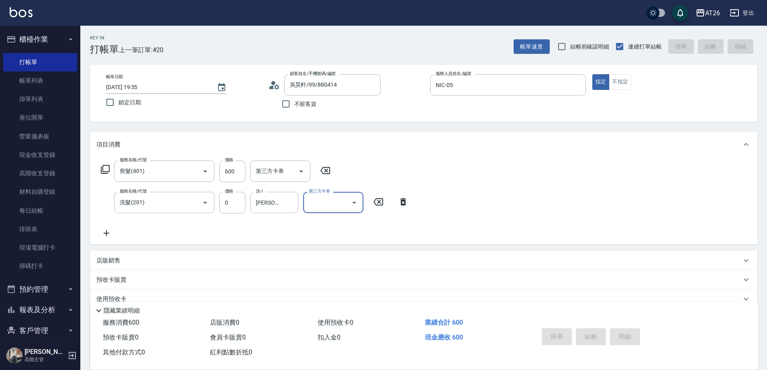
type input "2025/08/24 20:09"
type input "0"
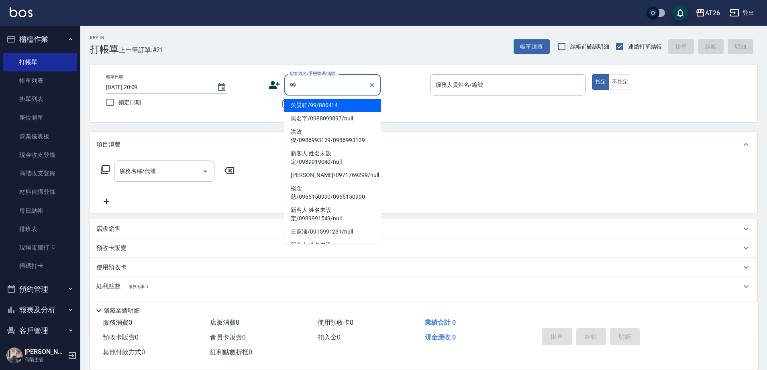
type input "吳昊軒/99/880414"
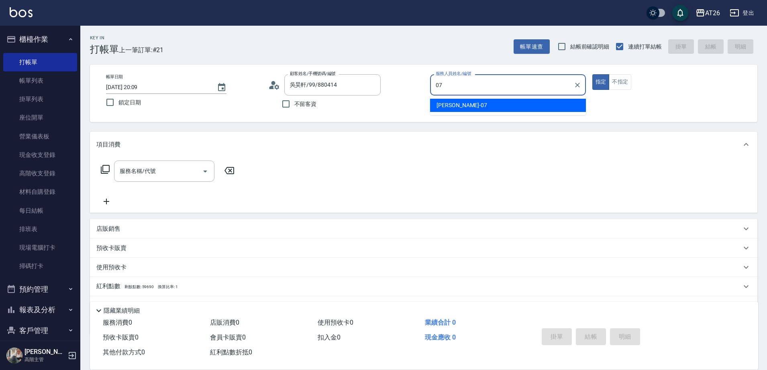
type input "ADAM-07"
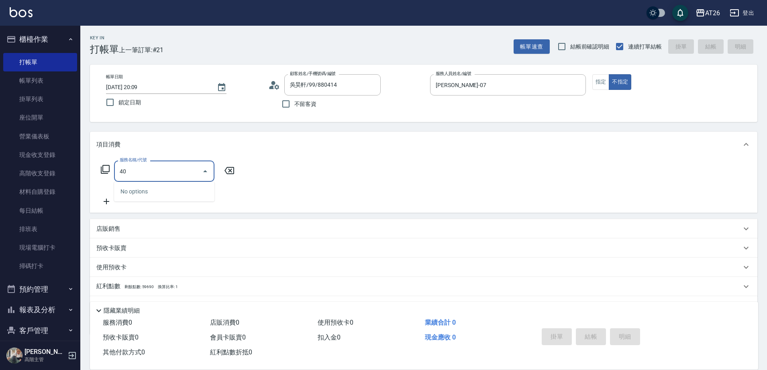
type input "401"
type input "20"
type input "剪髮(401)"
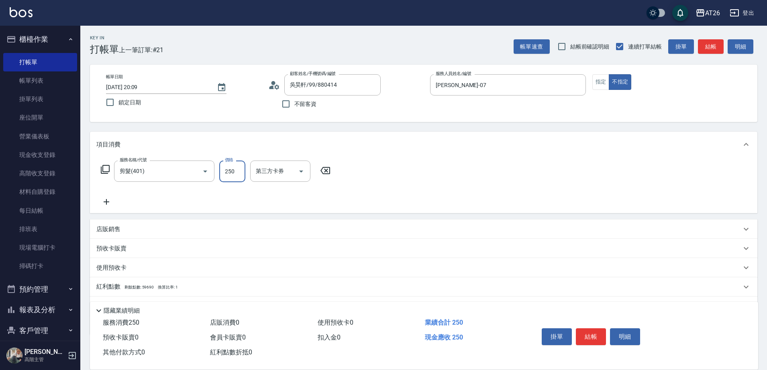
type input "4"
type input "0"
type input "400"
type input "40"
type input "400"
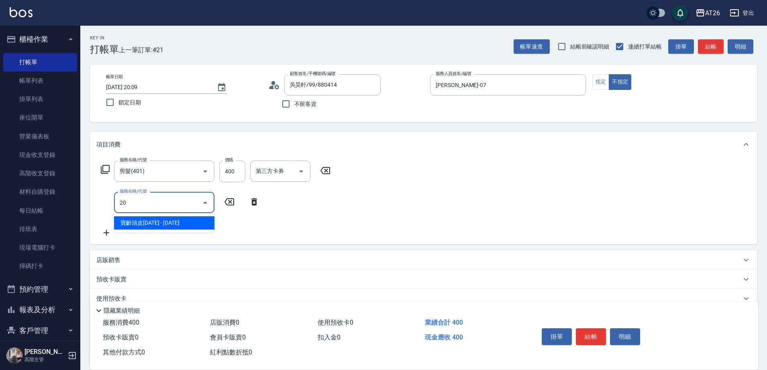
type input "201"
type input "60"
type input "有色羽毛0.5g白金髮(710)"
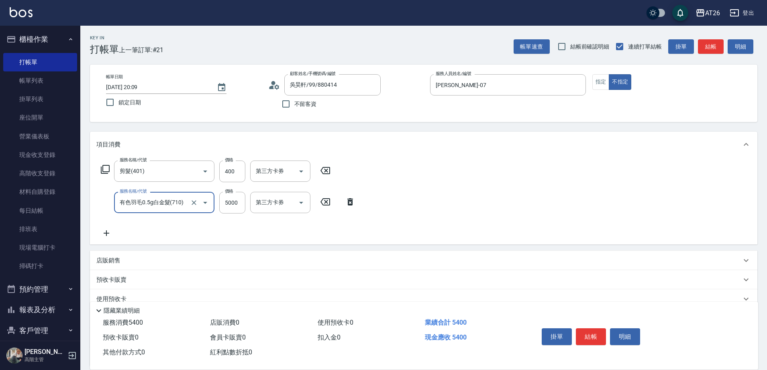
type input "540"
type input "有色羽毛0.5g白金髮(710)"
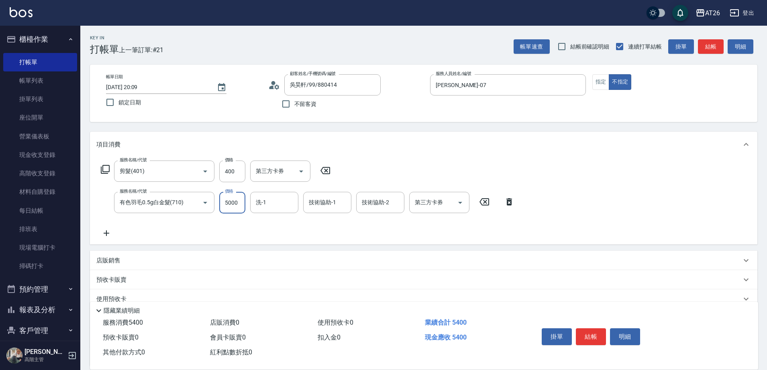
type input "0"
type input "40"
type input "0"
click at [153, 211] on div "有色羽毛0.5g白金髮(710) 服務名稱/代號" at bounding box center [164, 202] width 100 height 21
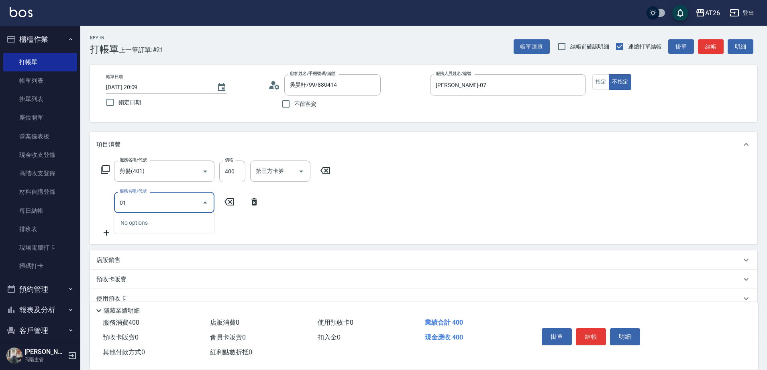
type input "0"
type input "201"
type input "60"
type input "洗髮(201)"
type input "0"
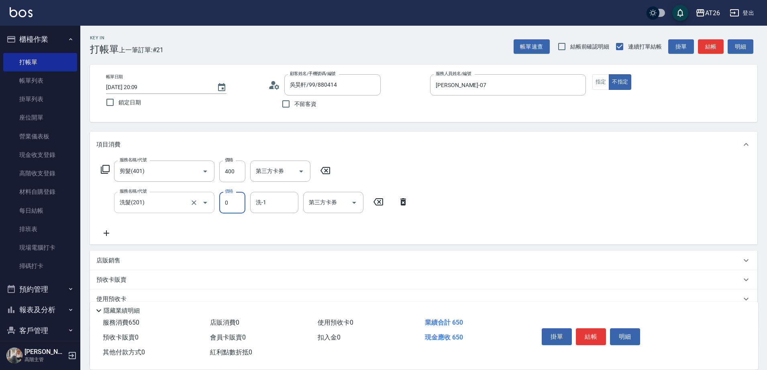
type input "40"
type input "0"
type input "Tammy-47"
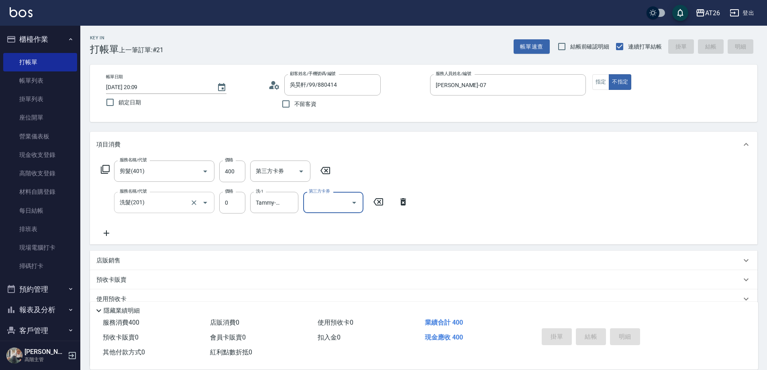
type input "0"
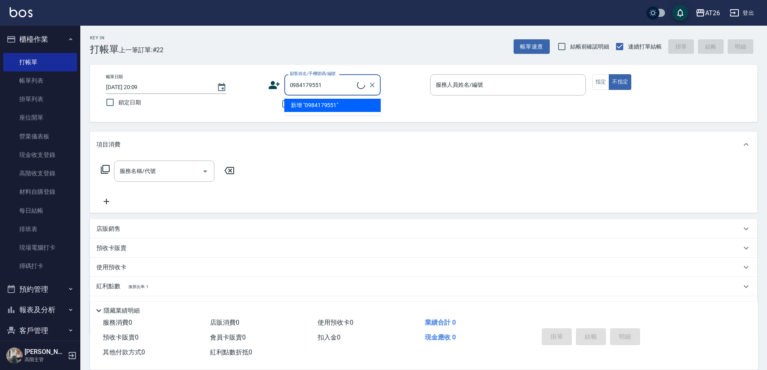
type input "0984179551"
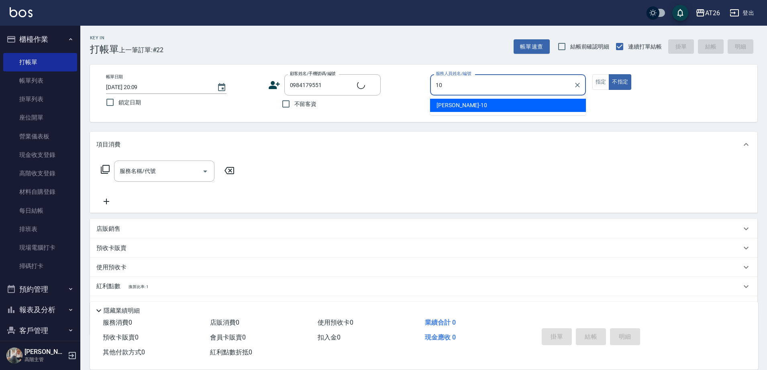
type input "Josh-10"
type button "false"
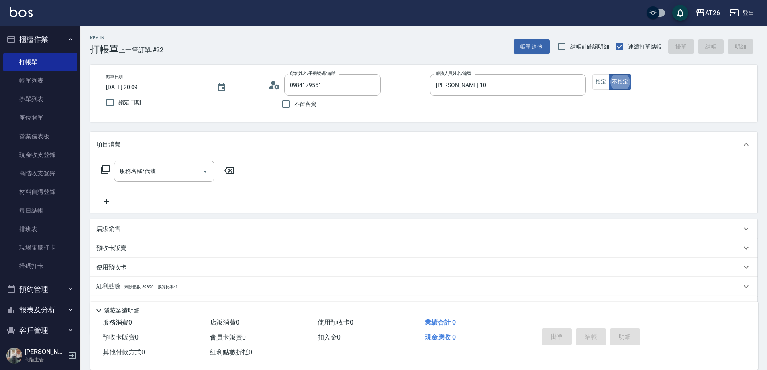
type input "小葵/0984179551/null"
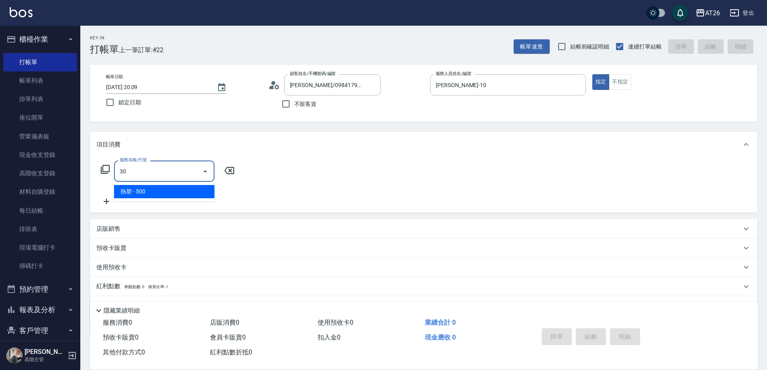
type input "3"
type input "502"
type input "50"
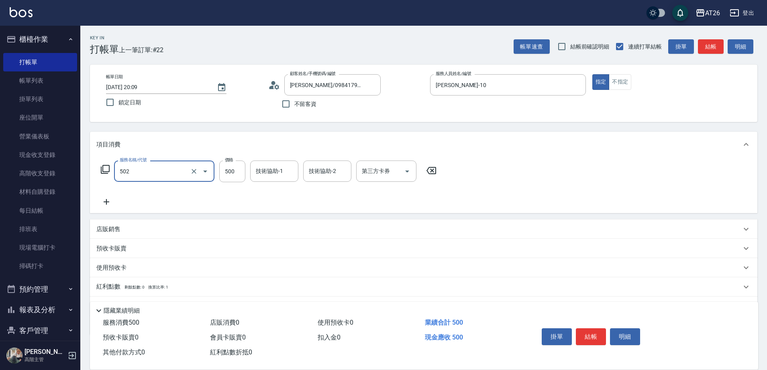
type input "漂髮(502)"
type input "0"
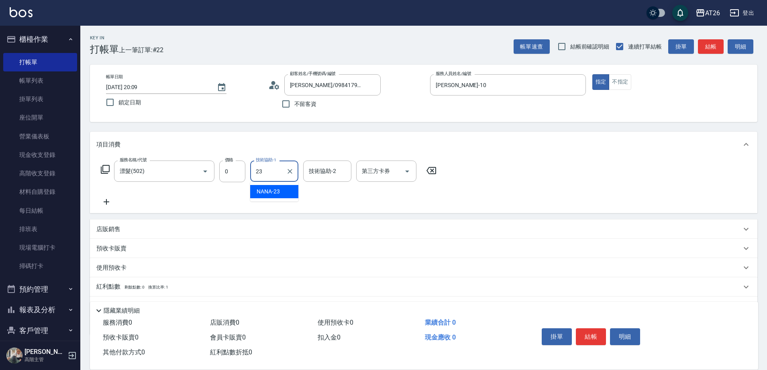
type input "NANA-23"
click at [344, 172] on icon "Clear" at bounding box center [342, 171] width 5 height 5
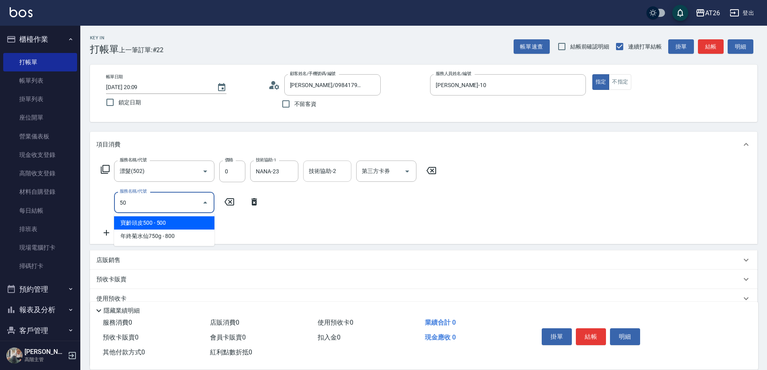
type input "501"
type input "120"
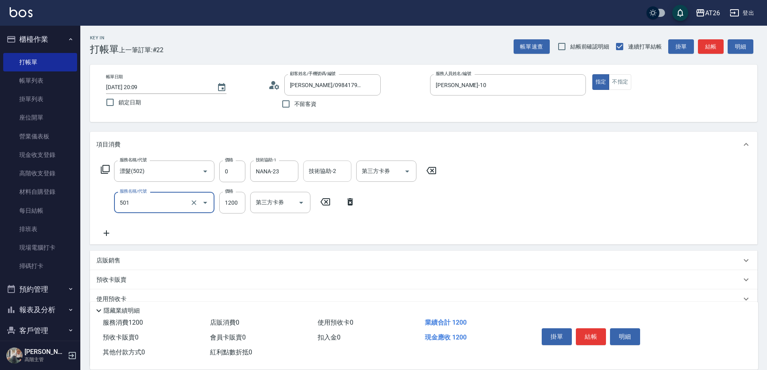
type input "染髮(501)"
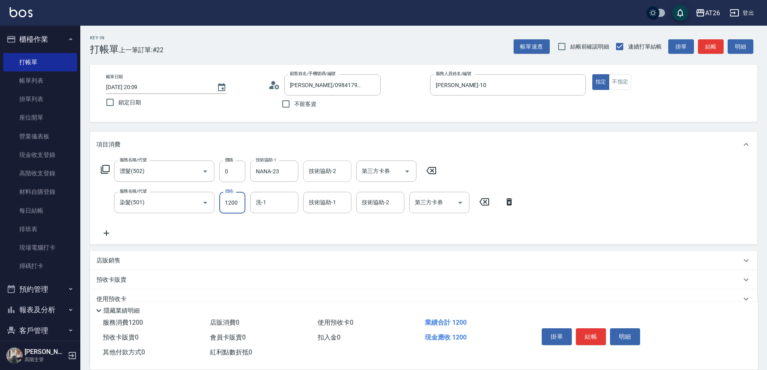
type input "2"
type input "0"
type input "268"
type input "20"
type input "2680"
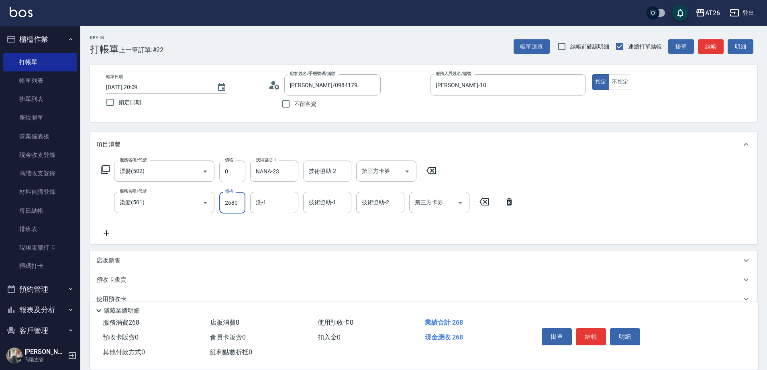
type input "260"
type input "2680"
type input "NANA-23"
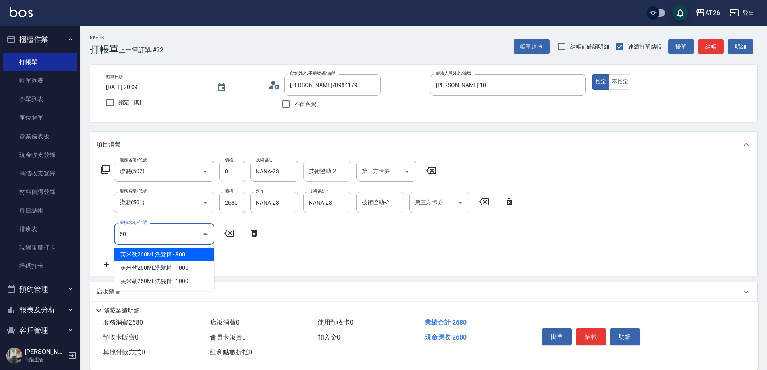
type input "601"
type input "290"
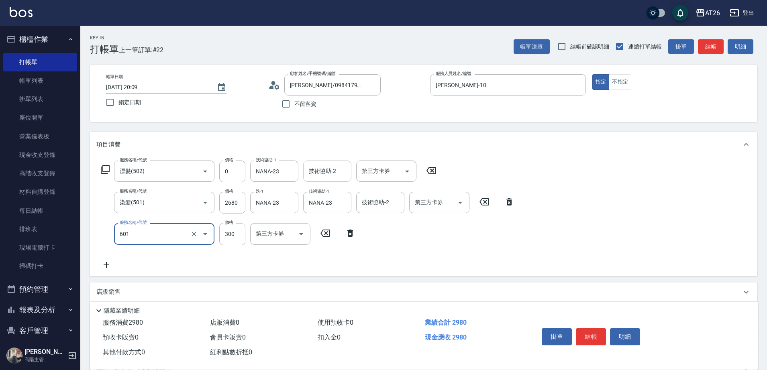
type input "自護髮(601)"
type input "2"
type input "260"
type input "25"
type input "270"
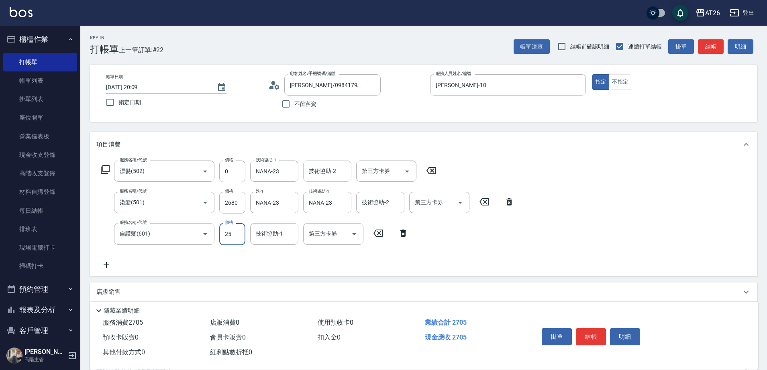
type input "250"
type input "510"
type input "2500"
type input "NANA-23"
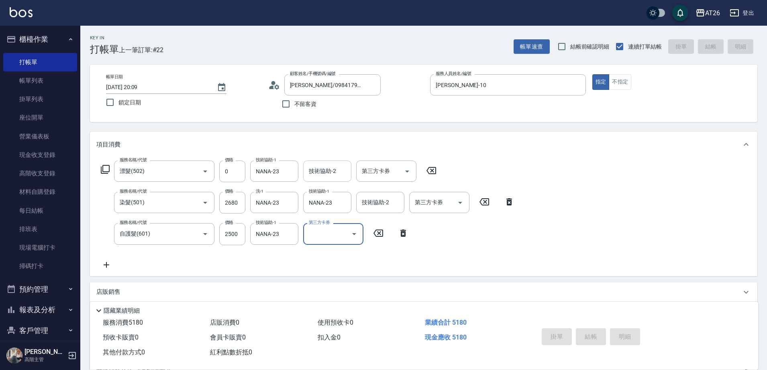
type input "2025/08/24 20:12"
type input "0"
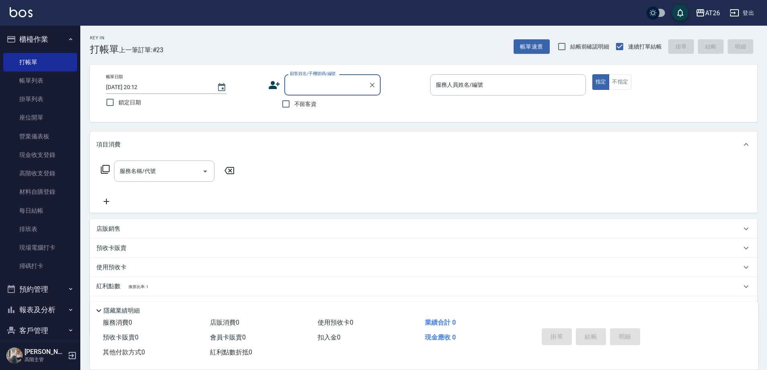
click at [316, 79] on input "顧客姓名/手機號碼/編號" at bounding box center [326, 85] width 77 height 14
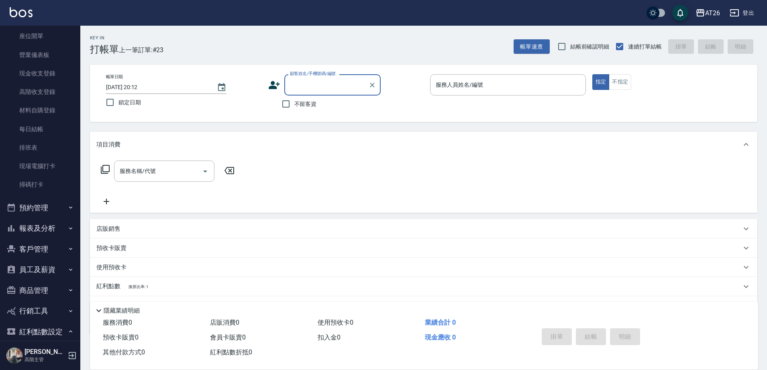
scroll to position [138, 0]
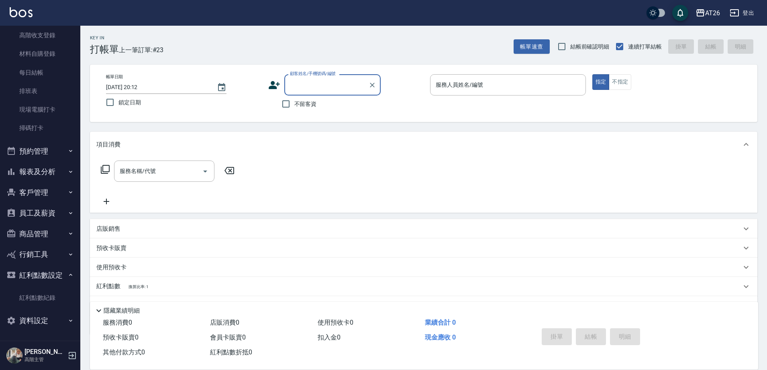
click at [50, 164] on button "報表及分析" at bounding box center [40, 171] width 74 height 21
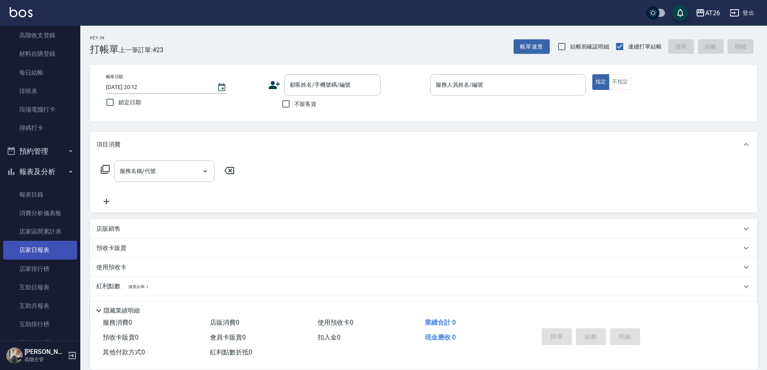
click at [44, 247] on link "店家日報表" at bounding box center [40, 250] width 74 height 18
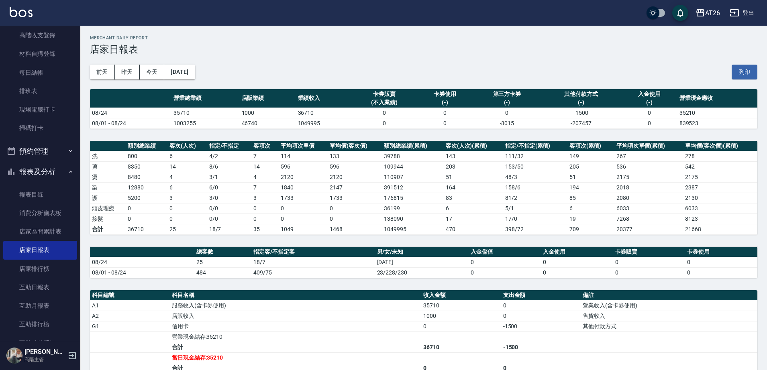
click at [3, 241] on link "店家日報表" at bounding box center [40, 250] width 74 height 18
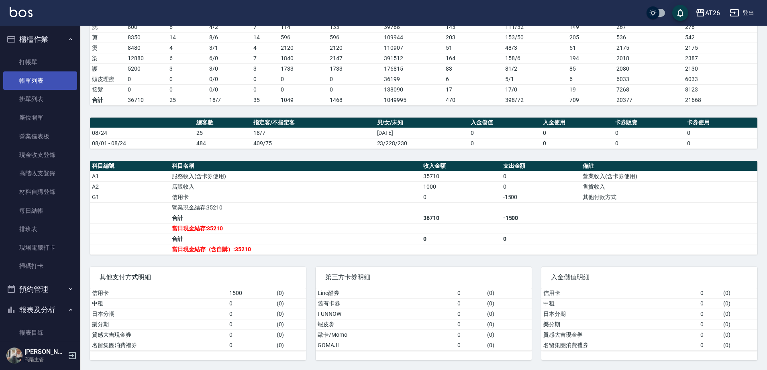
click at [37, 81] on link "帳單列表" at bounding box center [40, 80] width 74 height 18
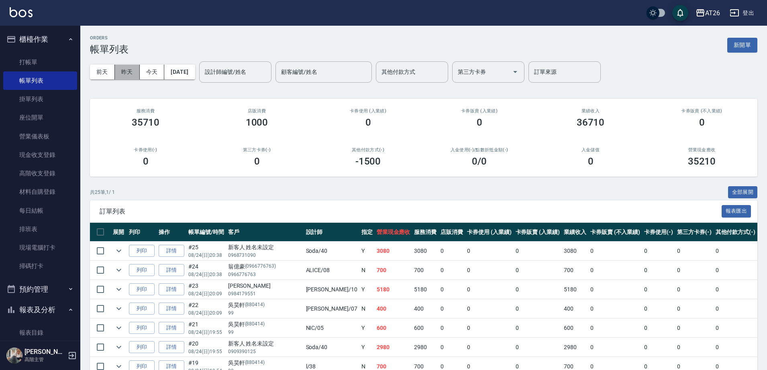
click at [130, 72] on button "昨天" at bounding box center [127, 72] width 25 height 15
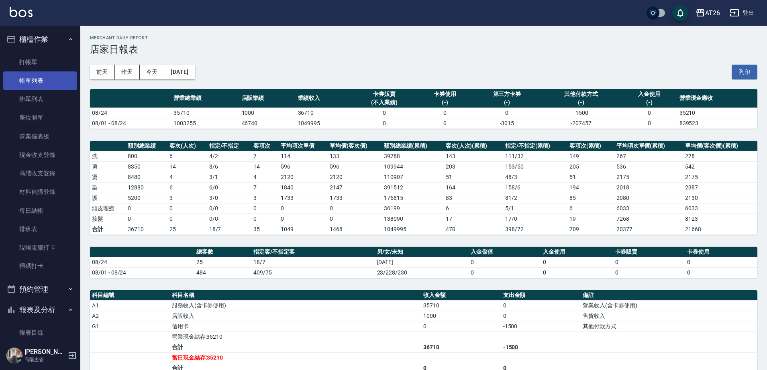
click at [40, 86] on link "帳單列表" at bounding box center [40, 80] width 74 height 18
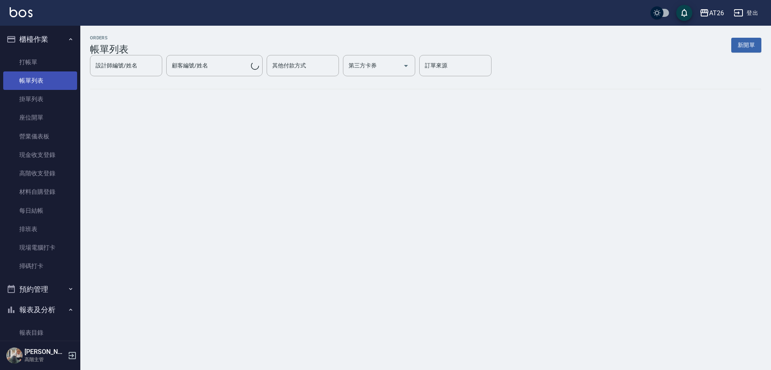
click at [43, 80] on link "帳單列表" at bounding box center [40, 80] width 74 height 18
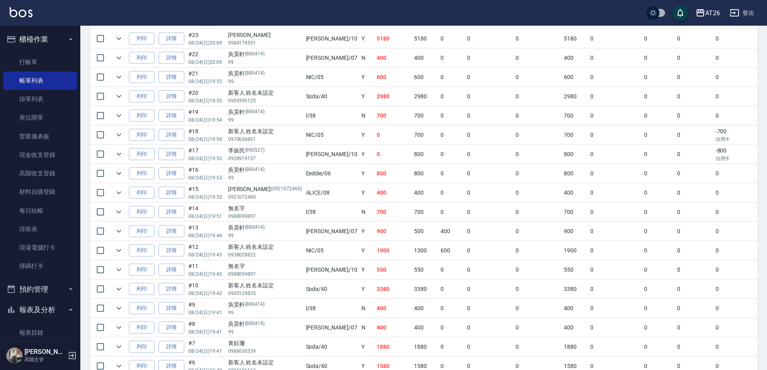
scroll to position [100, 0]
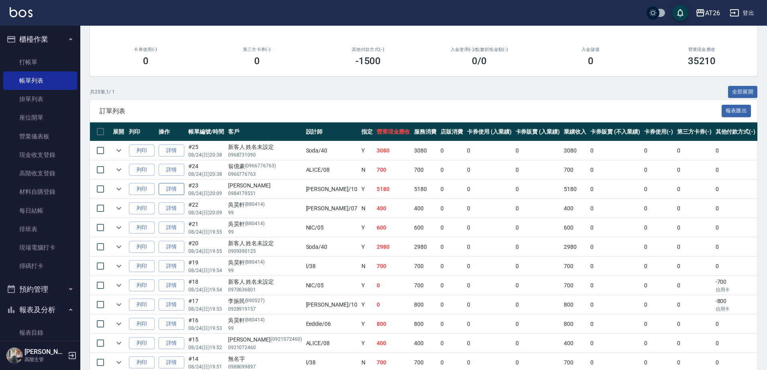
click at [167, 190] on link "詳情" at bounding box center [172, 189] width 26 height 12
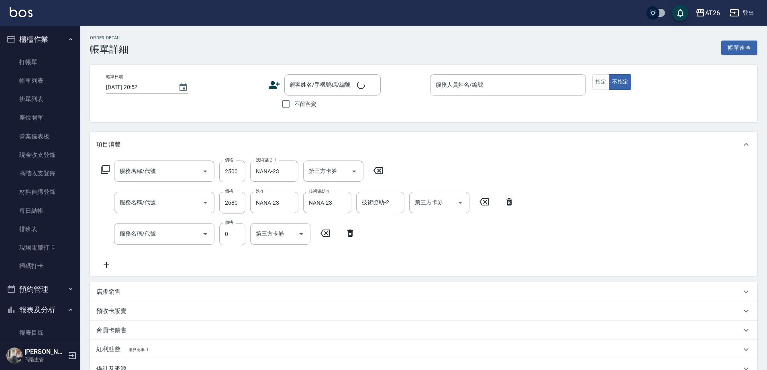
type input "自護髮(601)"
type input "染髮(501)"
type input "漂髮(502)"
type input "2025/08/24 20:09"
type input "Josh-10"
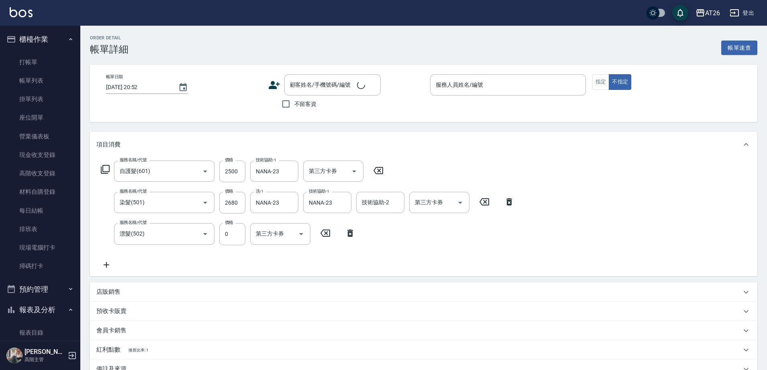
type input "510"
type input "小葵/0984179551/null"
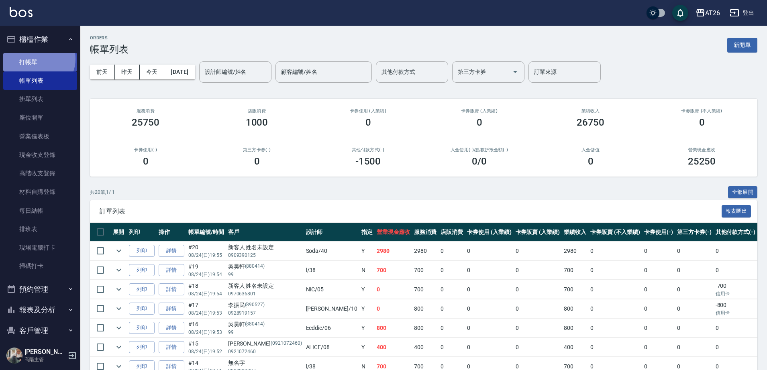
click at [37, 59] on link "打帳單" at bounding box center [40, 62] width 74 height 18
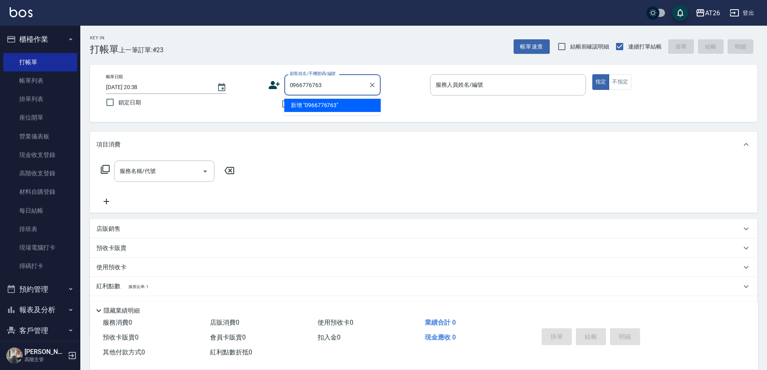
type input "0966776763"
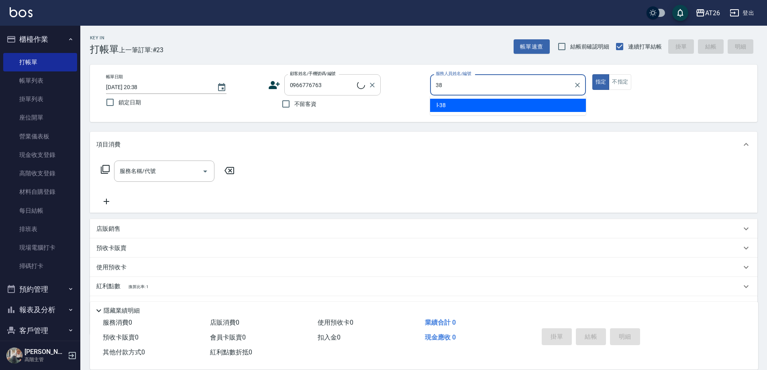
type input "38"
type input "[PERSON_NAME]/0966776763/0966776763"
type input "l-38"
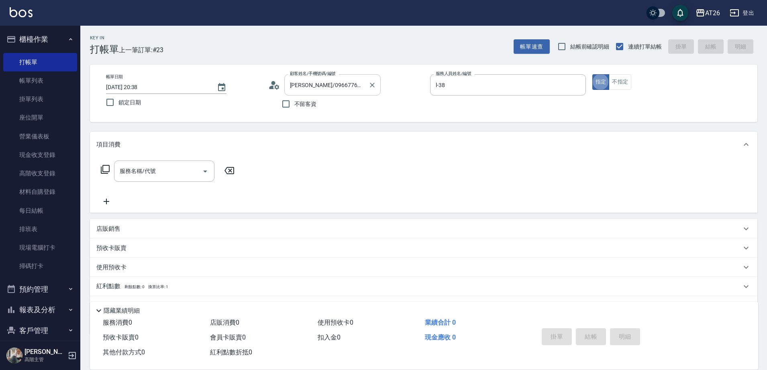
type button "true"
type input "ALICE-08"
type input "401"
type input "20"
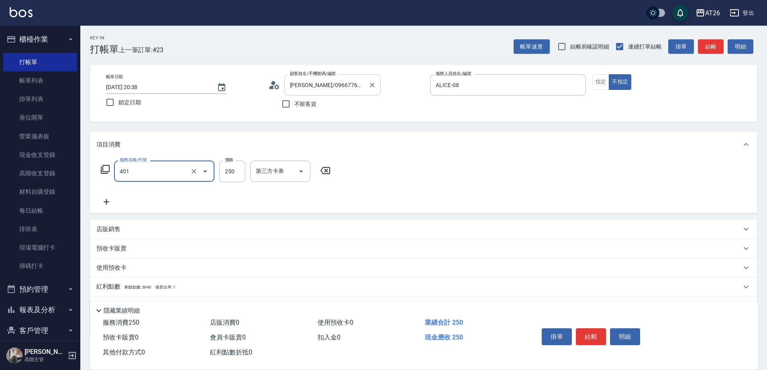
type input "剪髮(401)"
type input "7"
type input "0"
type input "700"
type input "70"
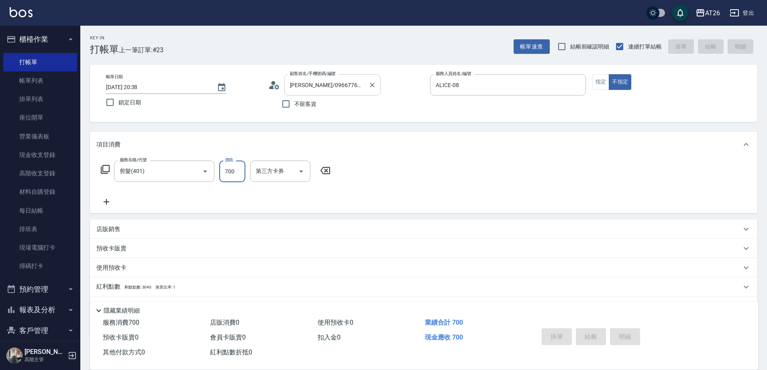
type input "0"
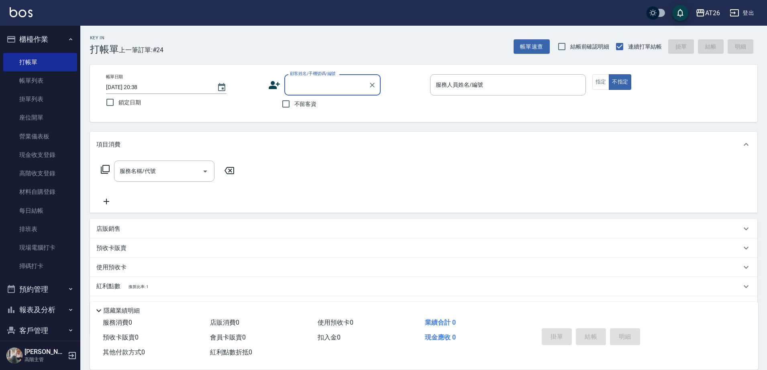
click at [316, 89] on input "顧客姓名/手機號碼/編號" at bounding box center [326, 85] width 77 height 14
type input "0968731090"
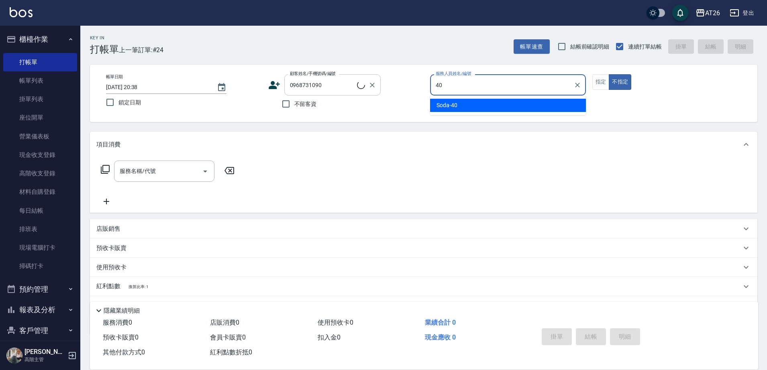
type input "Soda-40"
type button "false"
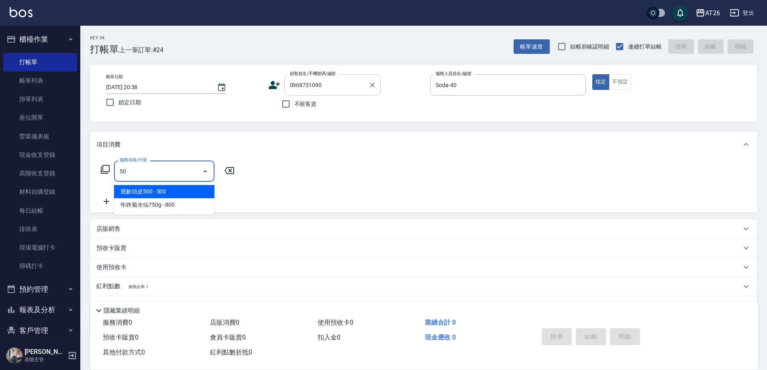
type input "501"
type input "120"
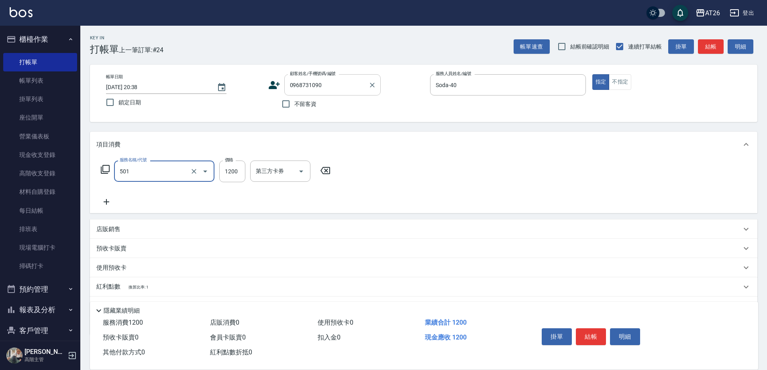
type input "染髮(501)"
type input "1"
type input "0"
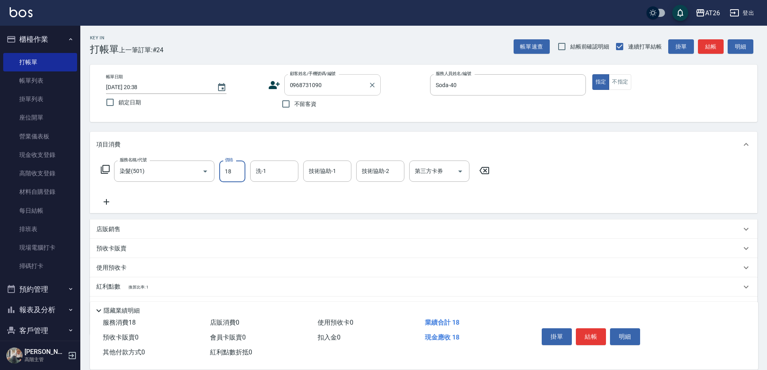
type input "188"
type input "10"
type input "1880"
type input "180"
type input "1880"
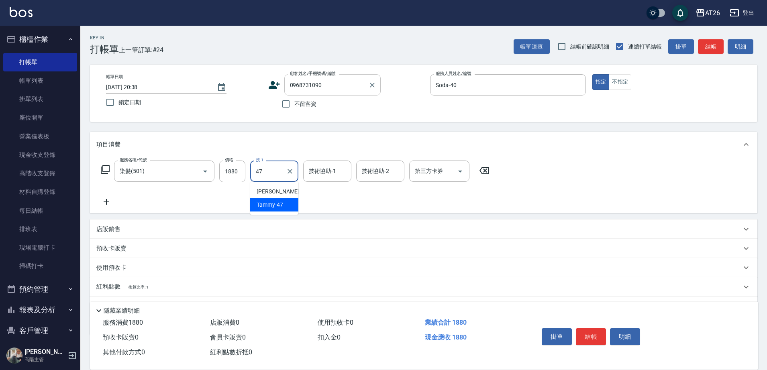
type input "Tammy-47"
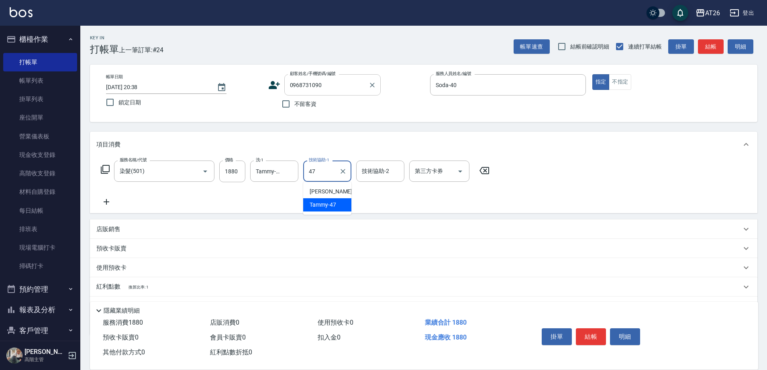
type input "Tammy-47"
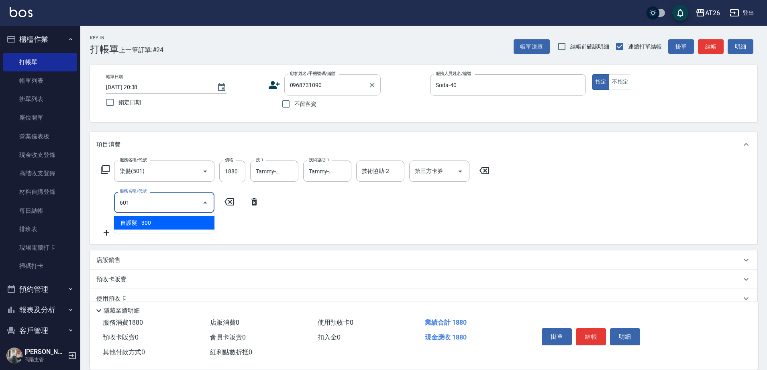
type input "601"
type input "210"
type input "自護髮(601)"
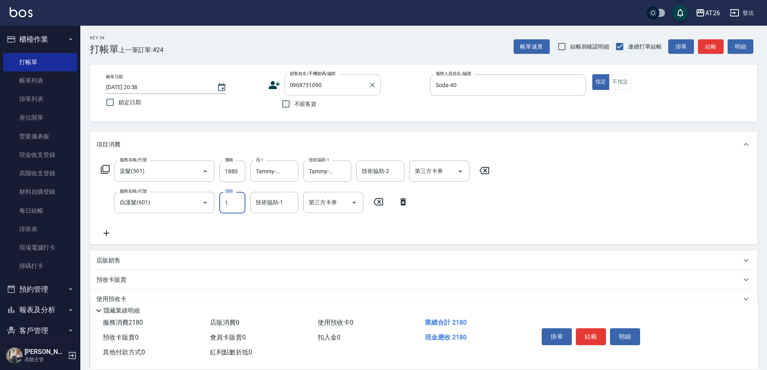
type input "12"
type input "180"
type input "120"
type input "200"
type input "1200"
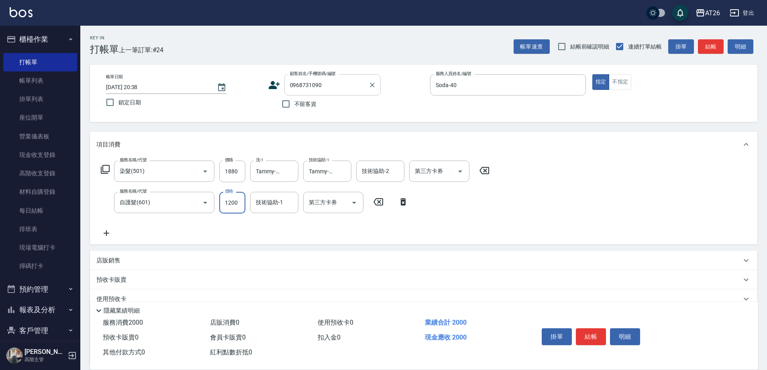
type input "300"
type input "1200"
type input "tony-46"
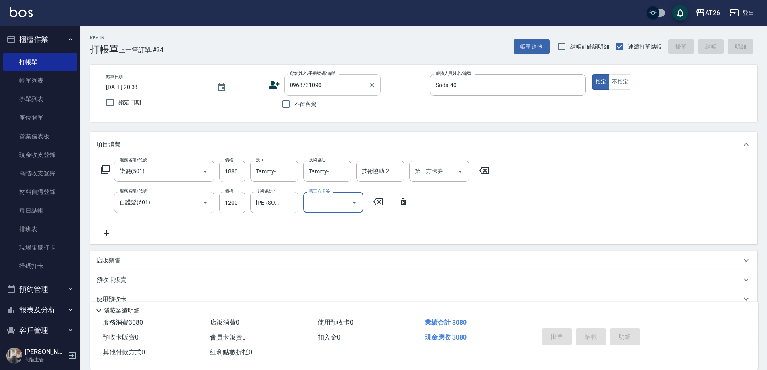
type input "2025/08/24 20:39"
type input "0"
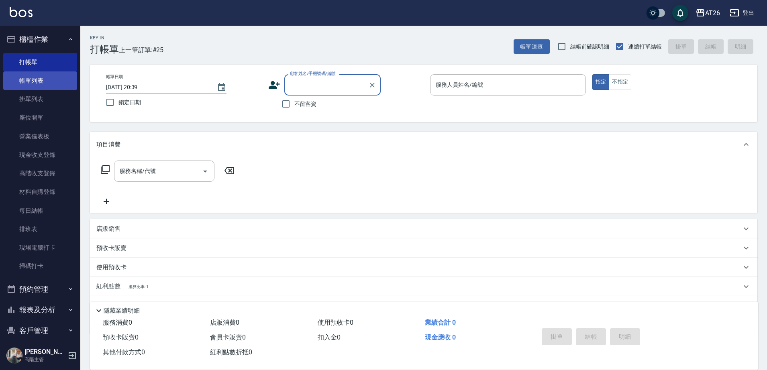
click at [46, 78] on link "帳單列表" at bounding box center [40, 80] width 74 height 18
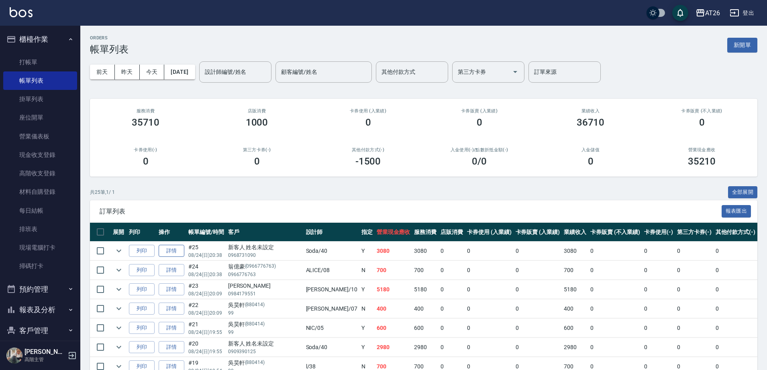
click at [181, 250] on link "詳情" at bounding box center [172, 251] width 26 height 12
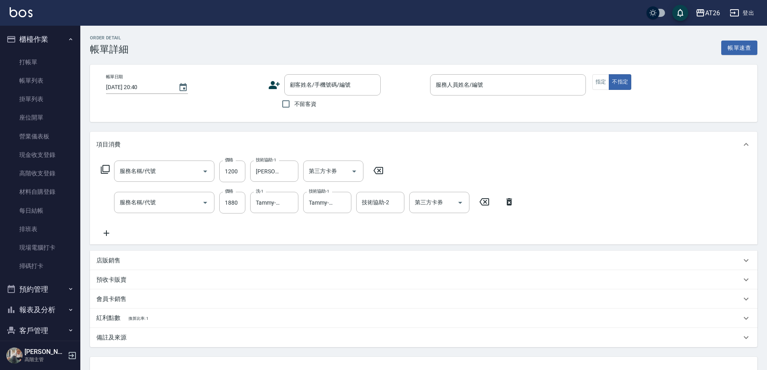
type input "2025/08/24 20:38"
type input "Soda-40"
type input "300"
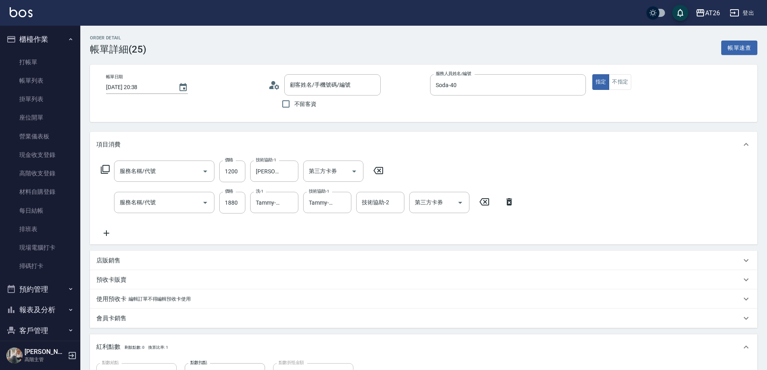
type input "自護髮(601)"
type input "染髮(501)"
type input "新客人 姓名未設定/0968731090/null"
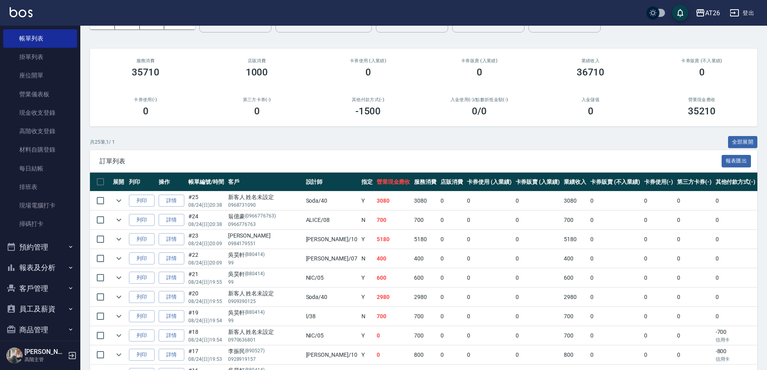
scroll to position [100, 0]
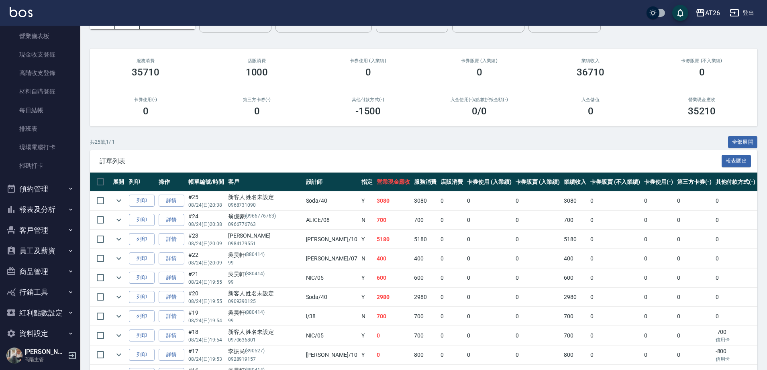
click at [56, 210] on button "報表及分析" at bounding box center [40, 209] width 74 height 21
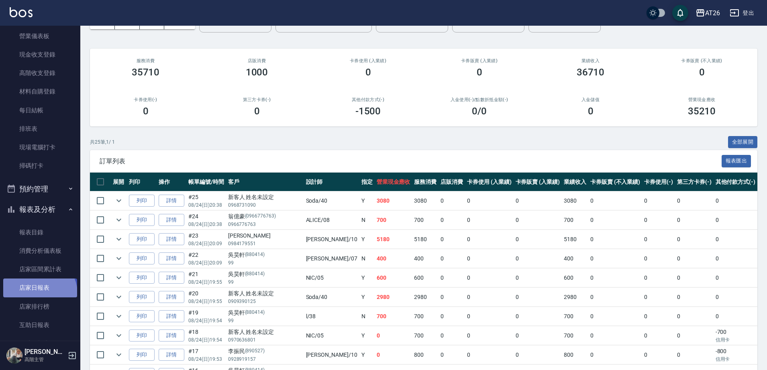
click at [39, 293] on link "店家日報表" at bounding box center [40, 288] width 74 height 18
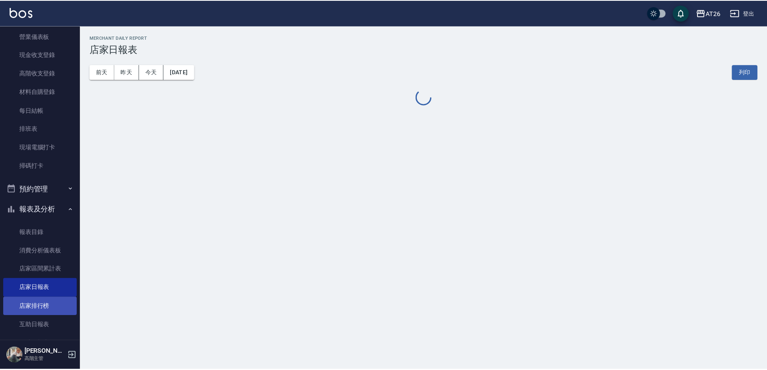
scroll to position [151, 0]
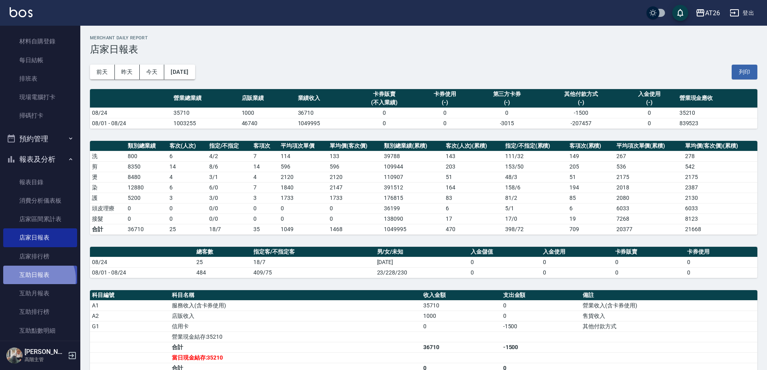
click at [37, 279] on link "互助日報表" at bounding box center [40, 275] width 74 height 18
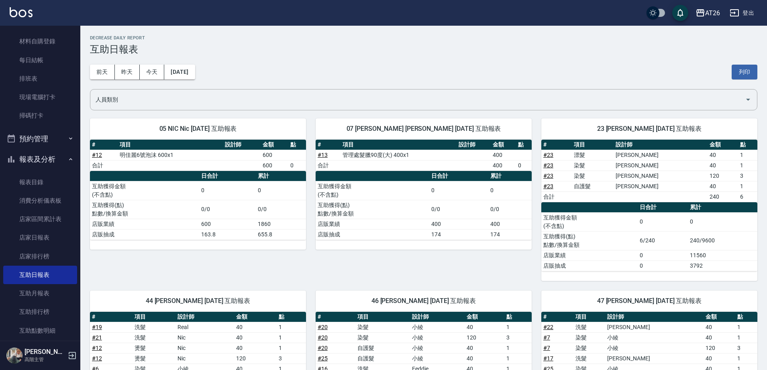
click at [378, 55] on div "前天 昨天 今天 2025/08/24 列印" at bounding box center [423, 72] width 667 height 34
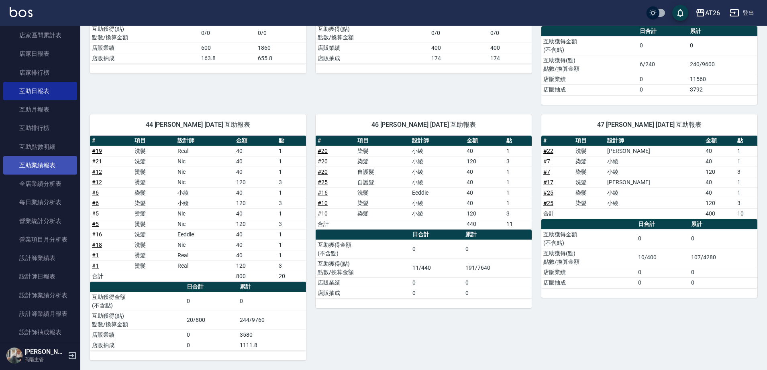
scroll to position [351, 0]
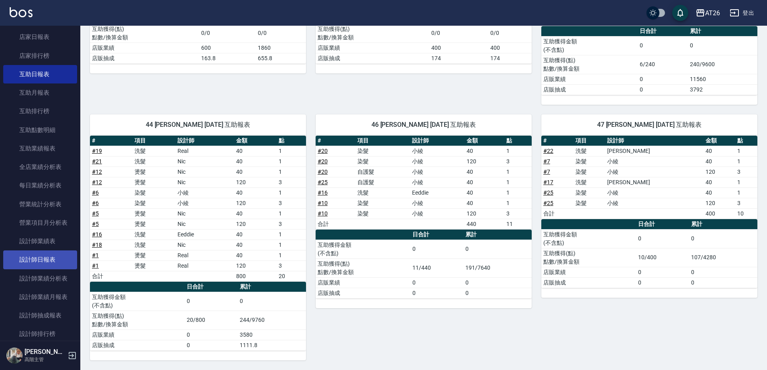
click at [47, 257] on link "設計師日報表" at bounding box center [40, 259] width 74 height 18
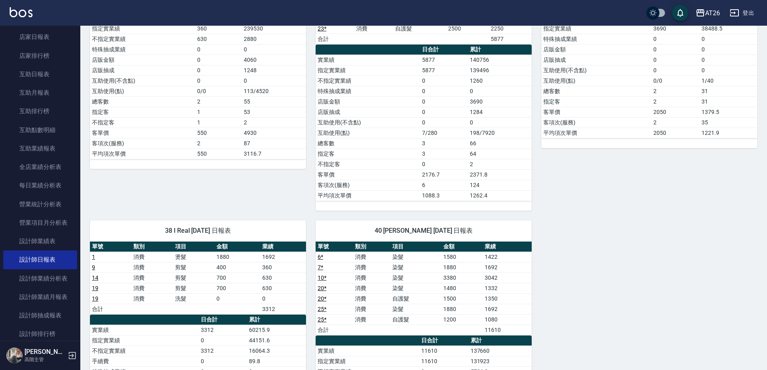
scroll to position [582, 0]
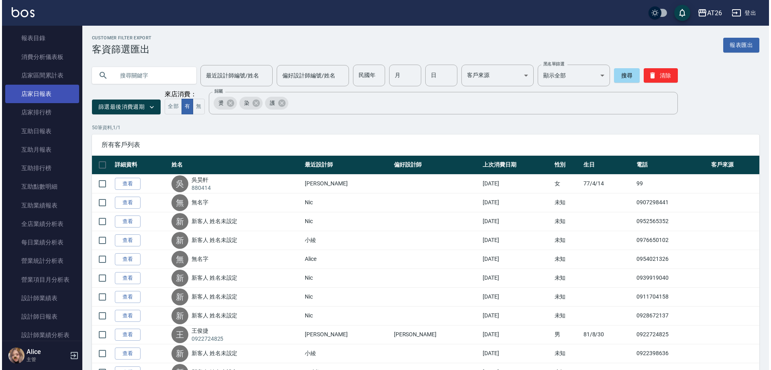
scroll to position [452, 0]
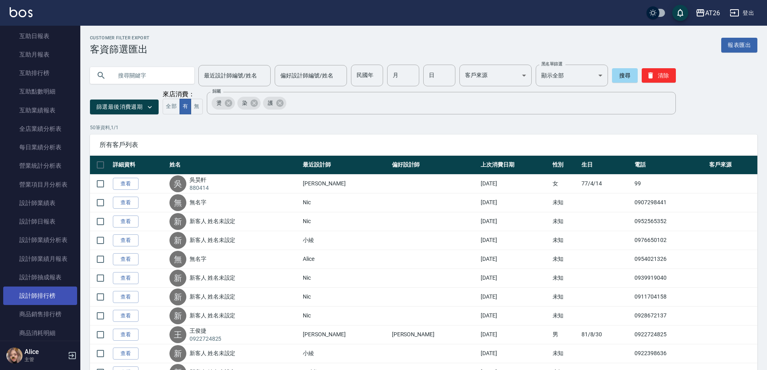
click at [40, 290] on link "設計師排行榜" at bounding box center [40, 296] width 74 height 18
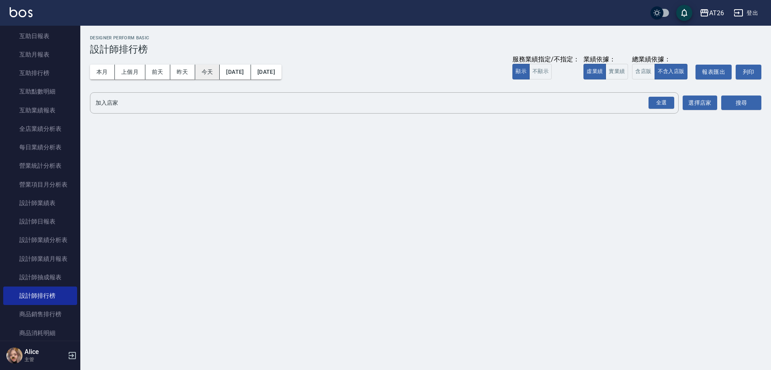
click at [195, 72] on button "今天" at bounding box center [207, 72] width 25 height 15
click at [626, 68] on button "實業績" at bounding box center [616, 72] width 22 height 16
click at [651, 96] on div "全選" at bounding box center [661, 102] width 28 height 21
click at [651, 102] on div "全選" at bounding box center [661, 103] width 26 height 12
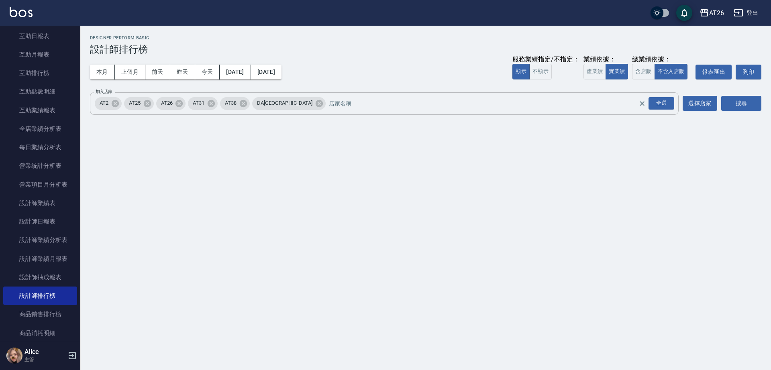
drag, startPoint x: 286, startPoint y: 105, endPoint x: 280, endPoint y: 104, distance: 5.7
click at [315, 106] on icon at bounding box center [319, 103] width 9 height 9
click at [198, 73] on button "今天" at bounding box center [207, 72] width 25 height 15
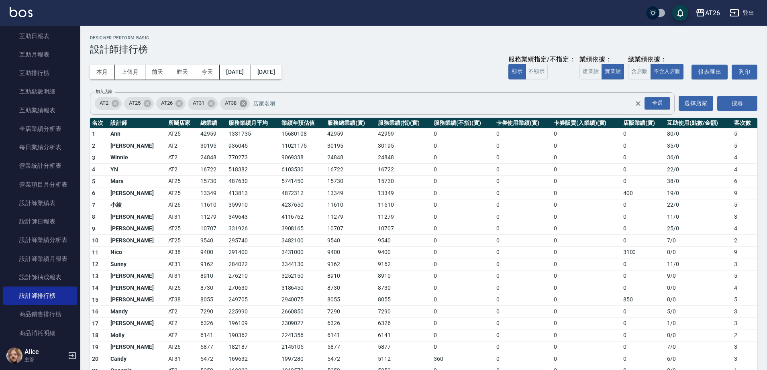
click at [247, 104] on icon at bounding box center [243, 103] width 7 height 7
click at [218, 104] on div "AT31" at bounding box center [203, 103] width 30 height 13
click at [211, 104] on icon at bounding box center [211, 103] width 7 height 7
click at [148, 106] on icon at bounding box center [147, 103] width 7 height 7
click at [114, 102] on icon at bounding box center [115, 103] width 7 height 7
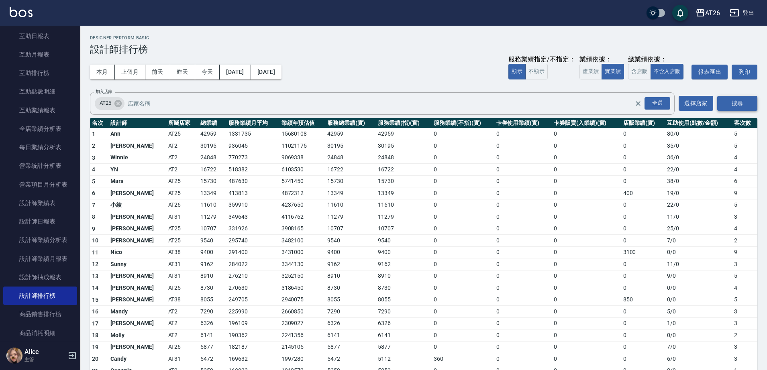
click at [733, 99] on button "搜尋" at bounding box center [737, 103] width 40 height 15
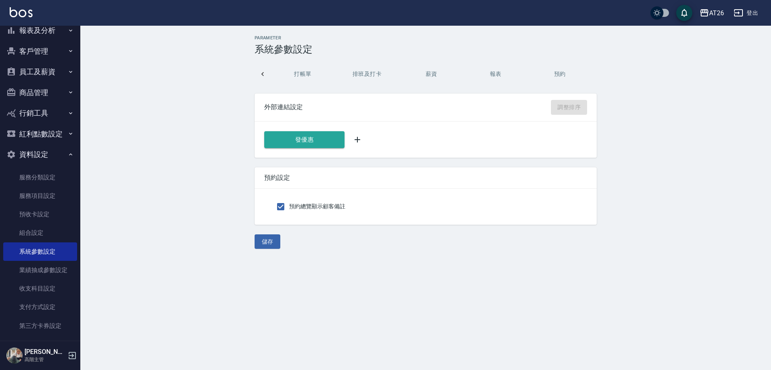
scroll to position [0, 397]
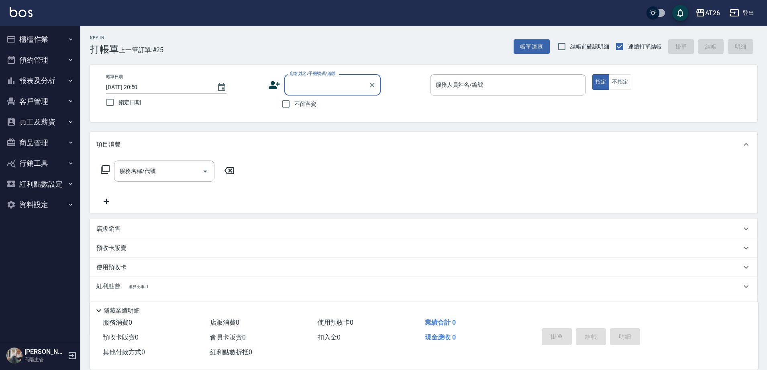
click at [47, 88] on button "報表及分析" at bounding box center [40, 80] width 74 height 21
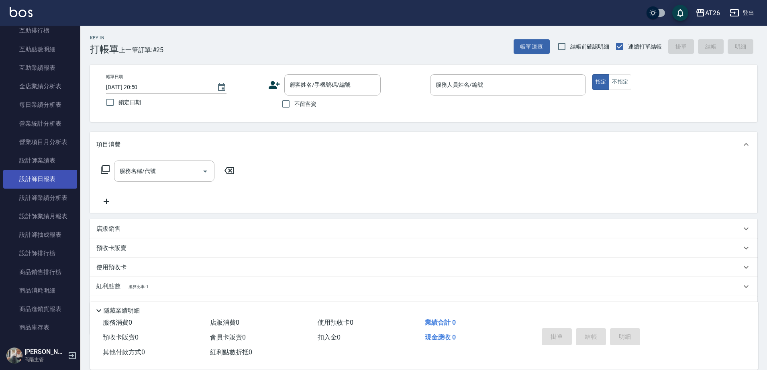
scroll to position [151, 0]
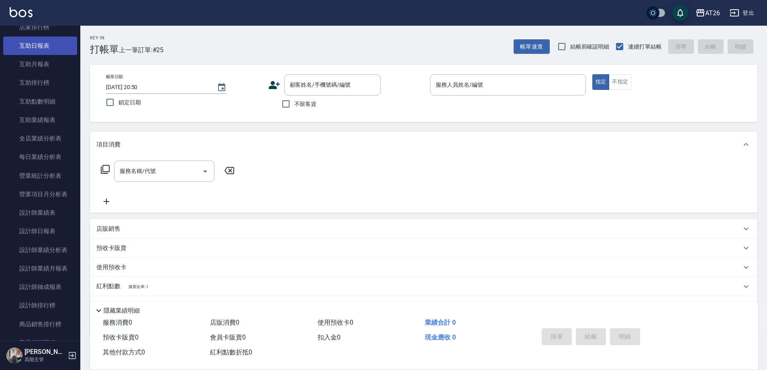
click at [43, 45] on link "互助日報表" at bounding box center [40, 46] width 74 height 18
